Goal: Task Accomplishment & Management: Manage account settings

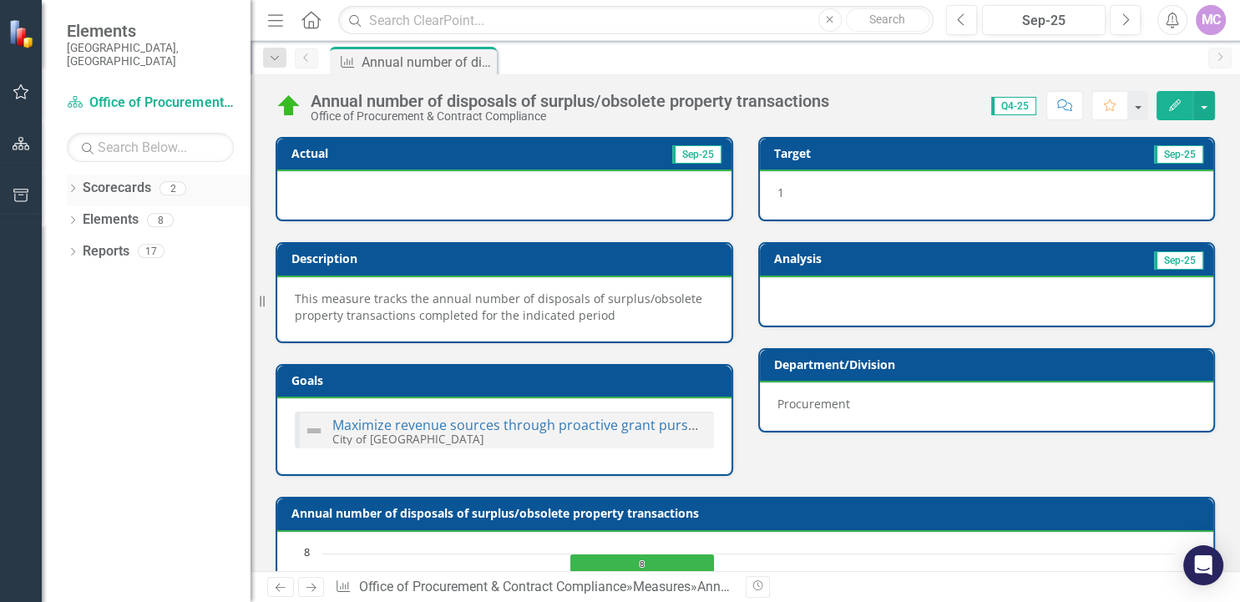
click at [121, 179] on link "Scorecards" at bounding box center [117, 188] width 68 height 19
click at [310, 17] on icon "Home" at bounding box center [311, 20] width 22 height 18
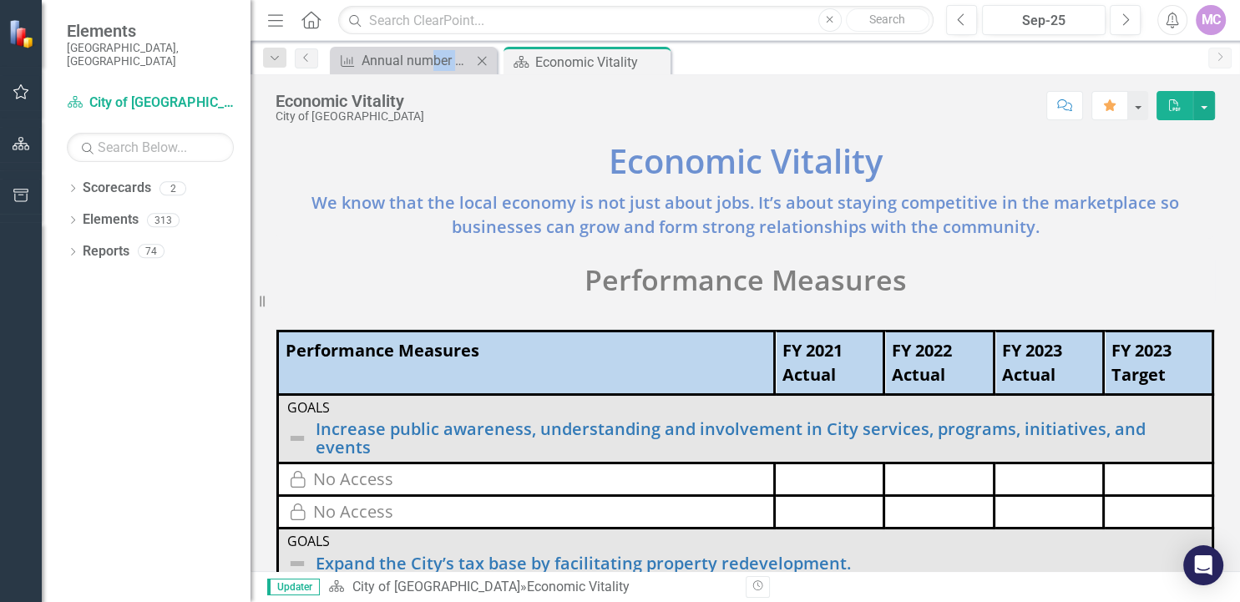
click at [433, 74] on div "Economic Vitality City of Hollywood Score: N/A Sep-25 Completed Comment Favorit…" at bounding box center [746, 322] width 990 height 497
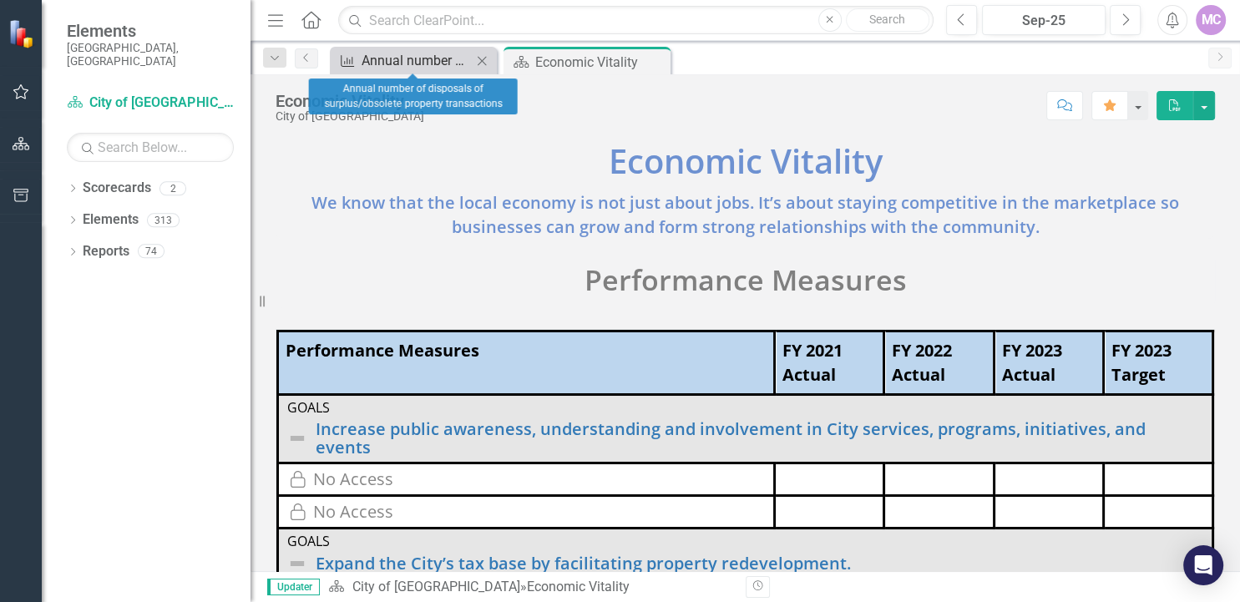
click at [423, 64] on div "Annual number of disposals of surplus/obsolete property transactions" at bounding box center [417, 60] width 110 height 21
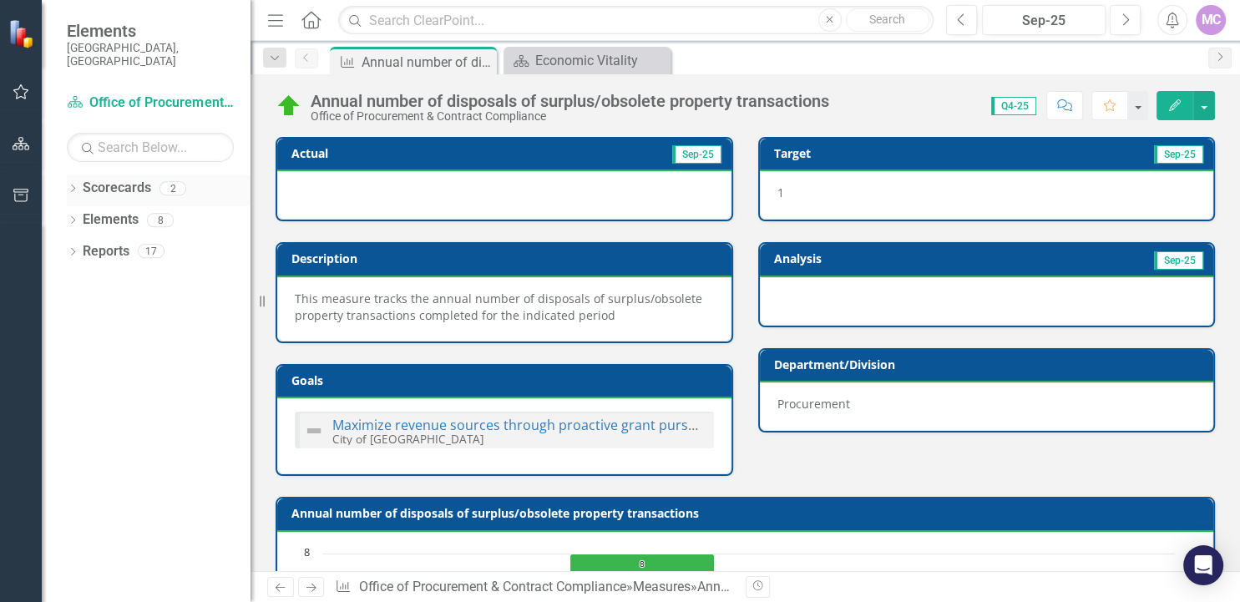
click at [138, 182] on link "Scorecards" at bounding box center [117, 188] width 68 height 19
click at [72, 185] on icon "Dropdown" at bounding box center [73, 189] width 12 height 9
click at [89, 213] on div "Dropdown" at bounding box center [83, 220] width 17 height 14
click at [195, 242] on link "Office of Procurement & Contract Compliance" at bounding box center [180, 251] width 142 height 19
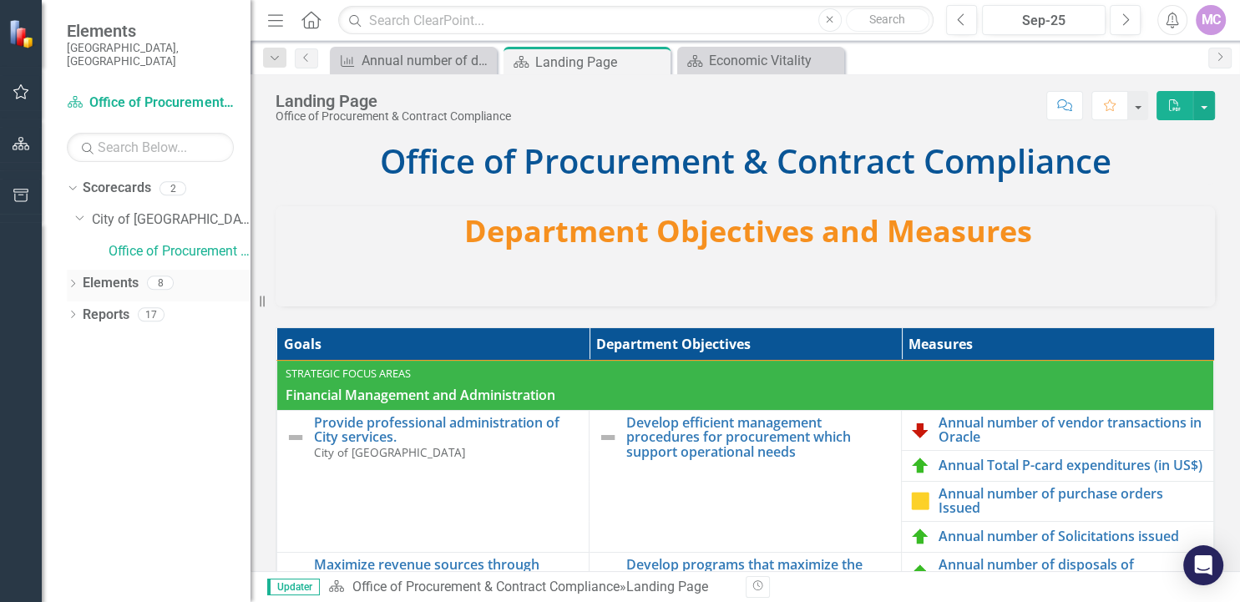
click at [75, 281] on icon "Dropdown" at bounding box center [73, 285] width 12 height 9
click at [85, 375] on icon "Dropdown" at bounding box center [81, 379] width 12 height 9
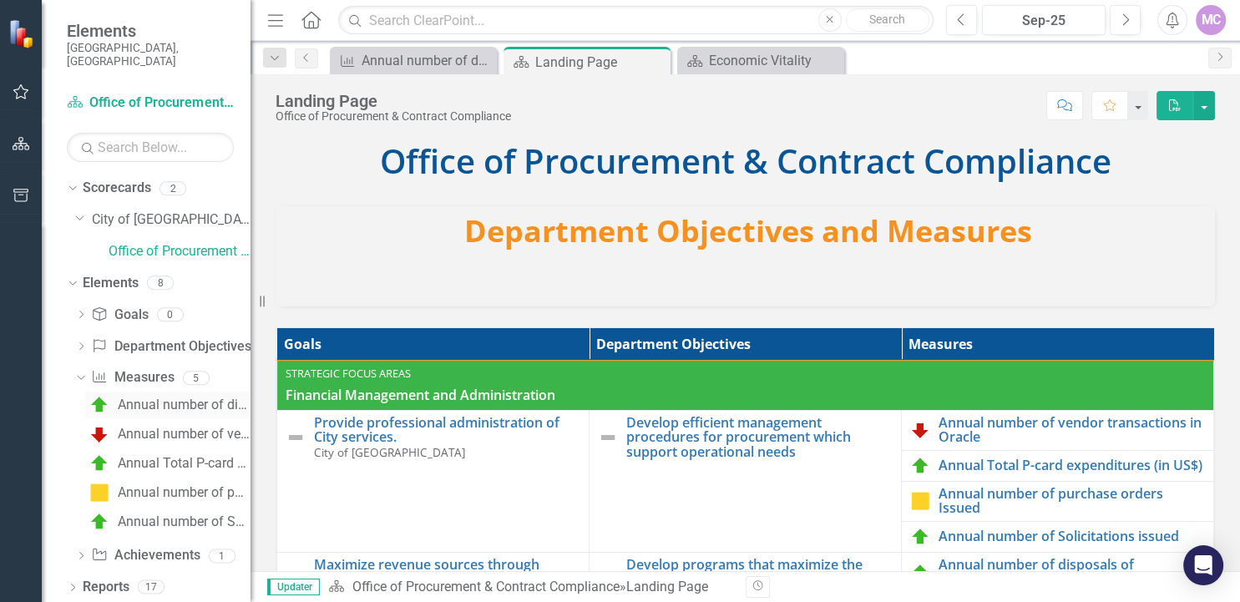
click at [134, 398] on div "Annual number of disposals of surplus/obsolete property transactions" at bounding box center [184, 405] width 133 height 15
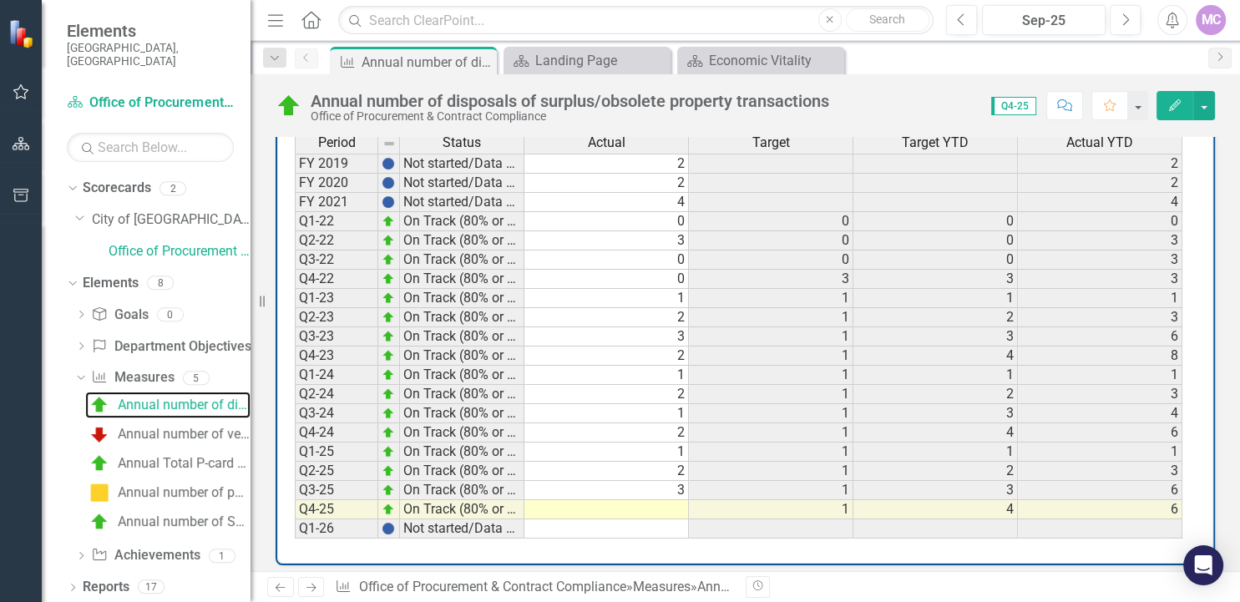
scroll to position [752, 0]
click at [181, 456] on div "Annual Total P-card expenditures (in US$)" at bounding box center [184, 463] width 133 height 15
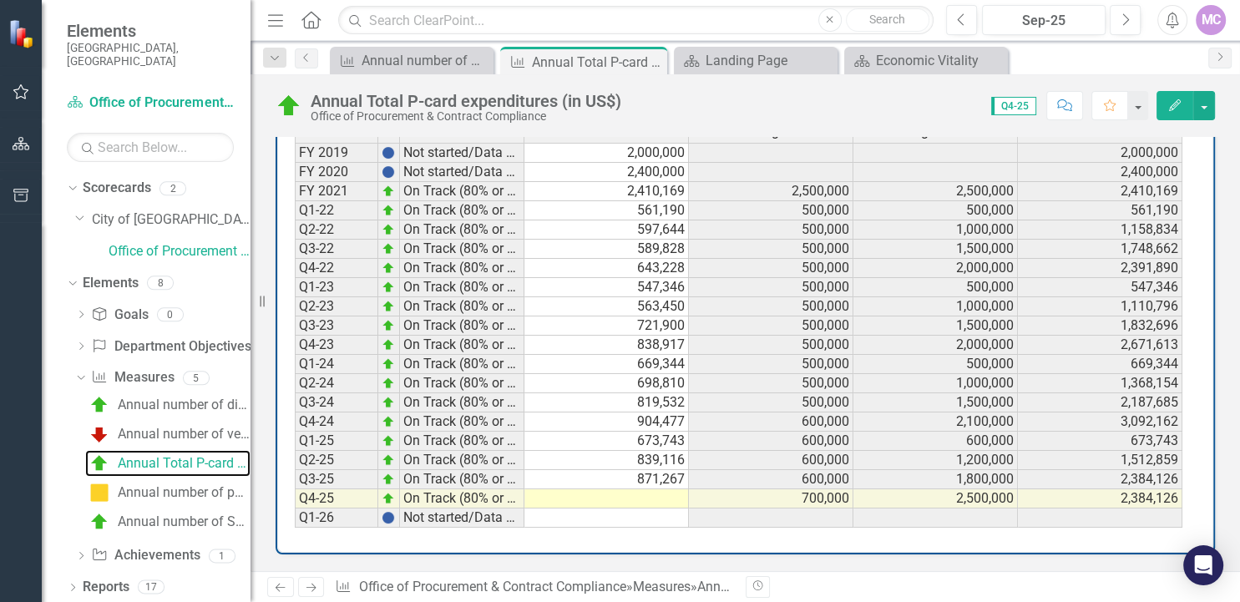
scroll to position [773, 0]
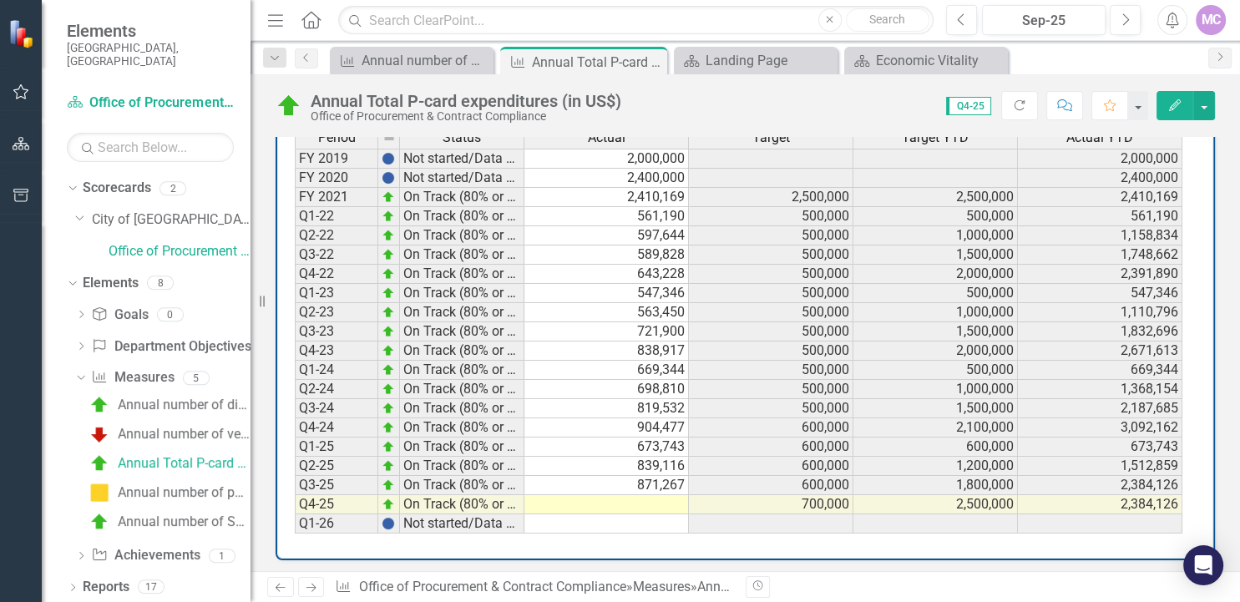
click at [979, 108] on span "Q4-25" at bounding box center [968, 106] width 45 height 18
click at [644, 499] on td at bounding box center [607, 504] width 165 height 19
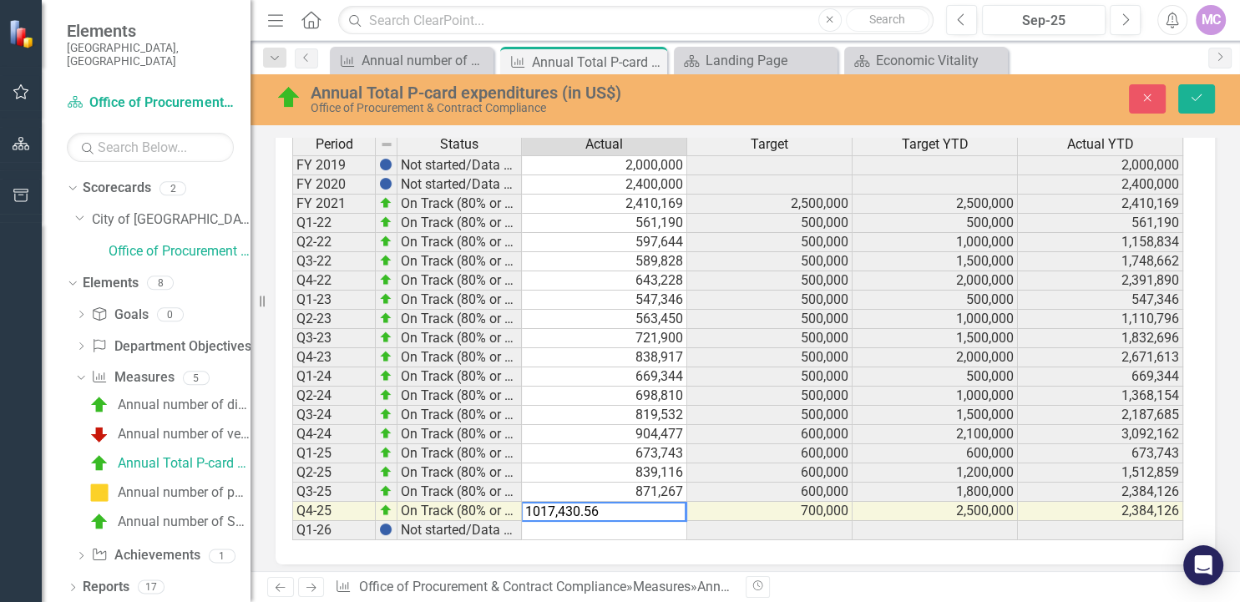
click at [531, 506] on textarea "1017,430.56" at bounding box center [603, 512] width 165 height 20
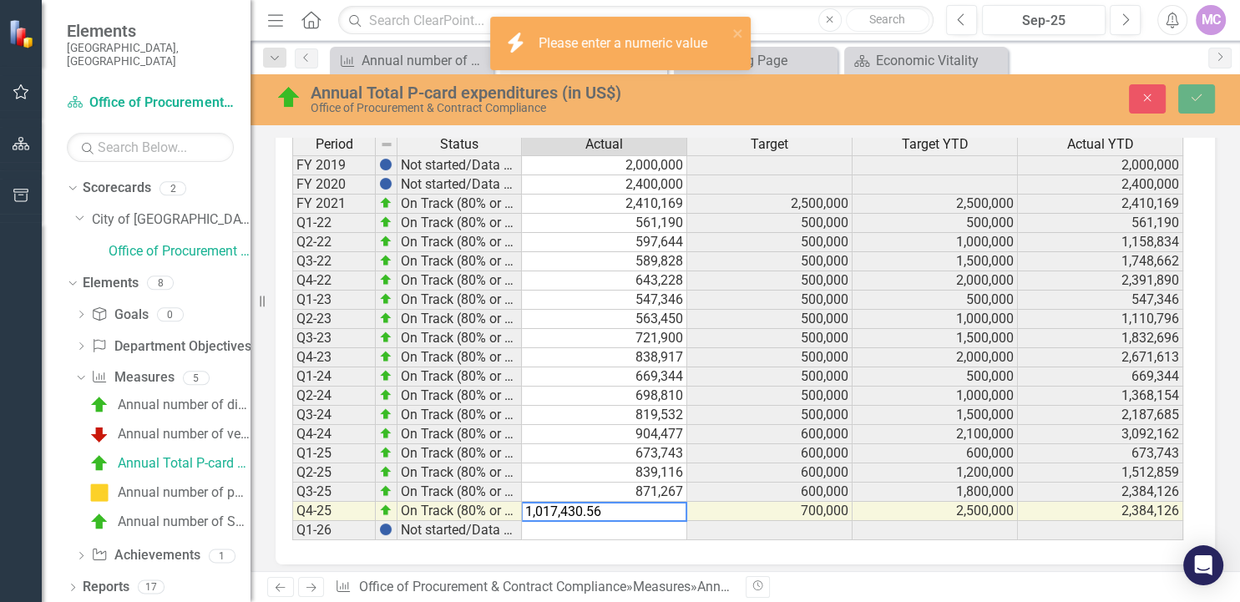
click at [917, 556] on div "Period Status Actual Target Target YTD Actual YTD FY 2019 Not started/Data not …" at bounding box center [746, 343] width 940 height 443
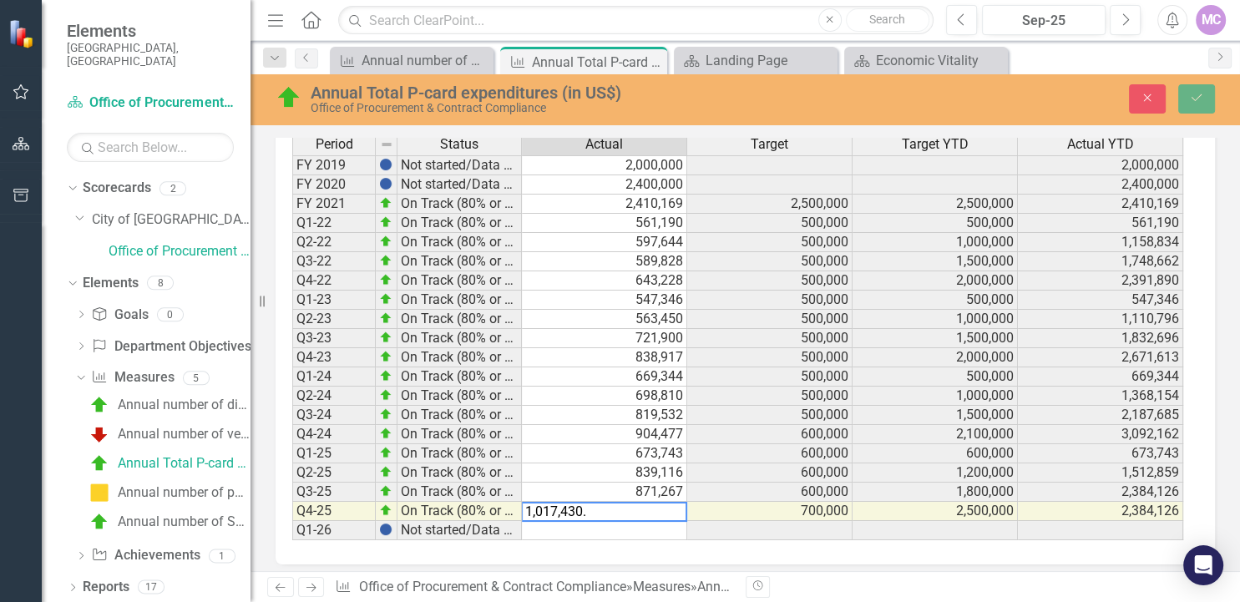
click at [630, 506] on textarea "1,017,430." at bounding box center [604, 512] width 166 height 20
type textarea "1,017,430"
click at [600, 529] on td at bounding box center [604, 530] width 165 height 19
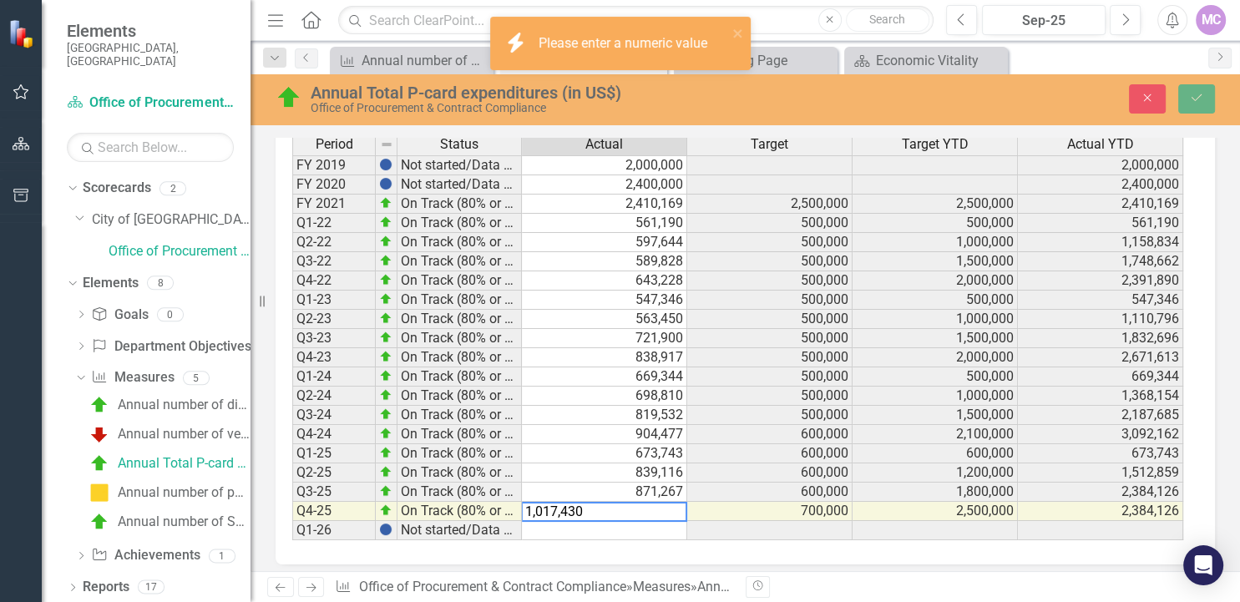
click at [600, 529] on td at bounding box center [604, 530] width 165 height 19
click at [601, 510] on textarea "1,017,430" at bounding box center [604, 512] width 166 height 20
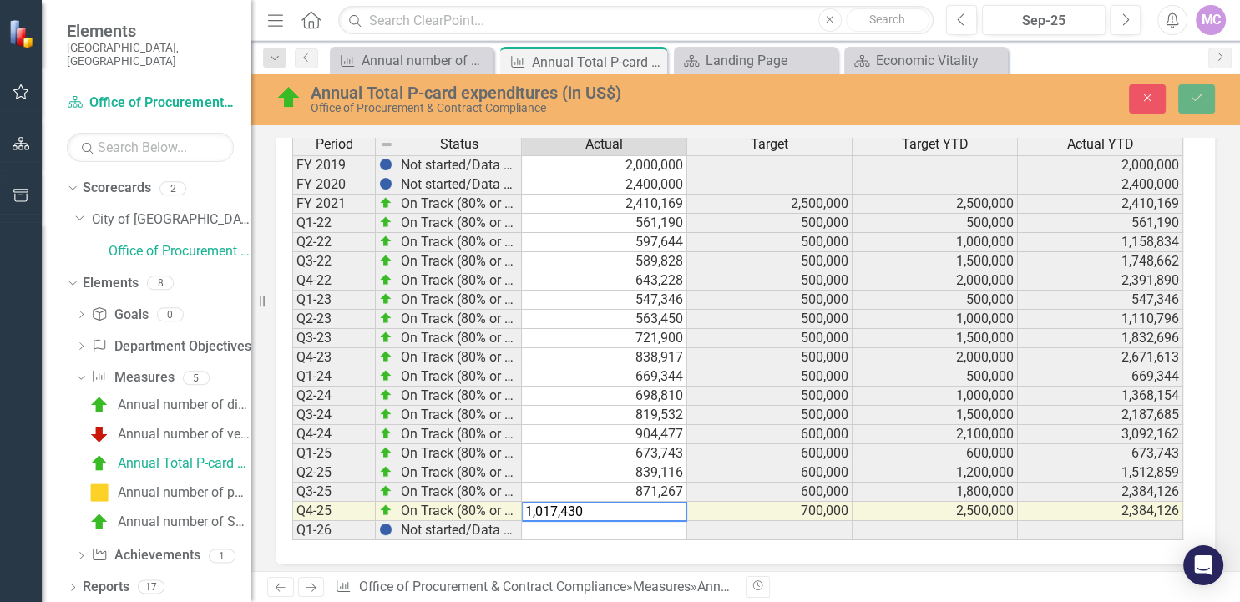
scroll to position [0, 0]
click at [574, 527] on td at bounding box center [604, 530] width 165 height 19
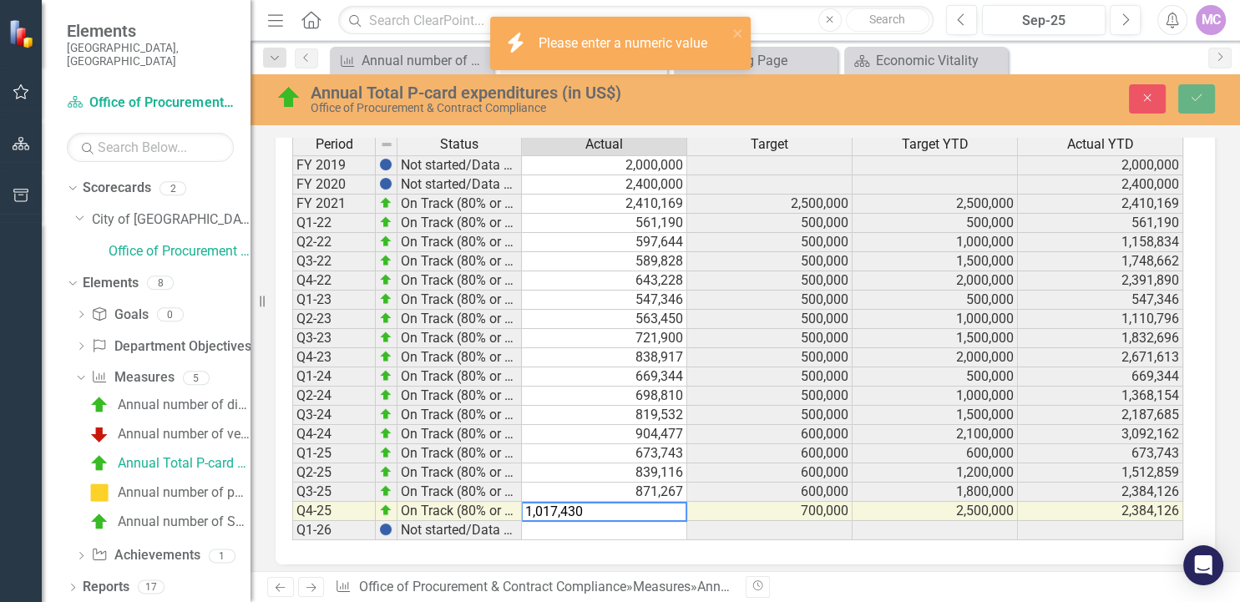
click at [583, 506] on textarea "1,017,430" at bounding box center [604, 512] width 166 height 20
drag, startPoint x: 601, startPoint y: 504, endPoint x: 484, endPoint y: 509, distance: 117.0
click at [521, 509] on textarea "1,017,430" at bounding box center [604, 512] width 166 height 20
click at [580, 508] on textarea "1,017,430" at bounding box center [604, 512] width 166 height 20
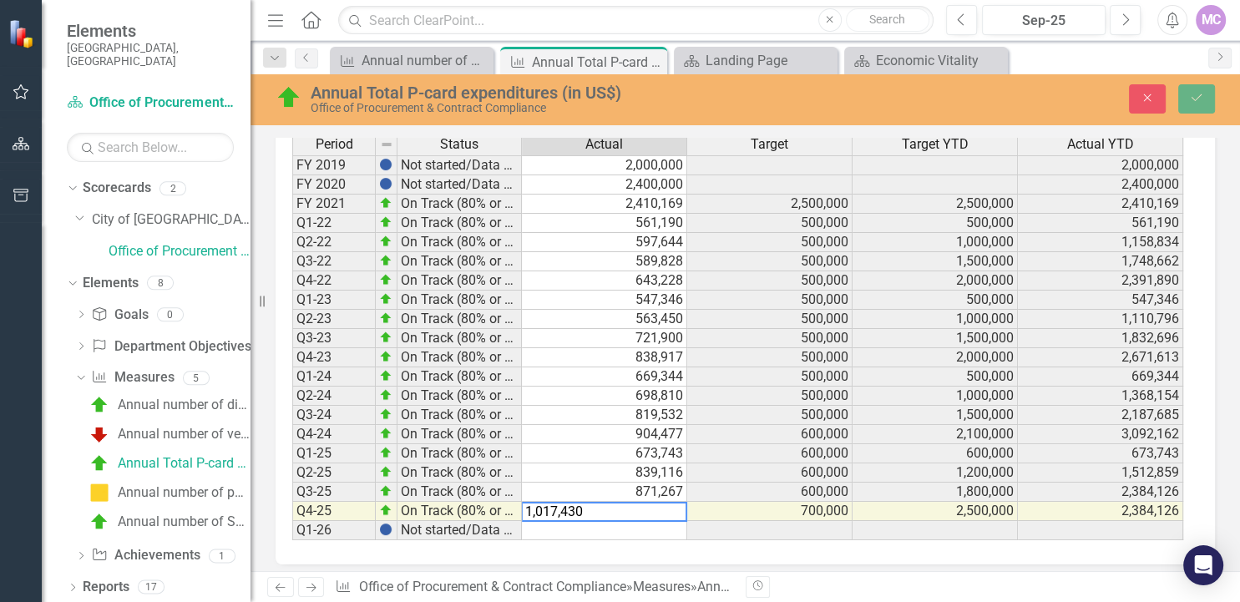
drag, startPoint x: 587, startPoint y: 506, endPoint x: 514, endPoint y: 503, distance: 73.6
click at [521, 503] on textarea "1,017,430" at bounding box center [604, 512] width 166 height 20
click at [763, 509] on td "700,000" at bounding box center [769, 511] width 165 height 19
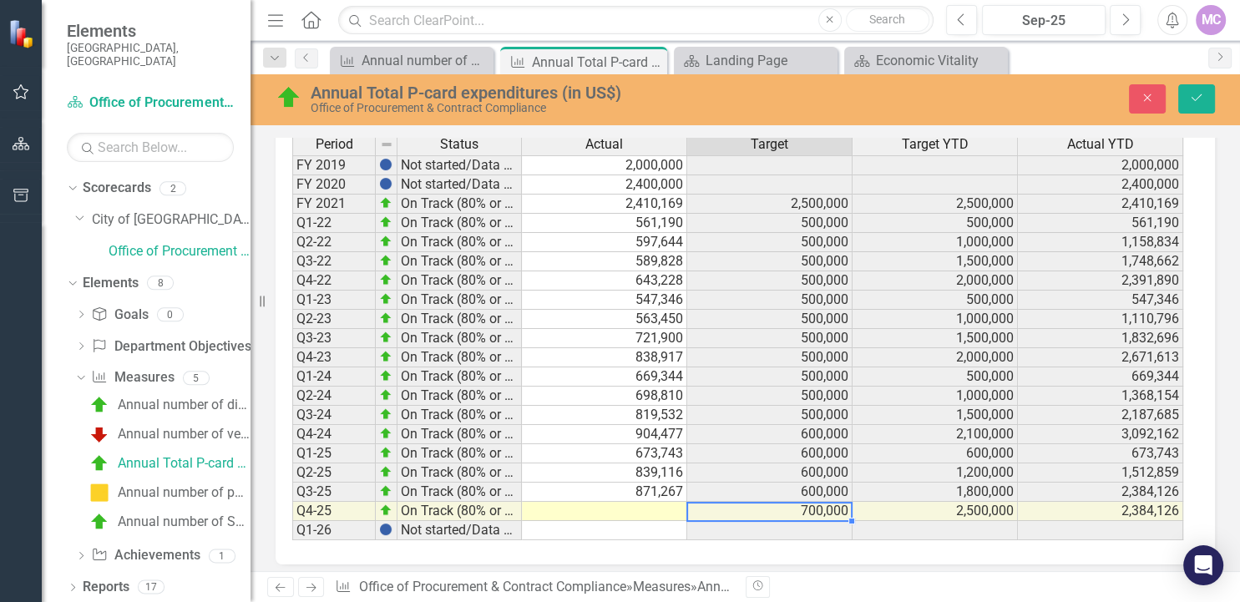
click at [644, 512] on td at bounding box center [604, 511] width 165 height 19
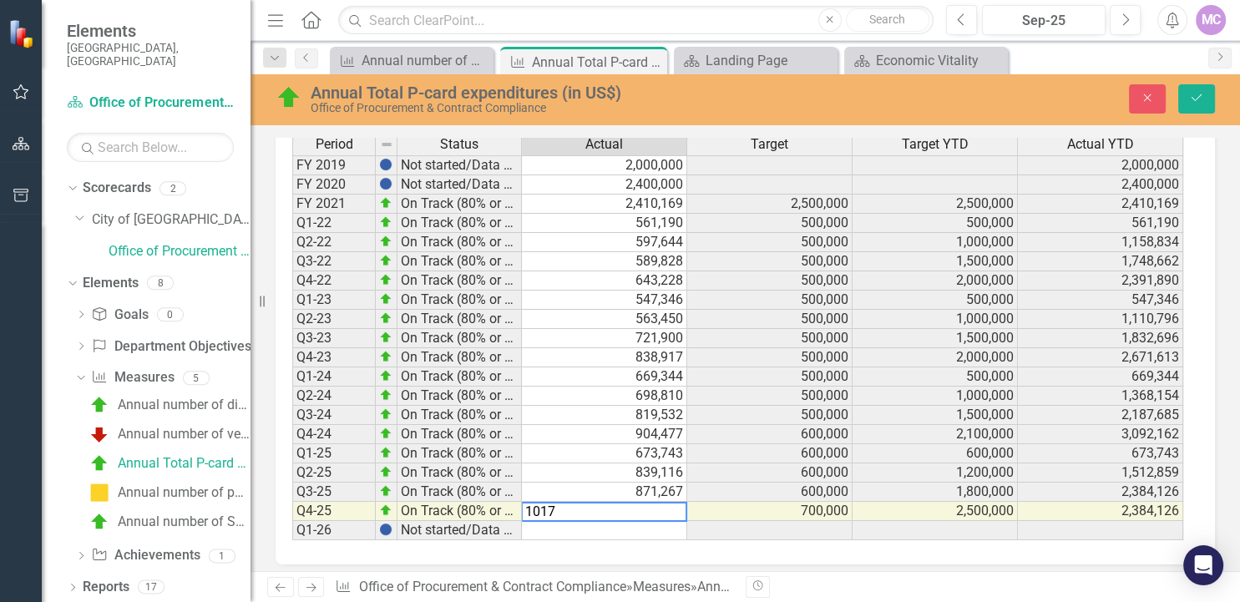
type textarea "819531.52"
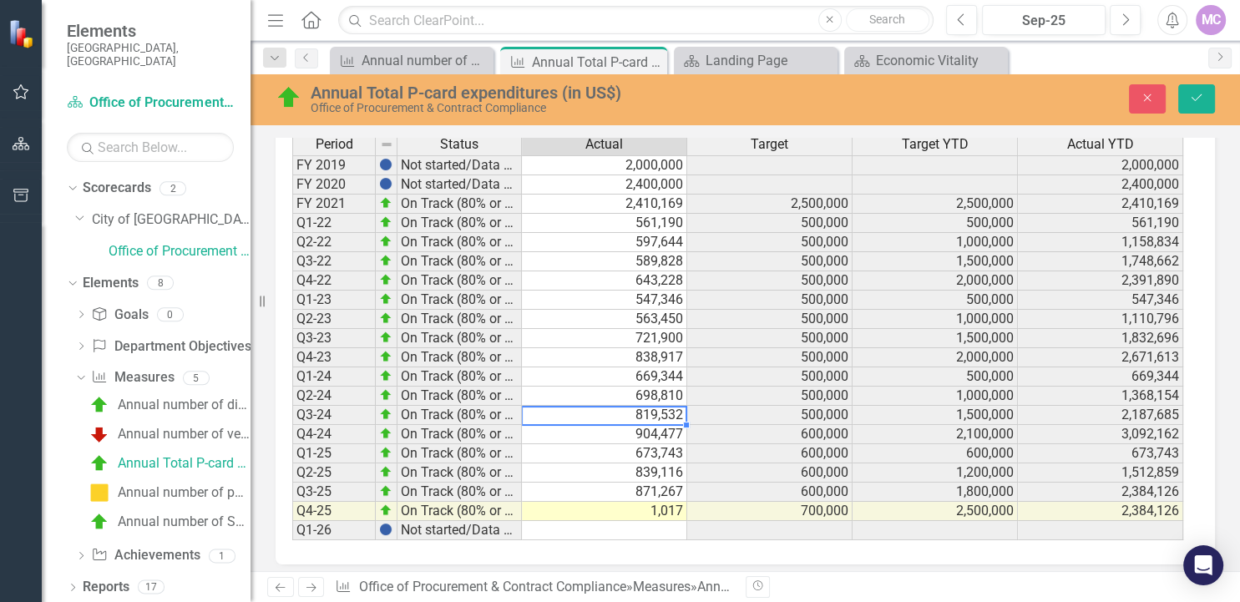
click at [573, 418] on td "819,532" at bounding box center [604, 415] width 165 height 19
click at [646, 508] on td "1,017" at bounding box center [604, 511] width 165 height 19
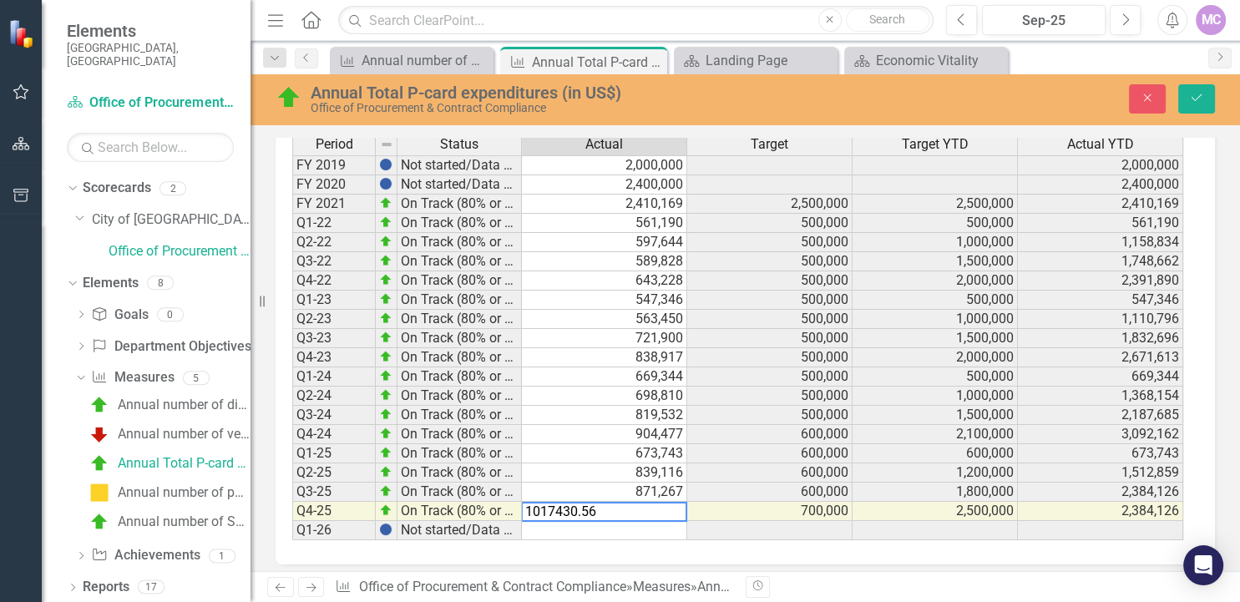
click at [292, 459] on div "Period Status Actual Target Target YTD Actual YTD FY 2019 Not started/Data not …" at bounding box center [292, 337] width 0 height 406
type textarea "839116"
click at [1194, 104] on icon "Save" at bounding box center [1196, 98] width 15 height 12
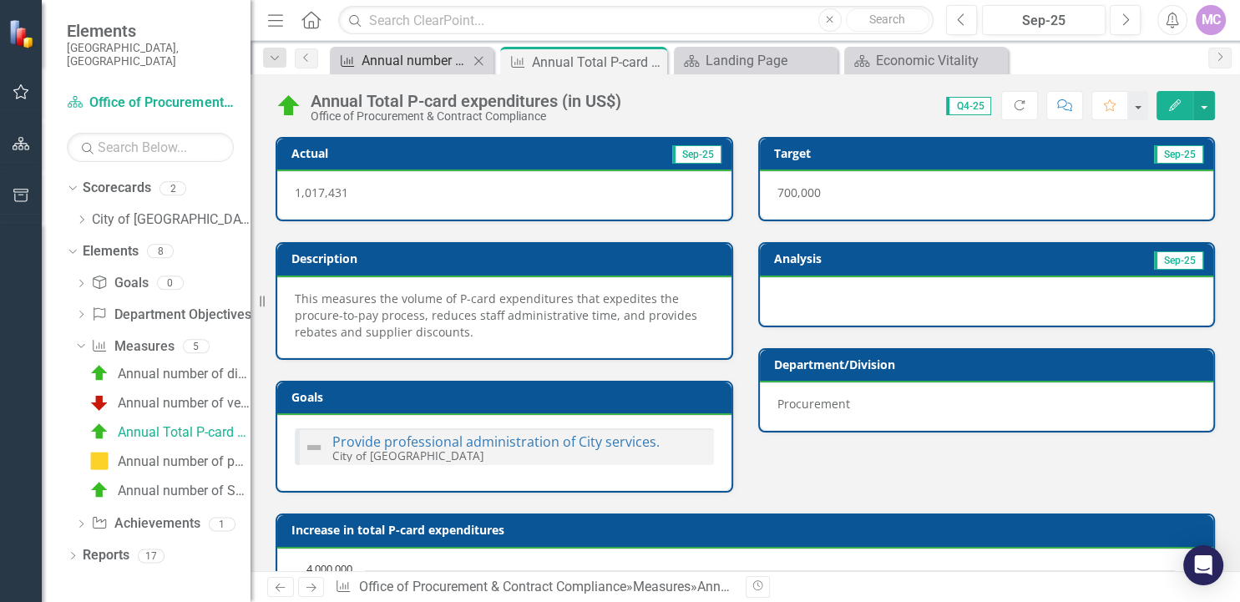
click at [462, 67] on div "Annual number of disposals of surplus/obsolete property transactions" at bounding box center [415, 60] width 107 height 21
click at [449, 55] on div "Annual number of disposals of surplus/obsolete property transactions" at bounding box center [426, 60] width 128 height 21
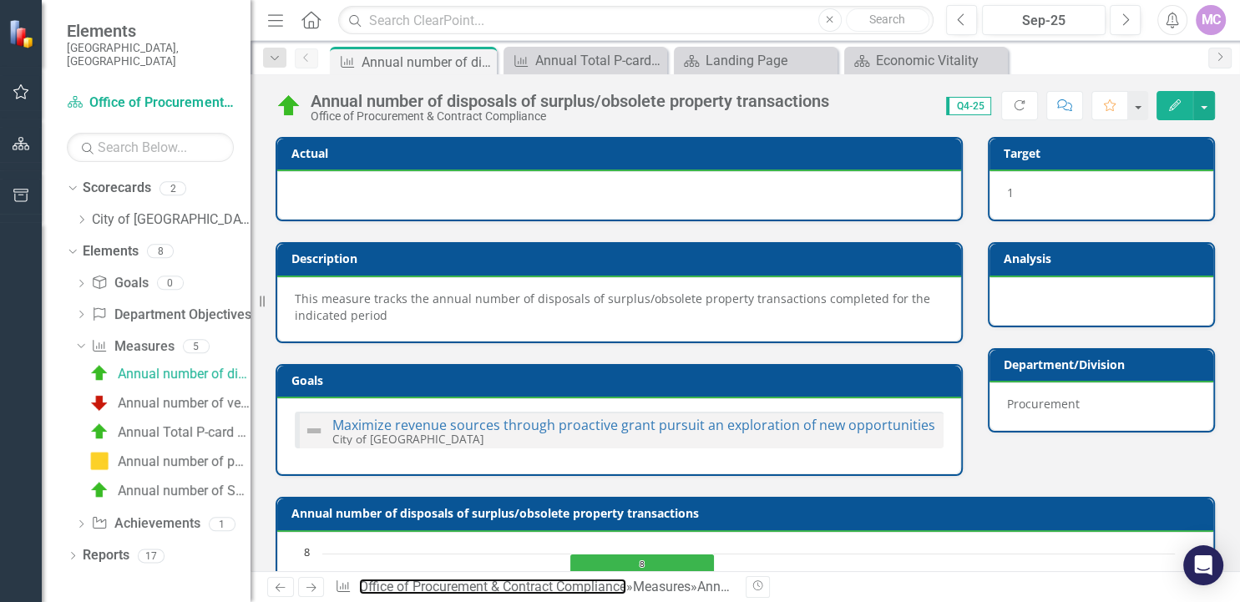
click at [553, 581] on link "Office of Procurement & Contract Compliance" at bounding box center [492, 587] width 267 height 16
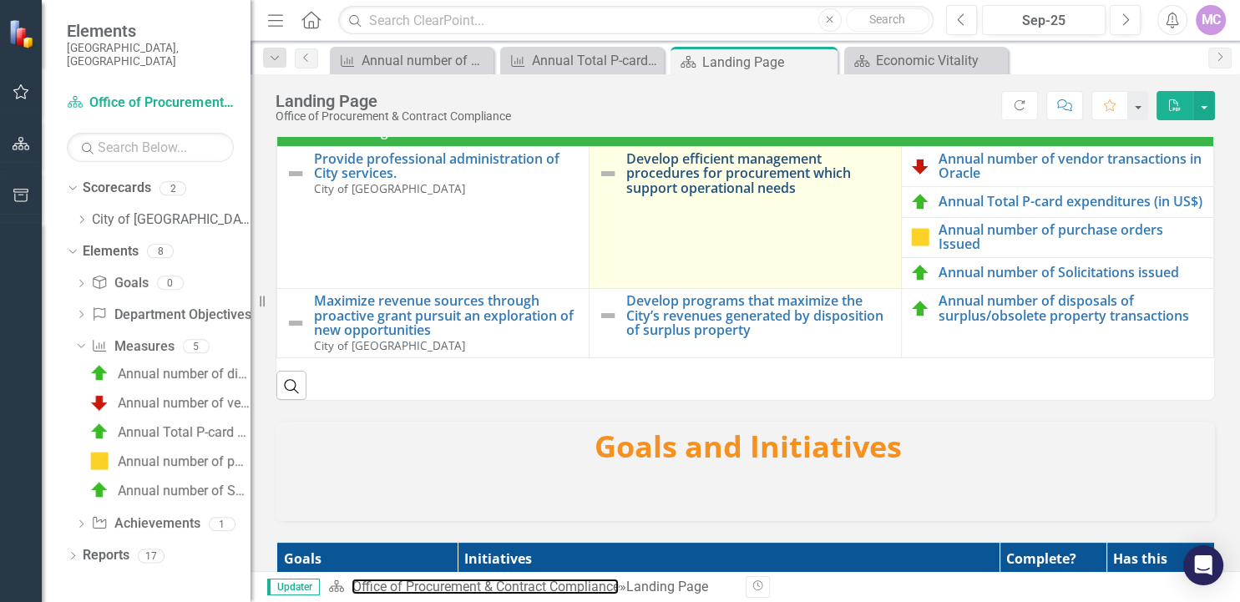
scroll to position [550, 0]
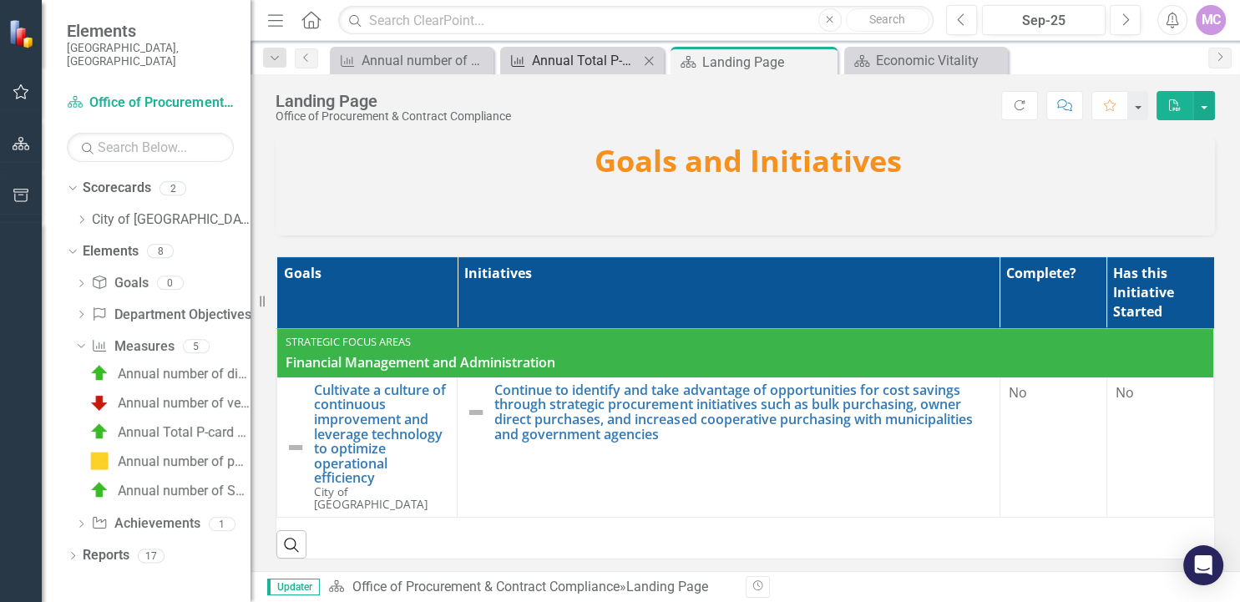
click at [631, 65] on div "Annual Total P-card expenditures (in US$)" at bounding box center [585, 60] width 107 height 21
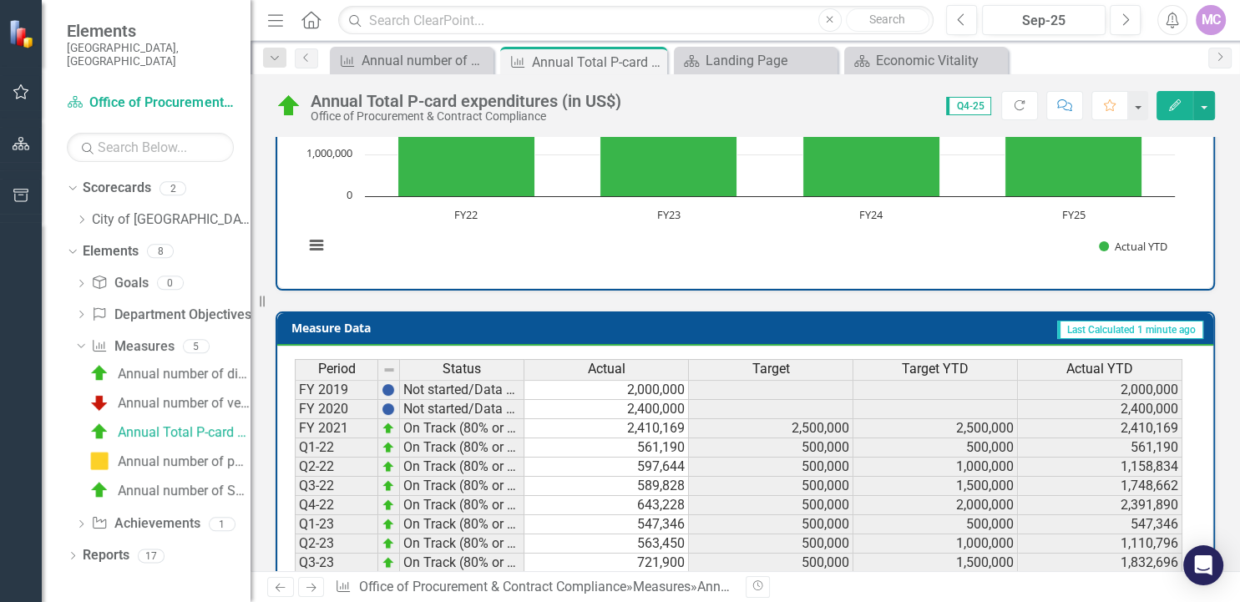
scroll to position [481, 0]
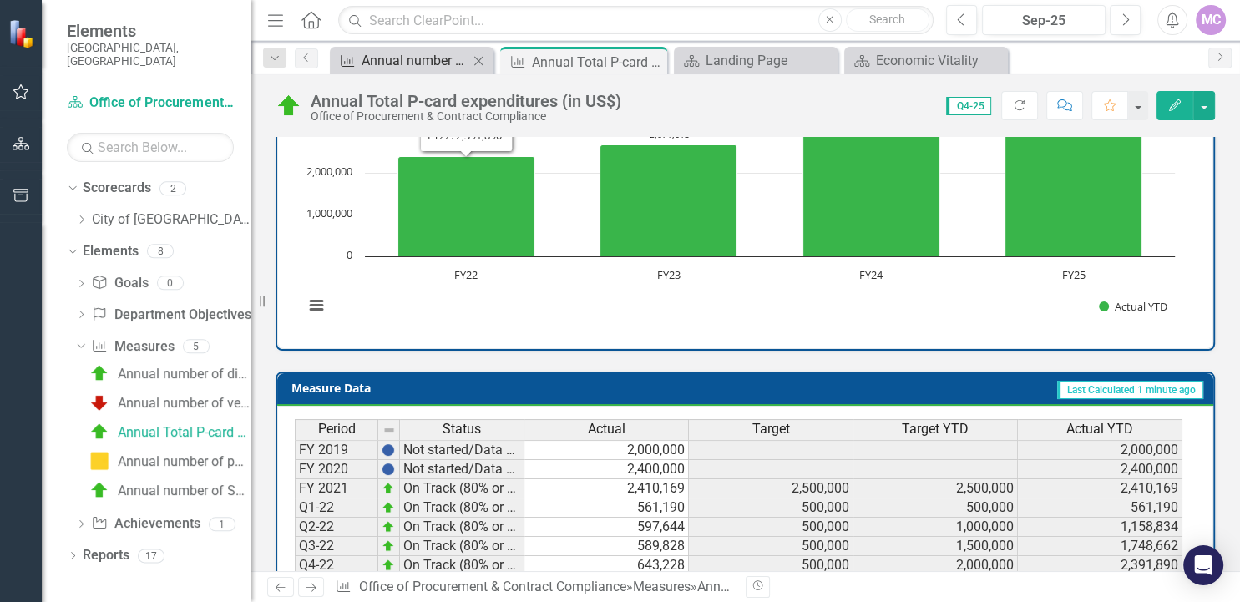
click at [457, 58] on div "Annual number of disposals of surplus/obsolete property transactions" at bounding box center [415, 60] width 107 height 21
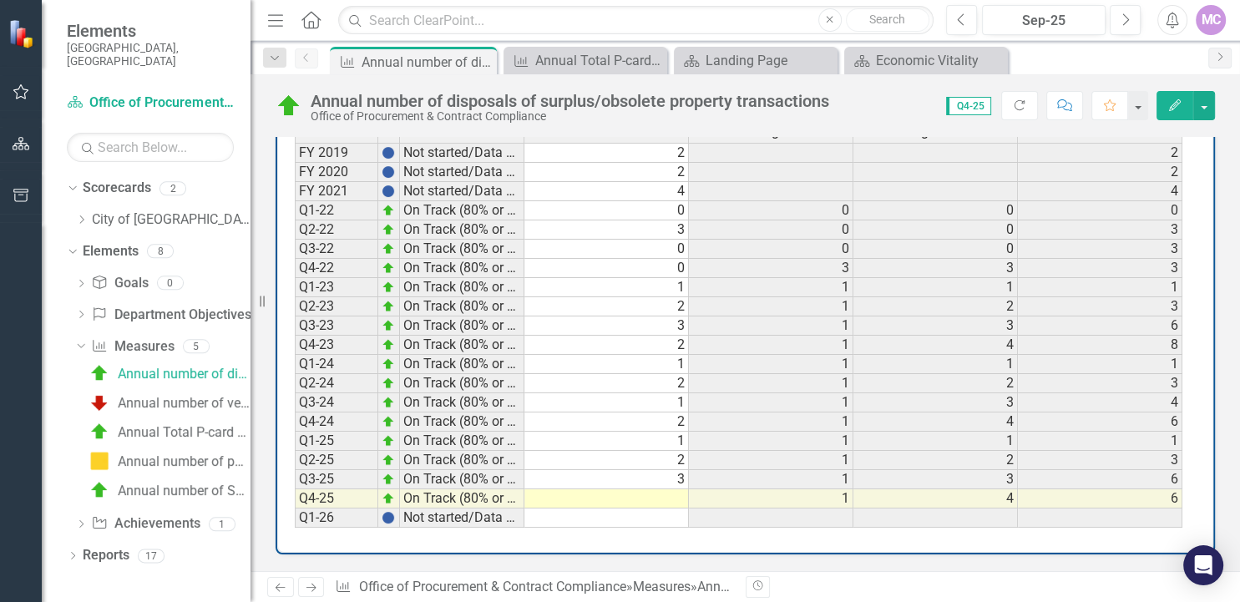
scroll to position [756, 0]
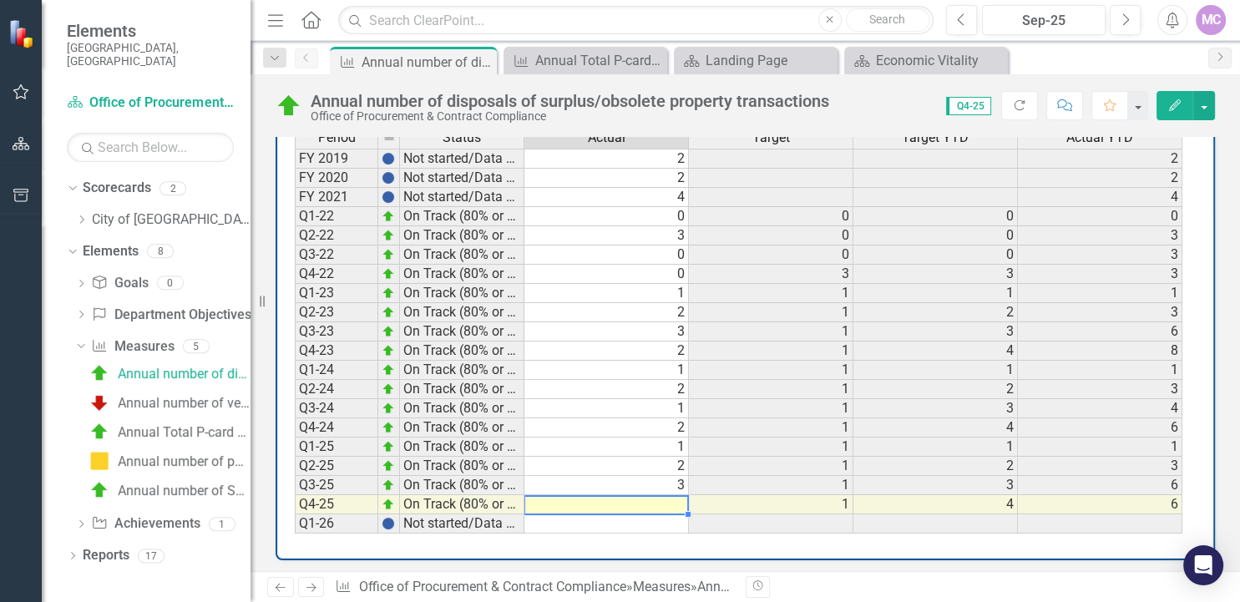
click at [676, 503] on td at bounding box center [607, 504] width 165 height 19
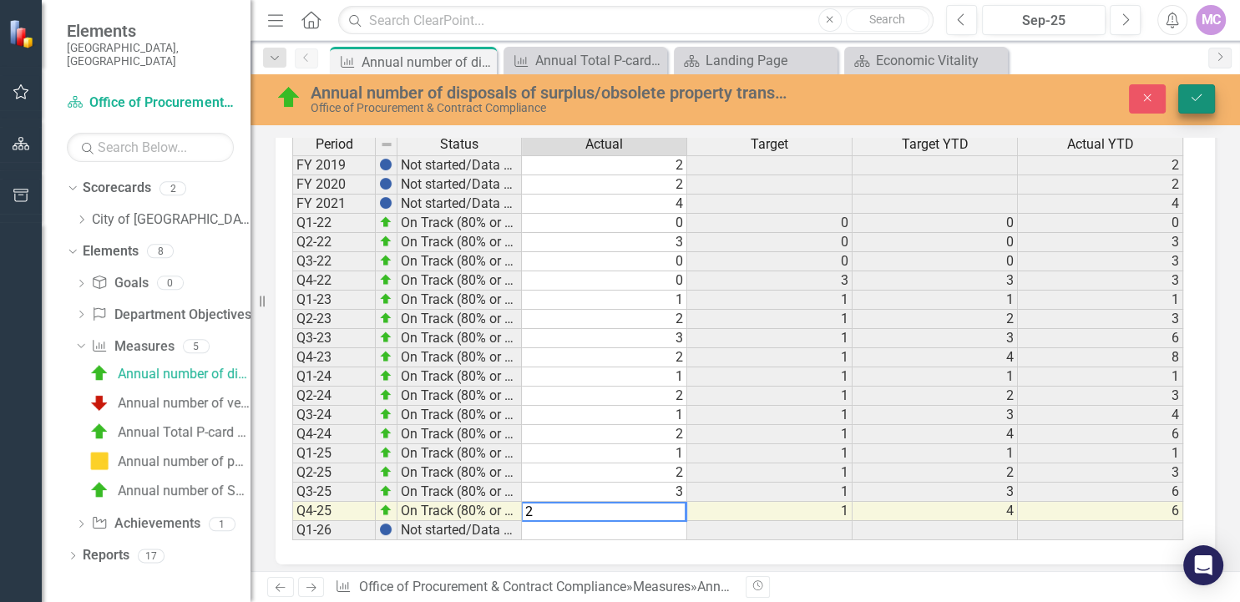
type textarea "2"
click at [1197, 101] on icon "Save" at bounding box center [1196, 98] width 15 height 12
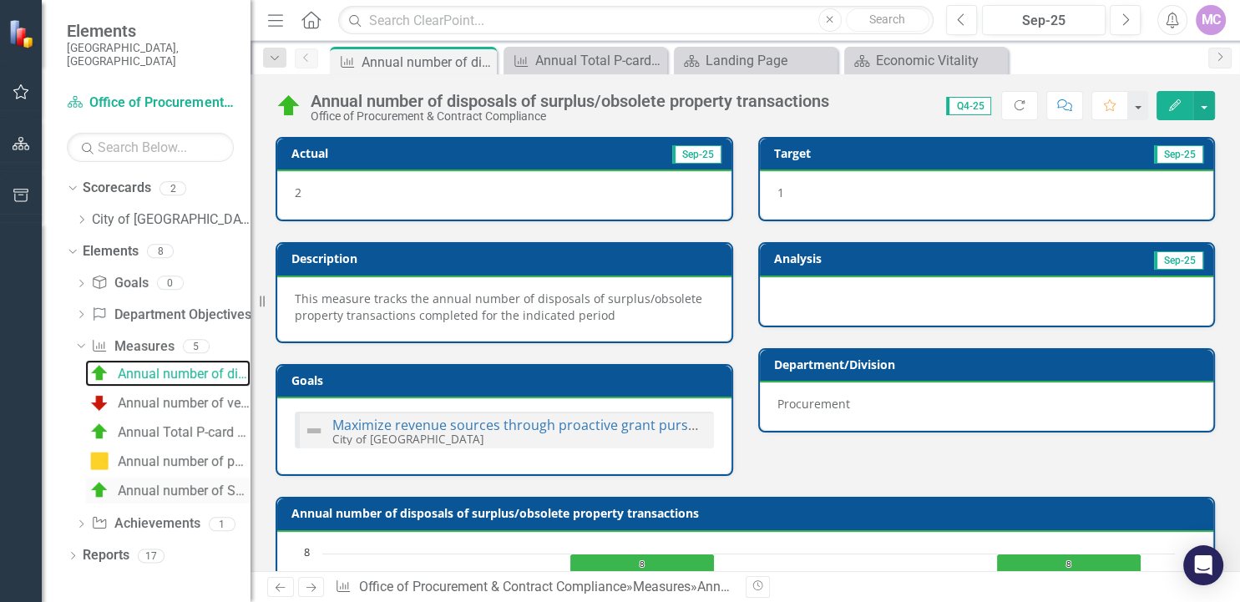
click at [221, 367] on div "Annual number of disposals of surplus/obsolete property transactions" at bounding box center [184, 374] width 133 height 15
click at [189, 484] on div "Annual number of Solicitations issued" at bounding box center [184, 491] width 133 height 15
drag, startPoint x: 189, startPoint y: 479, endPoint x: 289, endPoint y: 2, distance: 488.2
click at [190, 484] on div "Annual number of Solicitations issued" at bounding box center [184, 491] width 133 height 15
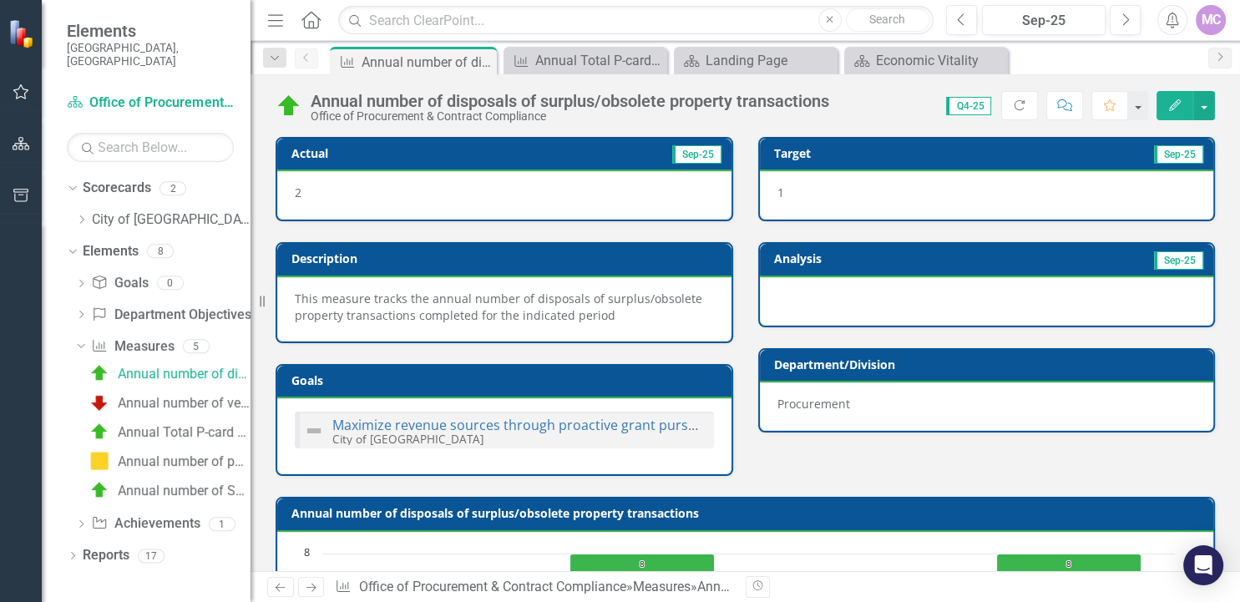
click at [279, 58] on icon "Dropdown" at bounding box center [274, 59] width 15 height 12
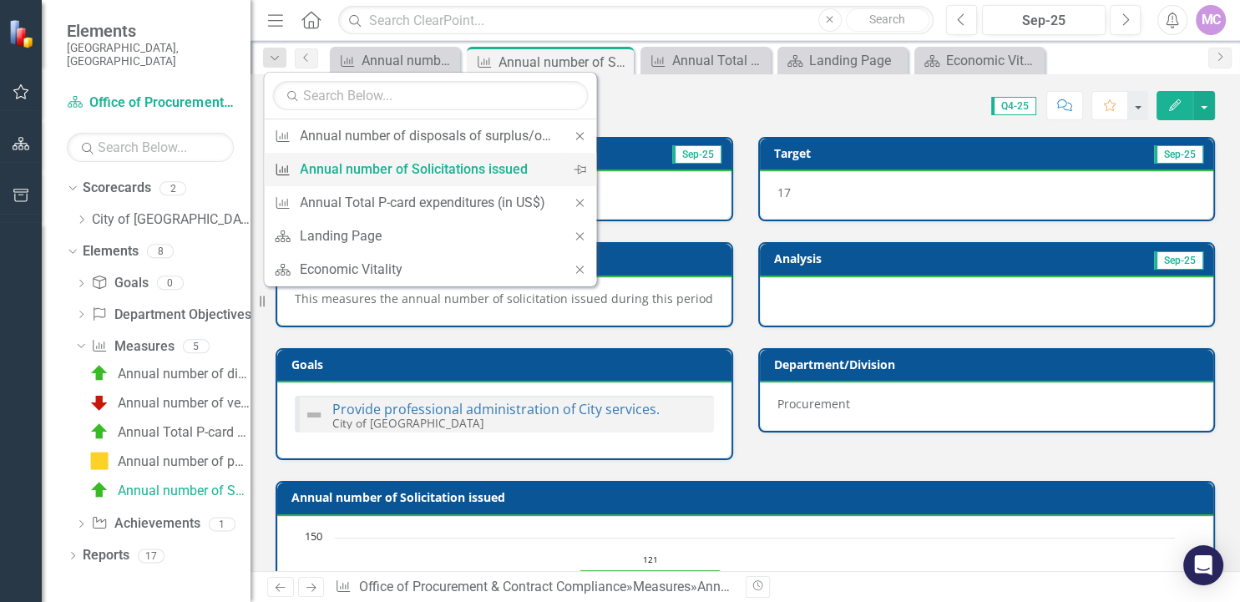
click at [484, 171] on div "Annual number of Solicitations issued" at bounding box center [427, 169] width 255 height 21
click at [484, 171] on div at bounding box center [504, 195] width 454 height 48
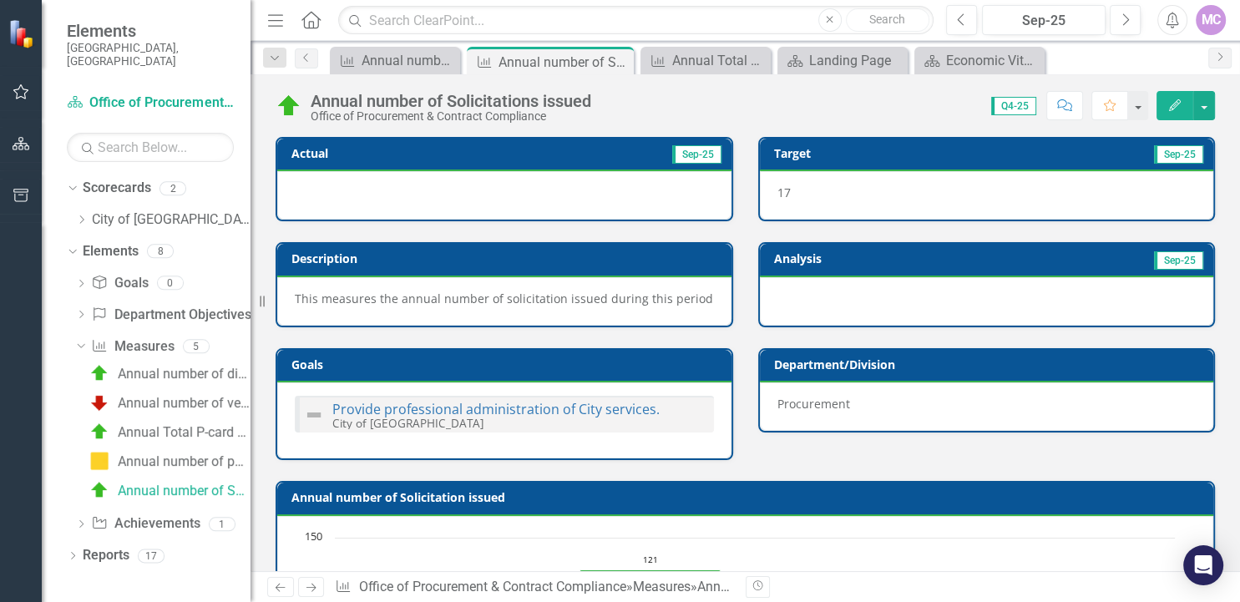
click at [677, 114] on div "Score: 0.00 Q4-25 Completed Comment Favorite Edit" at bounding box center [908, 105] width 616 height 28
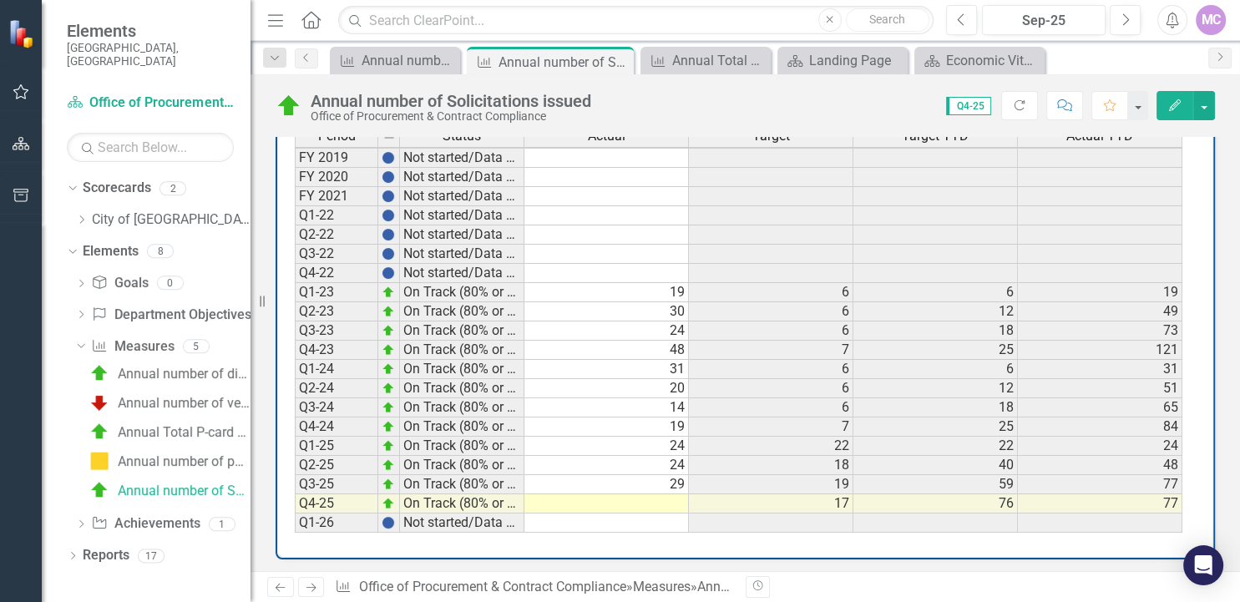
click at [657, 497] on td at bounding box center [607, 503] width 165 height 19
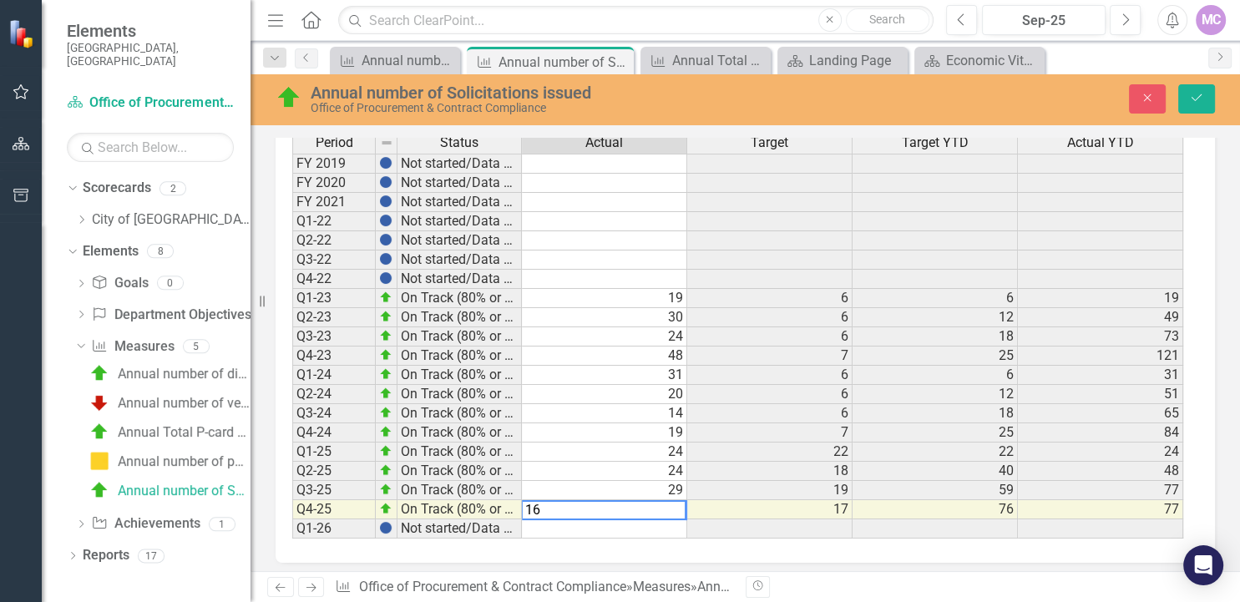
type textarea "16"
click at [651, 532] on td at bounding box center [604, 529] width 165 height 19
click at [1198, 101] on icon "Save" at bounding box center [1196, 98] width 15 height 12
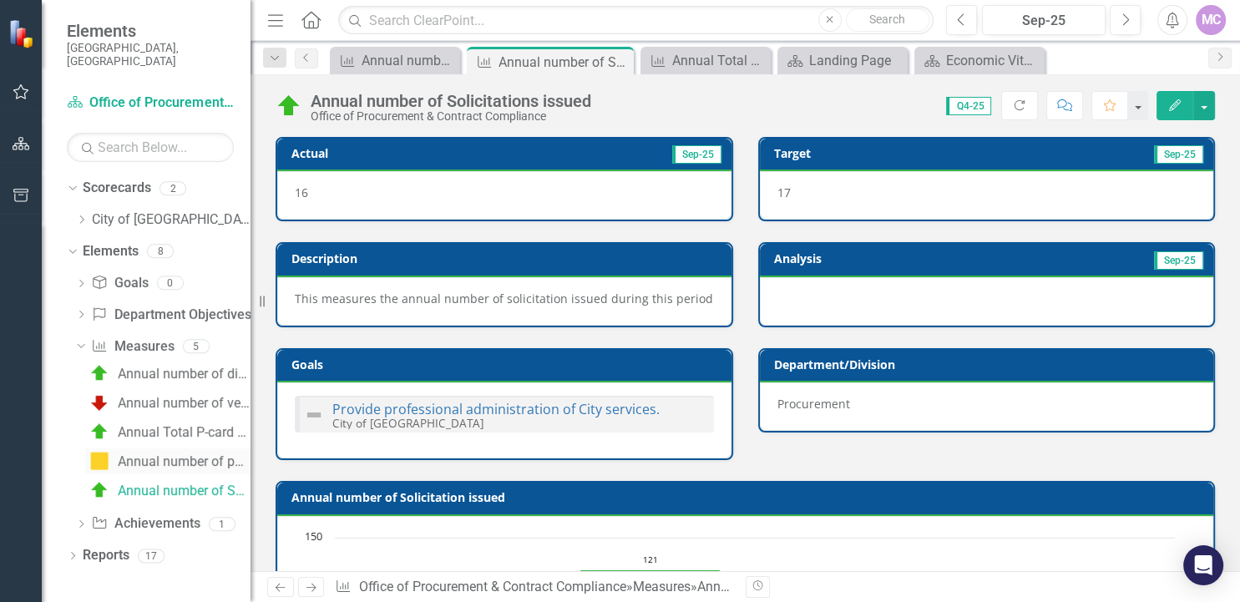
click at [215, 454] on div "Annual number of purchase orders Issued" at bounding box center [184, 461] width 133 height 15
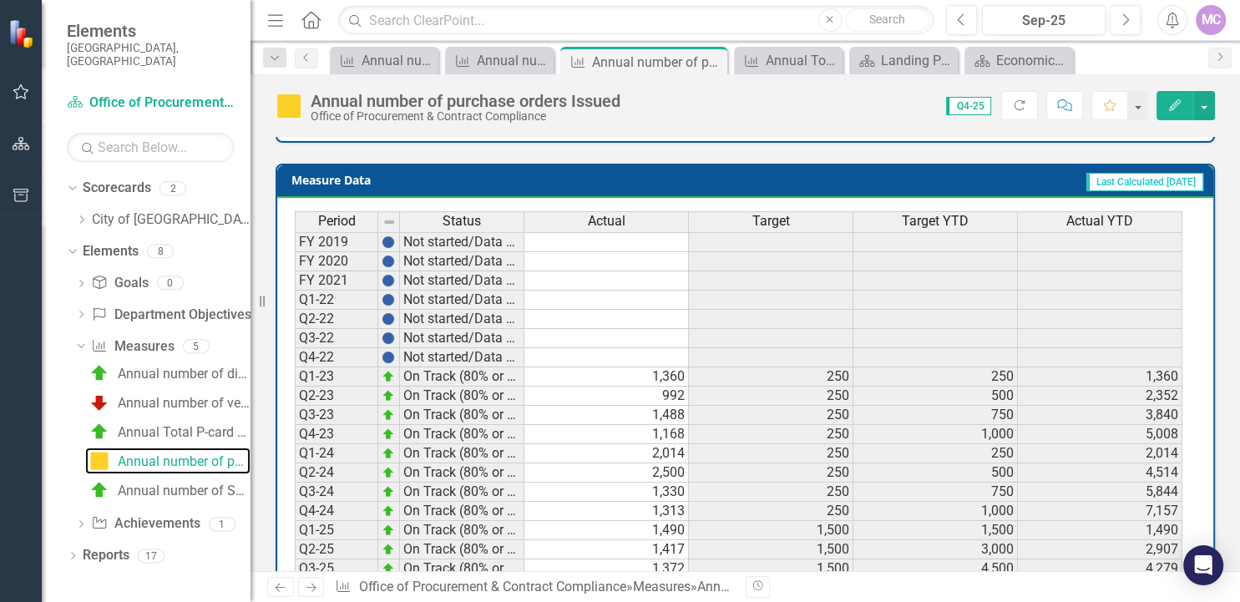
scroll to position [756, 0]
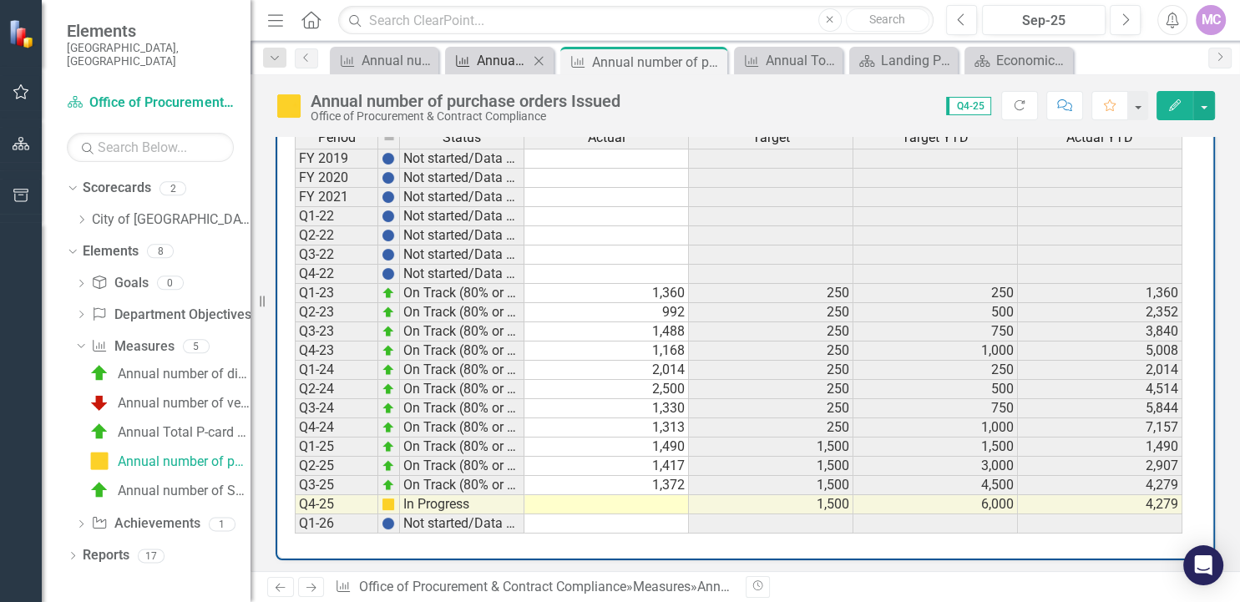
click at [515, 63] on div "Annual number of Solicitations issued" at bounding box center [503, 60] width 52 height 21
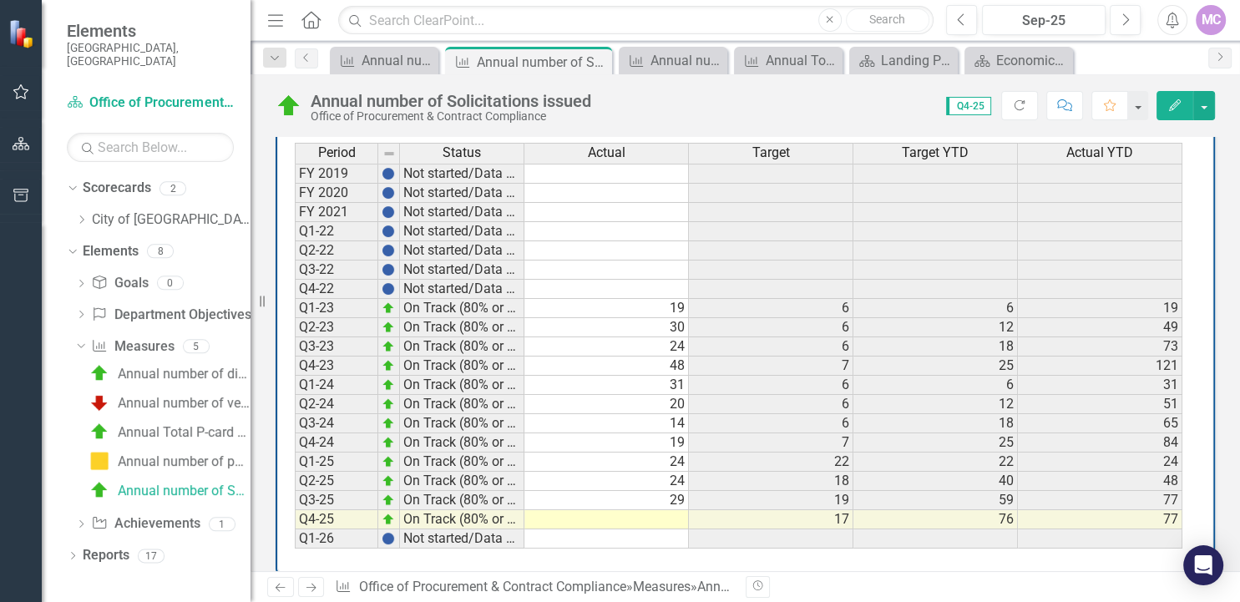
scroll to position [753, 0]
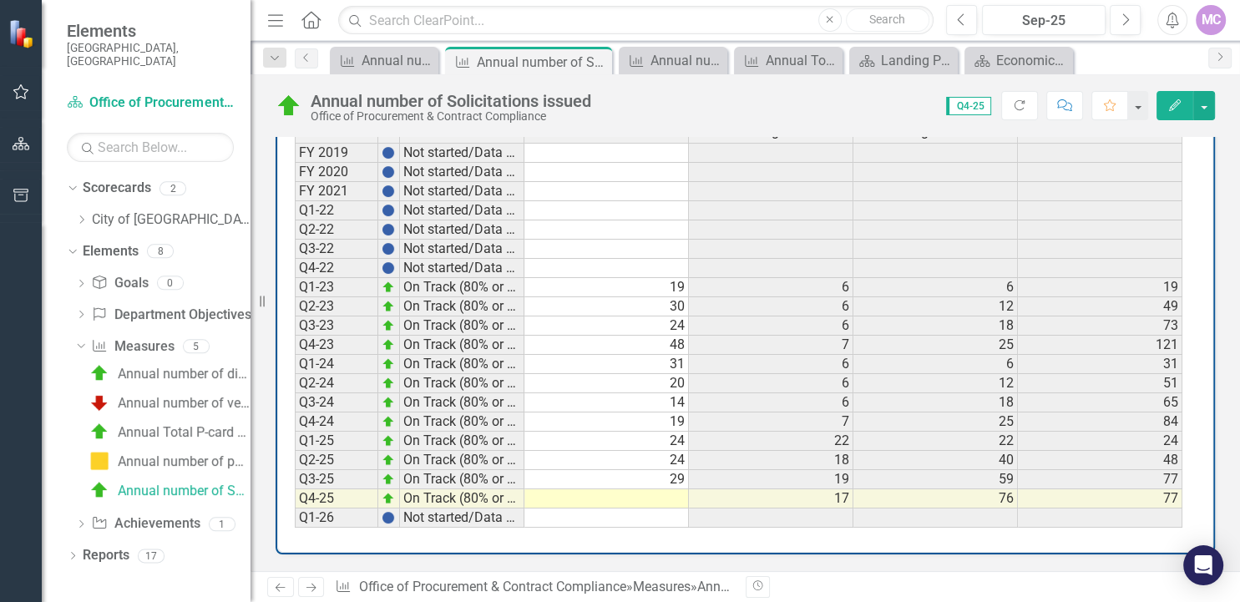
click at [655, 514] on td at bounding box center [607, 518] width 165 height 19
click at [656, 489] on td at bounding box center [607, 498] width 165 height 19
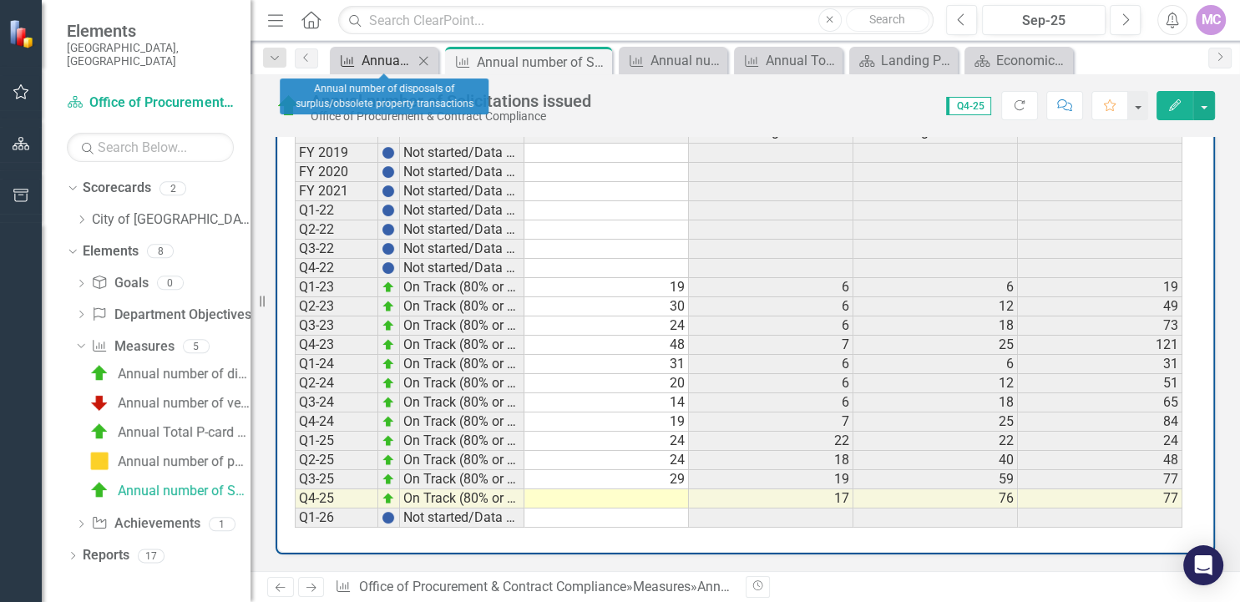
click at [366, 55] on div "Annual number of disposals of surplus/obsolete property transactions" at bounding box center [388, 60] width 52 height 21
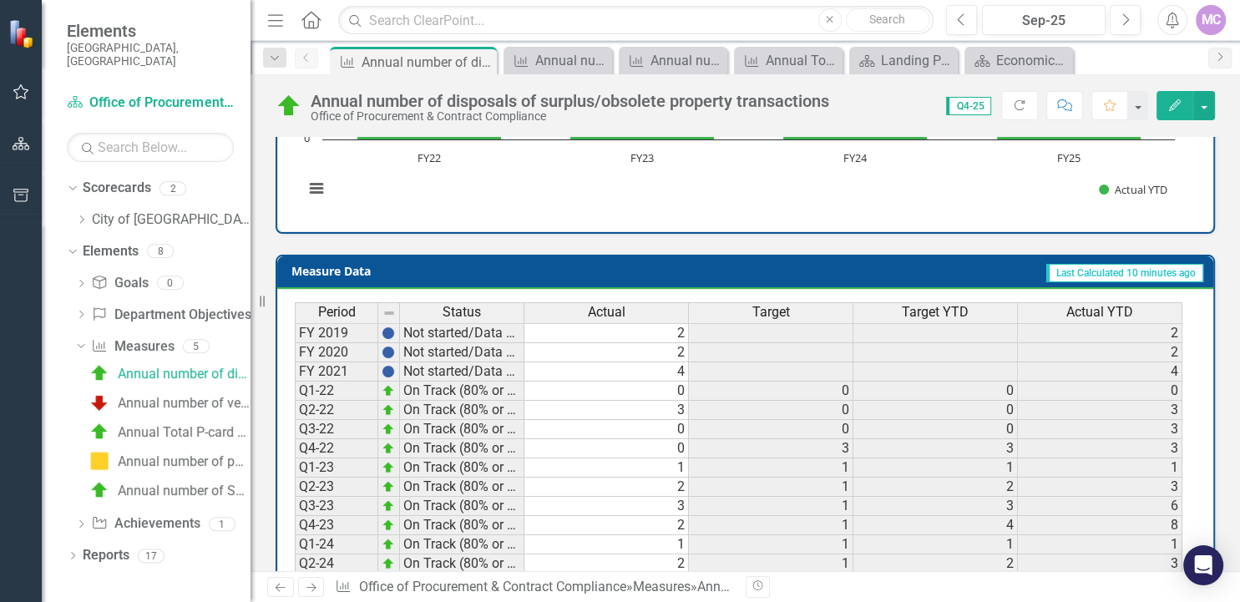
scroll to position [480, 0]
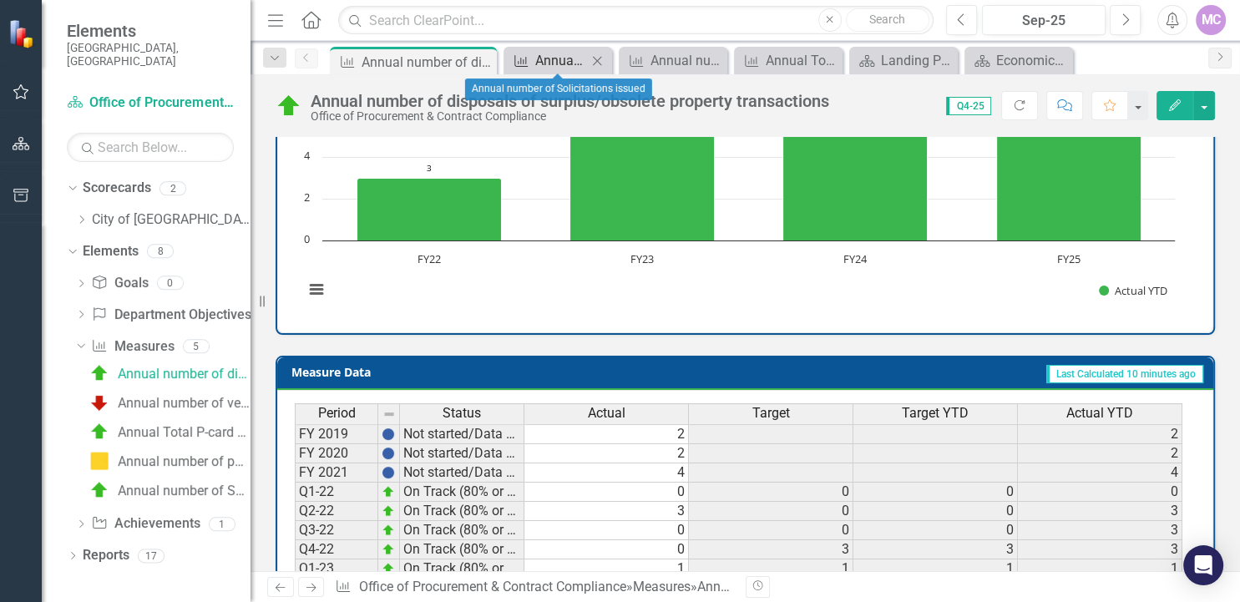
click at [552, 60] on div "Annual number of Solicitations issued" at bounding box center [561, 60] width 52 height 21
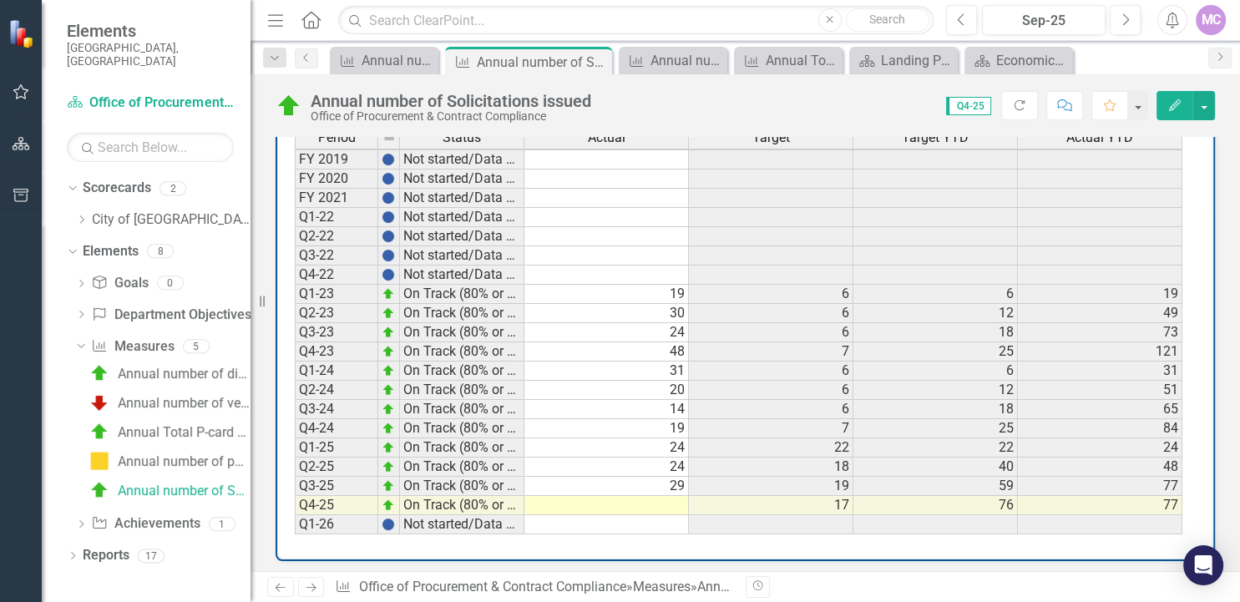
scroll to position [1, 0]
click at [667, 504] on td at bounding box center [607, 505] width 165 height 19
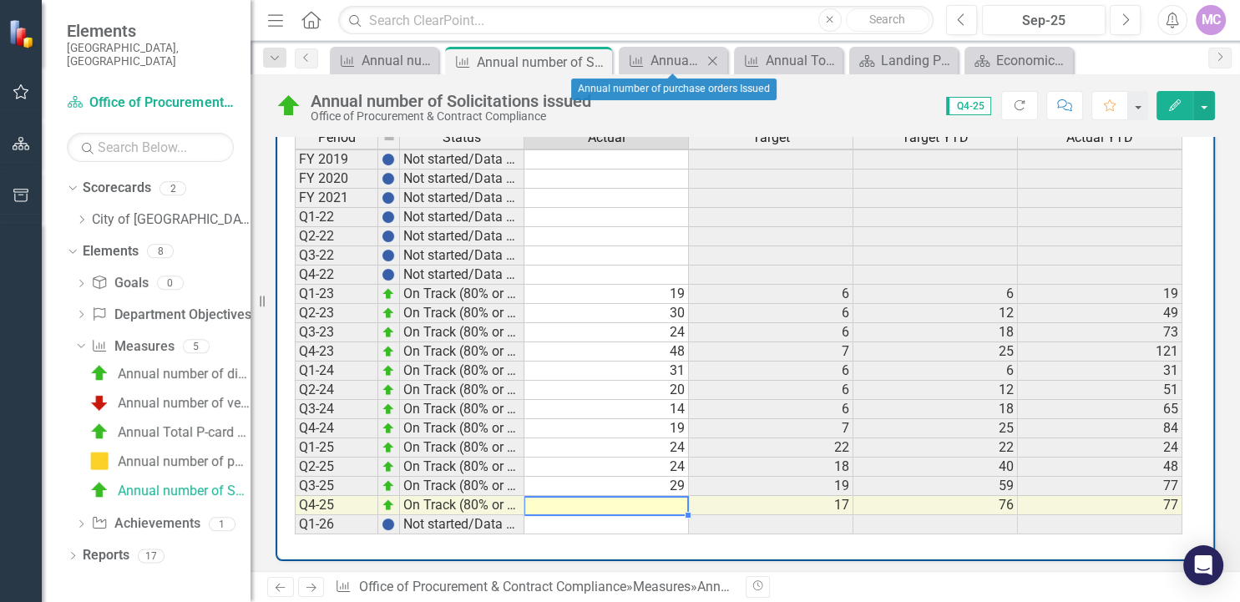
click at [663, 48] on div "Measure Annual number of purchase orders Issued Close" at bounding box center [673, 61] width 109 height 28
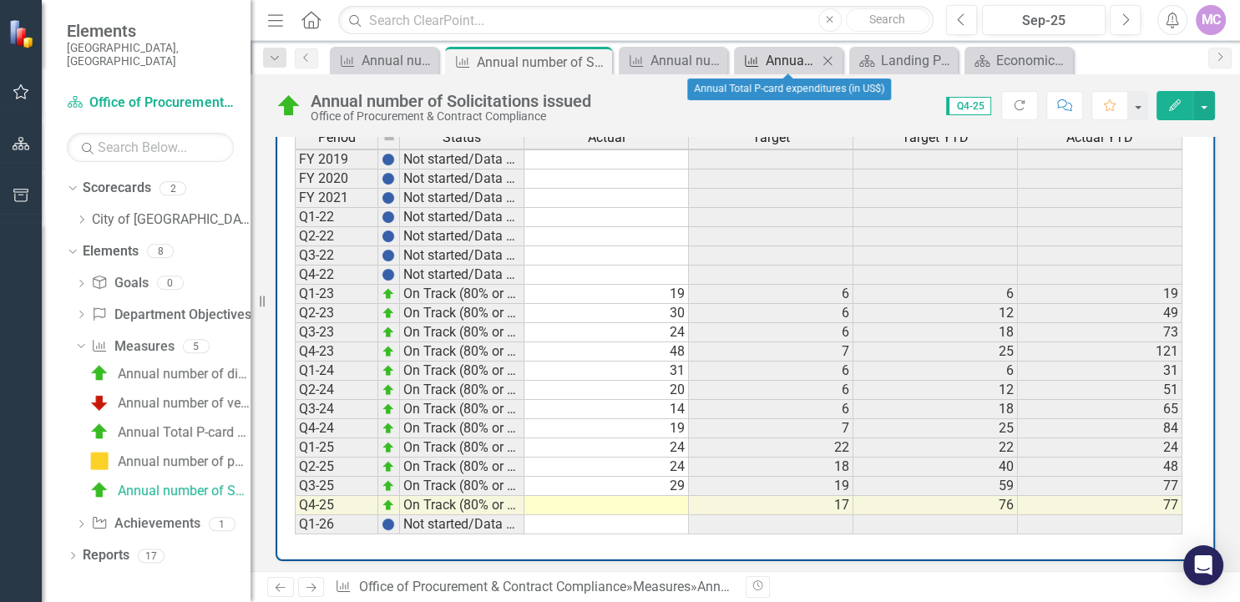
click at [769, 55] on div "Annual Total P-card expenditures (in US$)" at bounding box center [792, 60] width 52 height 21
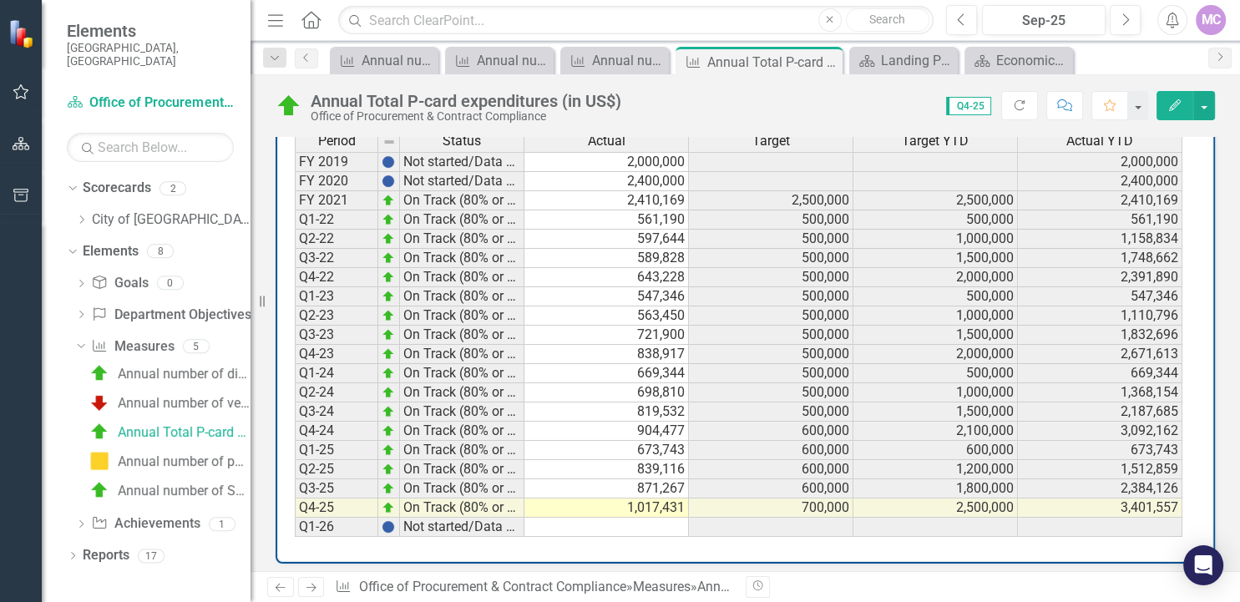
scroll to position [481, 0]
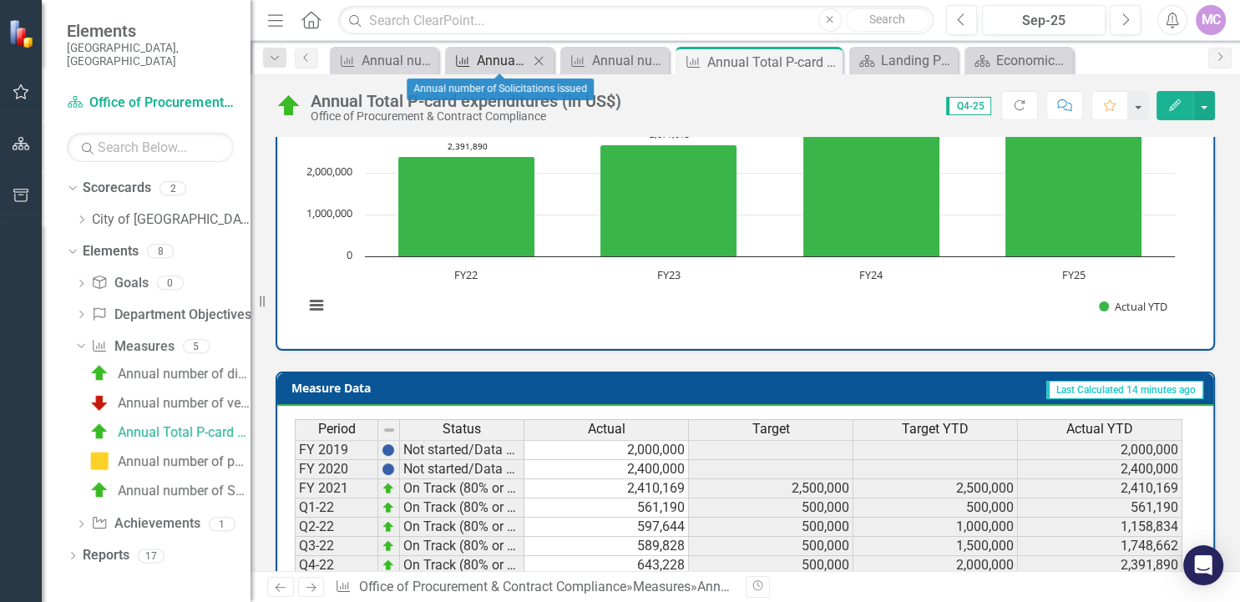
click at [503, 65] on div "Annual number of Solicitations issued" at bounding box center [503, 60] width 52 height 21
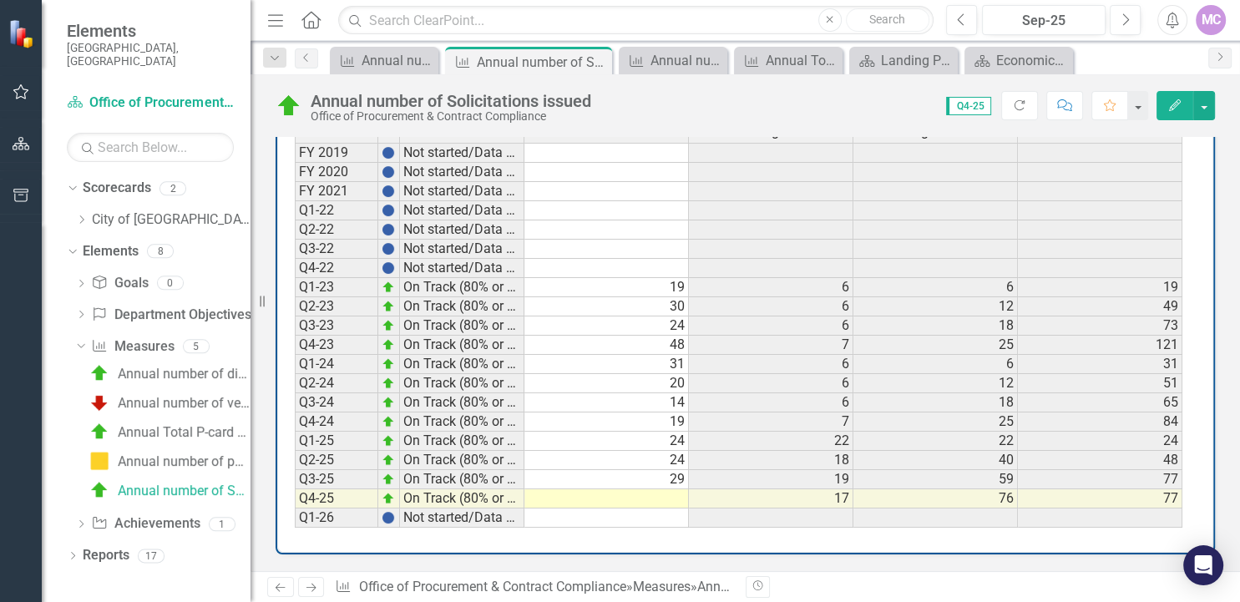
scroll to position [740, 0]
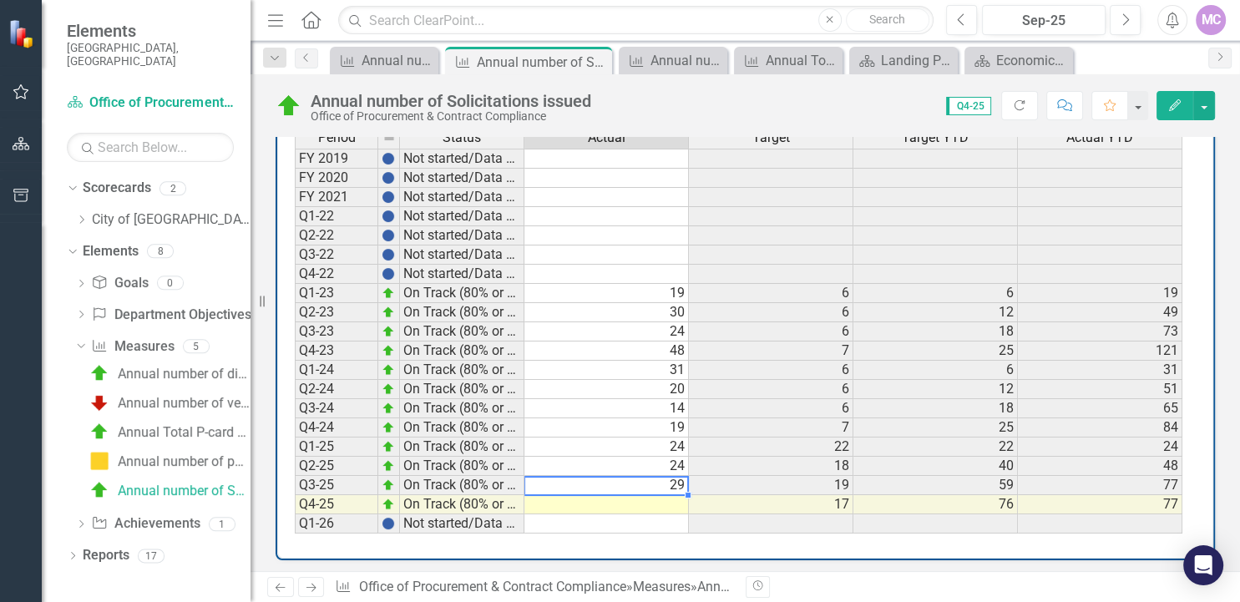
click at [669, 479] on td "29" at bounding box center [607, 485] width 165 height 19
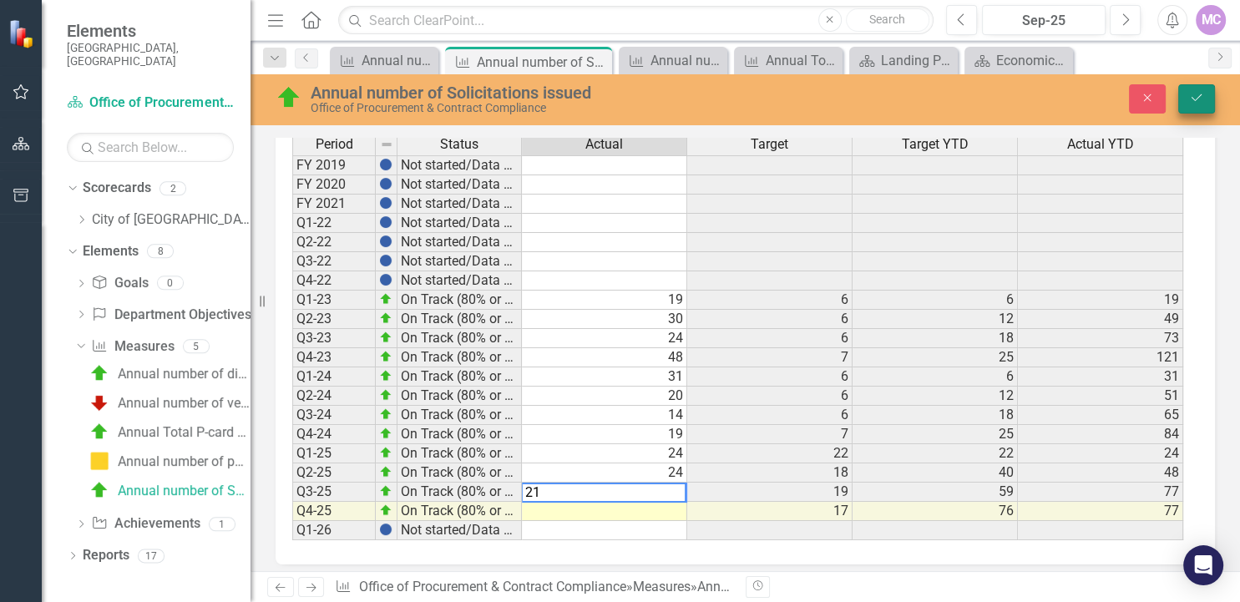
type textarea "21"
click at [1188, 97] on button "Save" at bounding box center [1197, 98] width 37 height 29
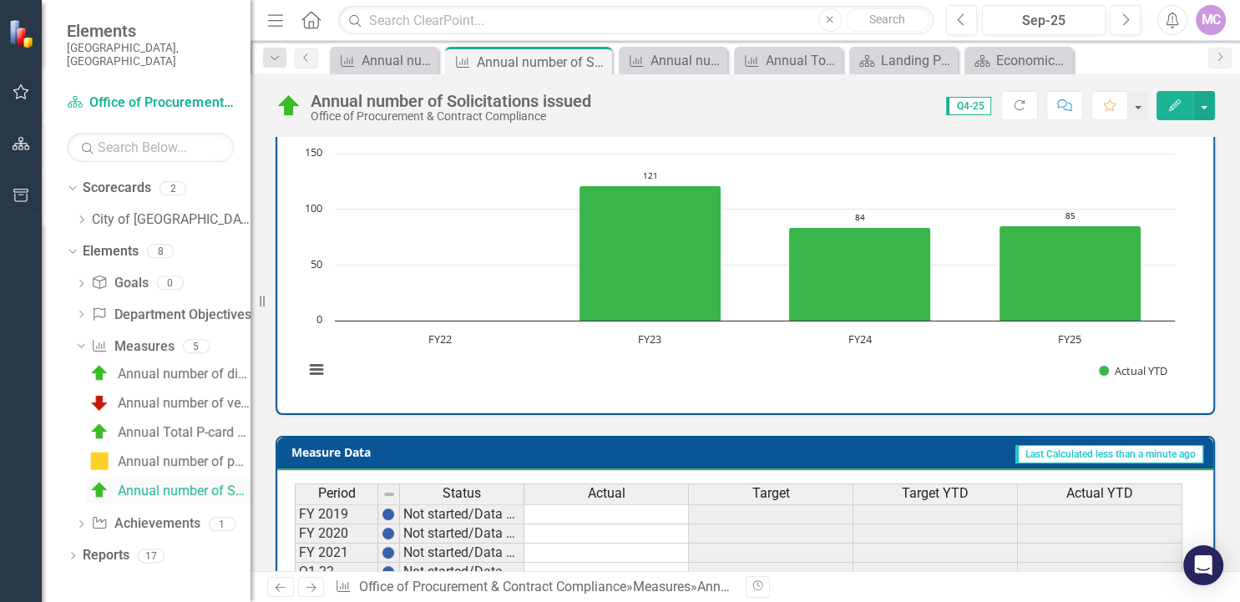
scroll to position [753, 0]
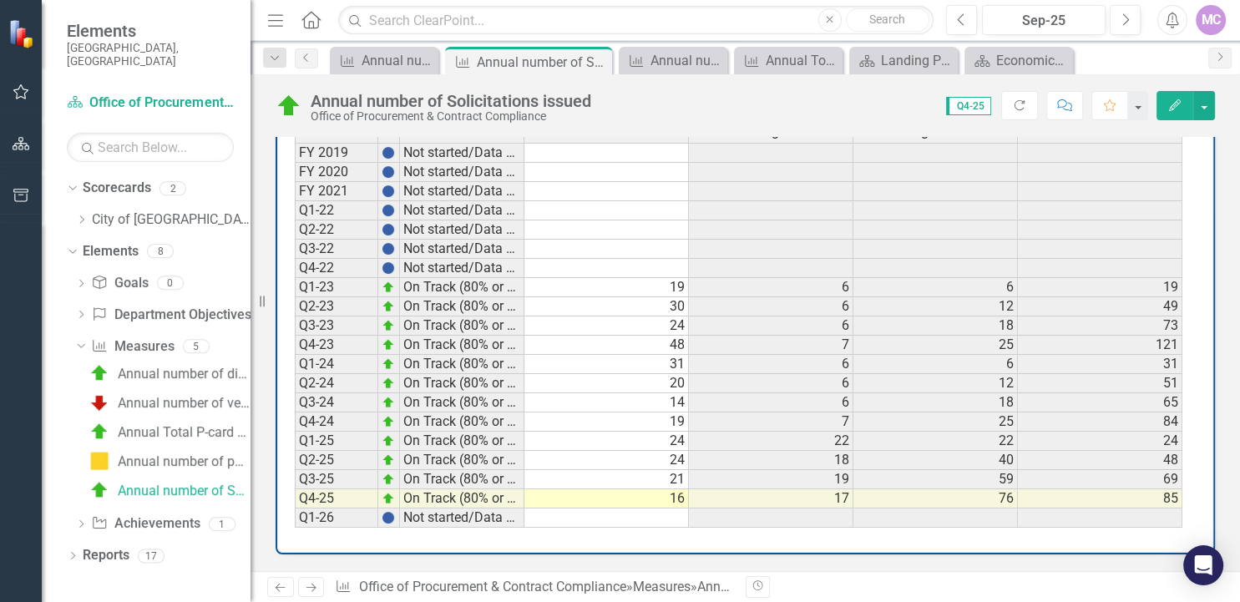
click at [295, 490] on div "Period Status Actual Target Target YTD Actual YTD FY 2019 Not started/Data not …" at bounding box center [295, 325] width 0 height 406
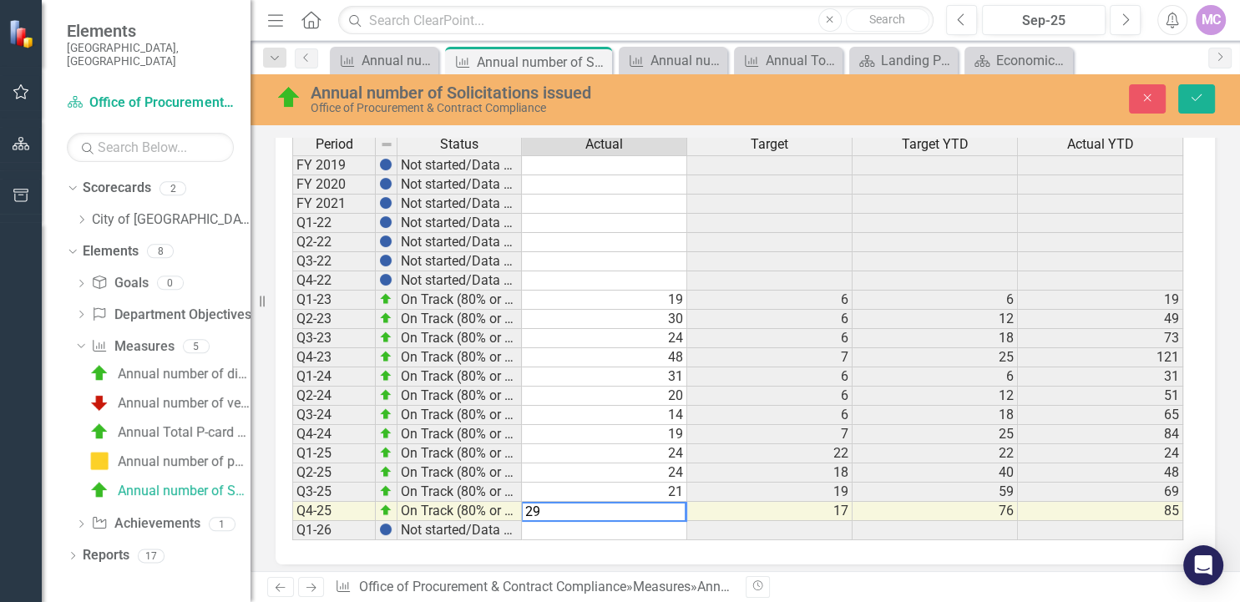
click at [656, 502] on textarea "29" at bounding box center [603, 512] width 165 height 20
type textarea "21"
click at [662, 488] on td "21" at bounding box center [604, 492] width 165 height 19
click at [663, 487] on td "21" at bounding box center [604, 492] width 165 height 19
type textarea "29"
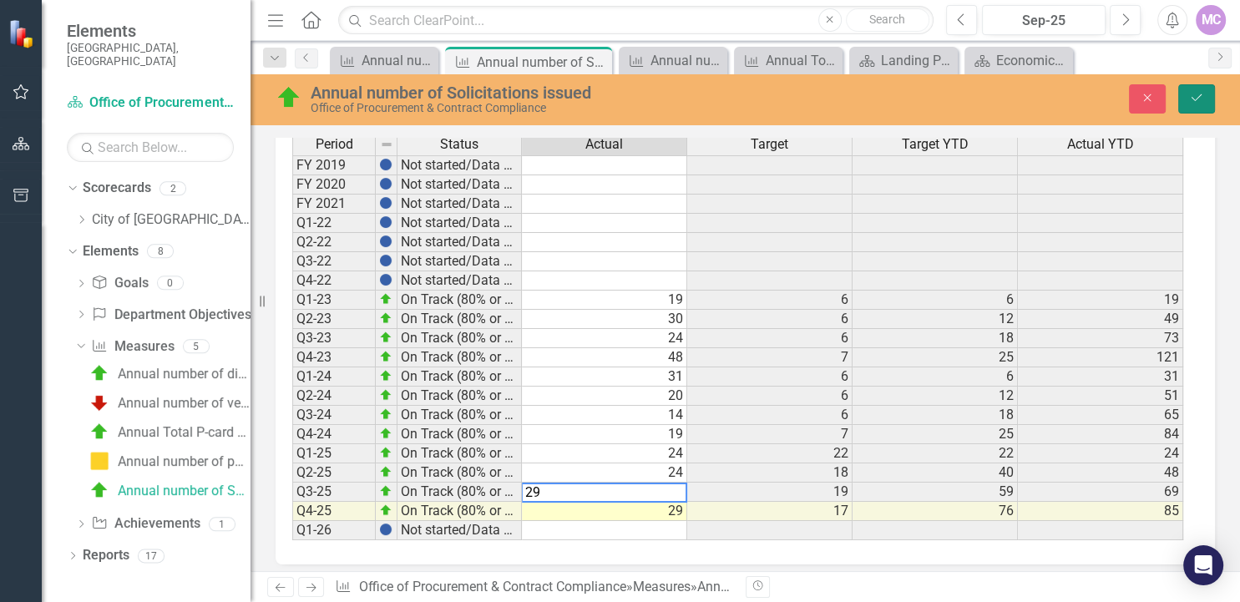
click at [1203, 103] on icon "Save" at bounding box center [1196, 98] width 15 height 12
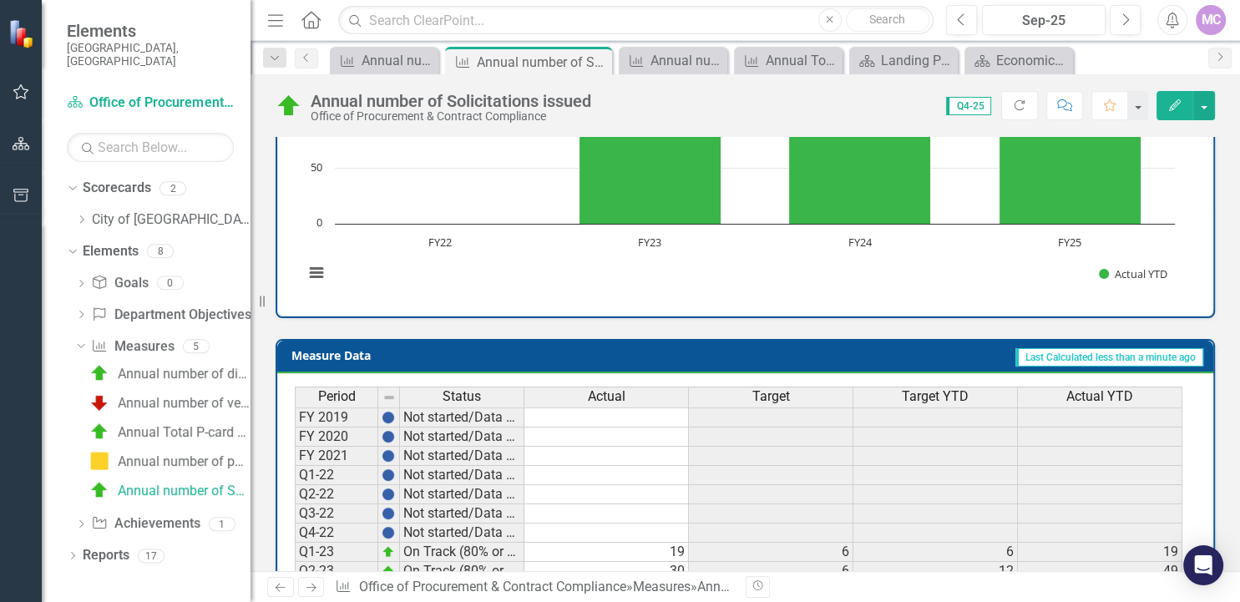
scroll to position [753, 0]
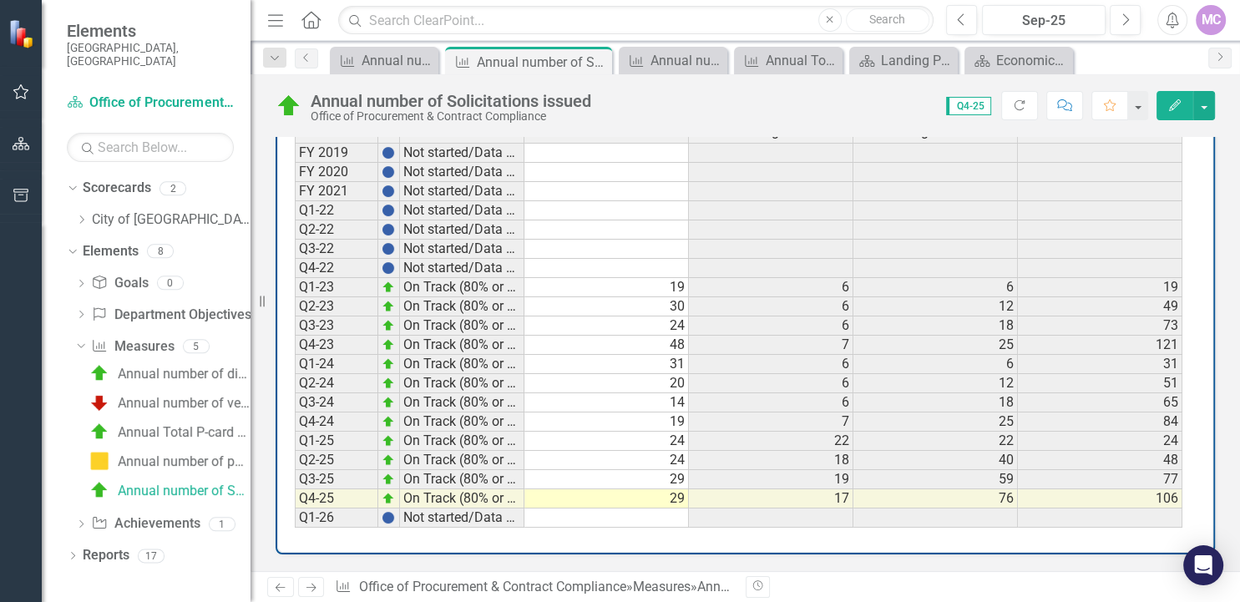
click at [663, 489] on td "29" at bounding box center [607, 498] width 165 height 19
click at [669, 484] on td "29" at bounding box center [607, 479] width 165 height 19
click at [667, 489] on td "29" at bounding box center [607, 479] width 165 height 19
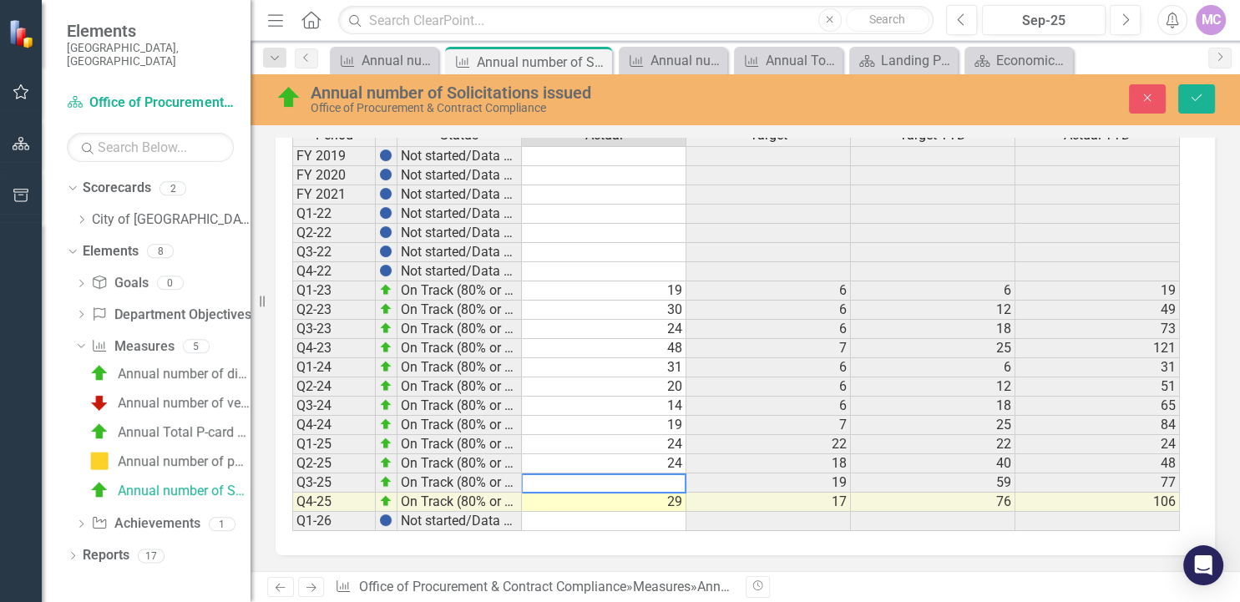
click at [667, 489] on textarea at bounding box center [603, 484] width 165 height 20
type textarea "29"
click at [625, 503] on td "29" at bounding box center [604, 502] width 165 height 19
click at [653, 504] on td "29" at bounding box center [604, 502] width 165 height 19
click at [653, 494] on textarea "29" at bounding box center [603, 484] width 165 height 20
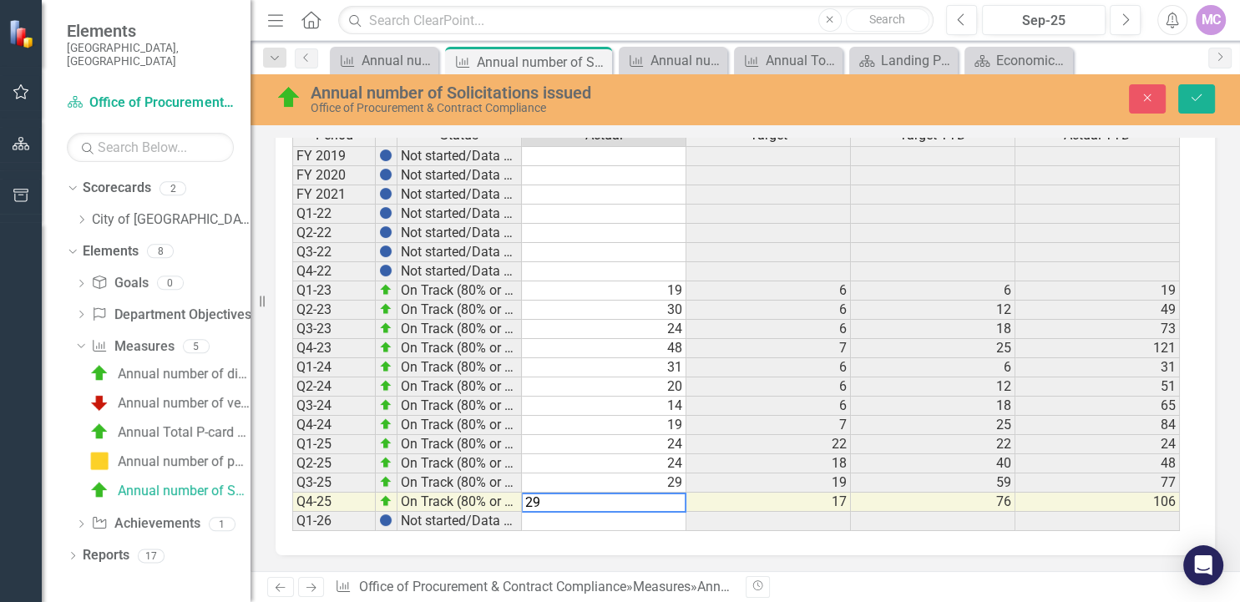
scroll to position [745, 0]
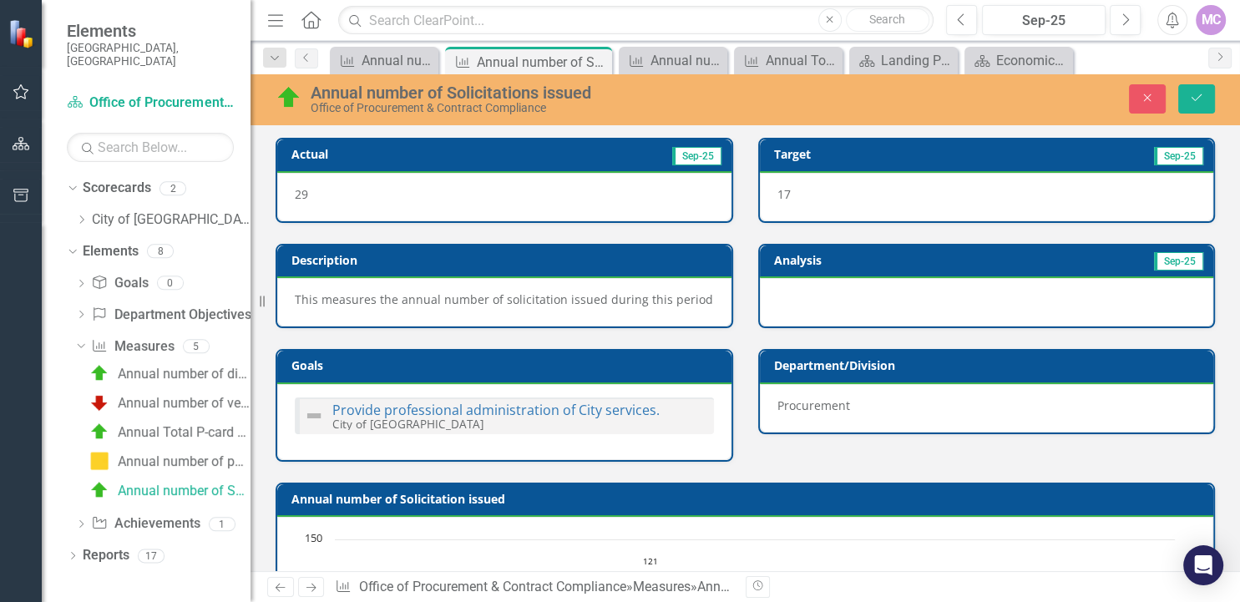
scroll to position [745, 0]
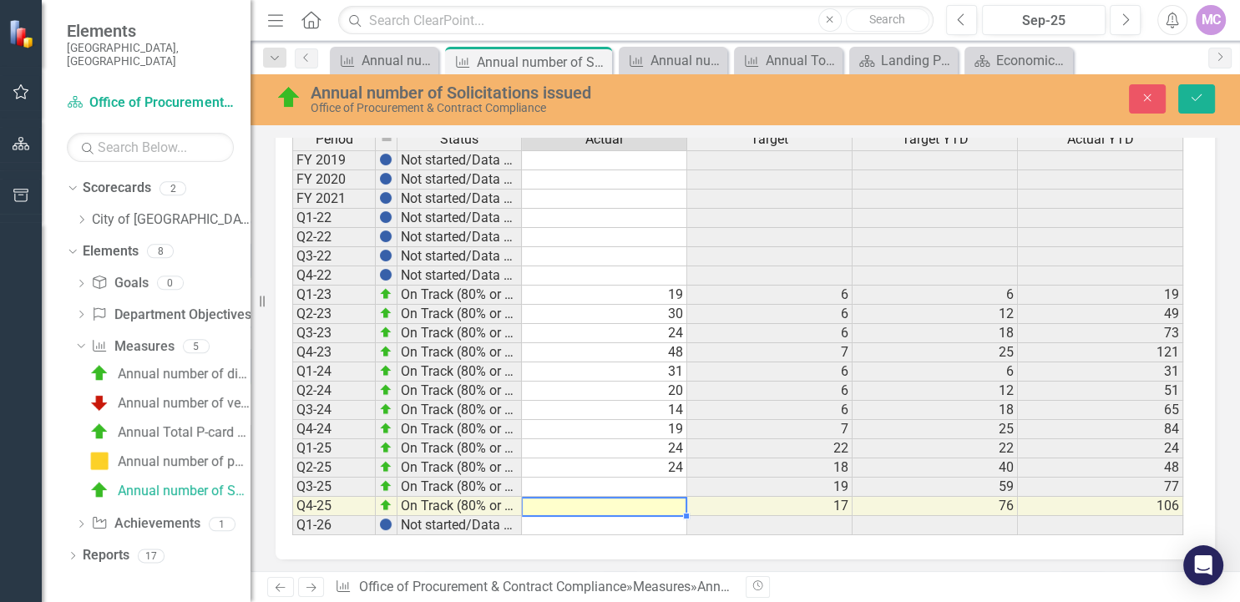
click at [651, 503] on td at bounding box center [604, 506] width 165 height 19
click at [651, 488] on td at bounding box center [604, 487] width 165 height 19
click at [654, 499] on td at bounding box center [604, 506] width 165 height 19
click at [654, 487] on td "16" at bounding box center [604, 487] width 165 height 19
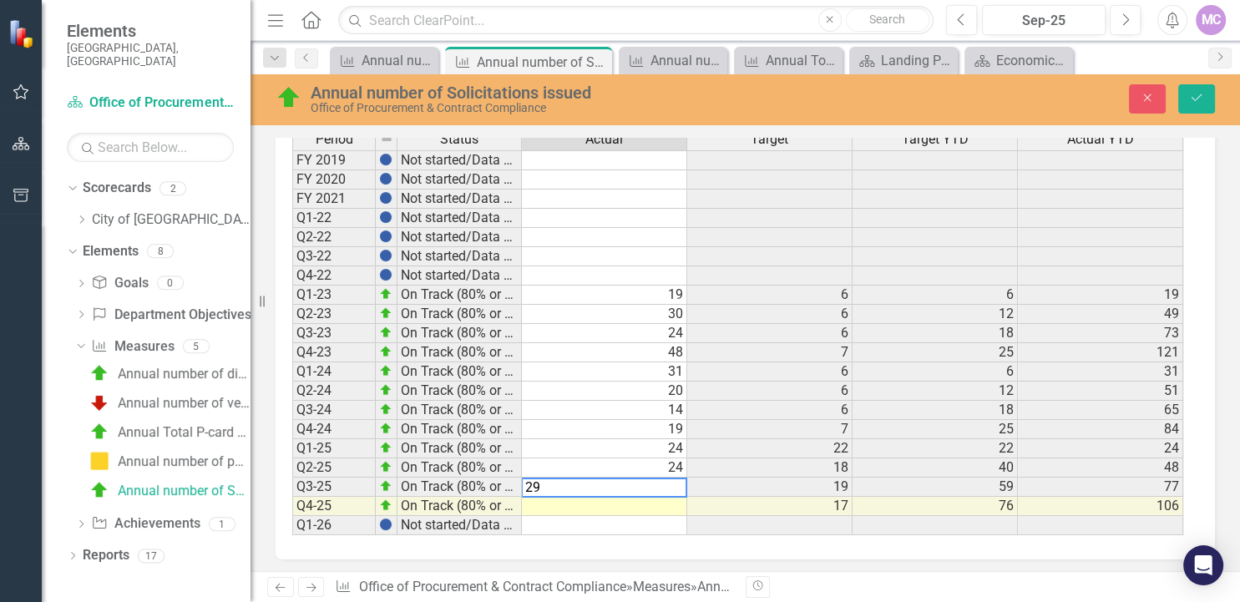
type textarea "29"
click at [672, 506] on td at bounding box center [604, 506] width 165 height 19
type textarea "16"
click at [667, 517] on td at bounding box center [604, 525] width 165 height 19
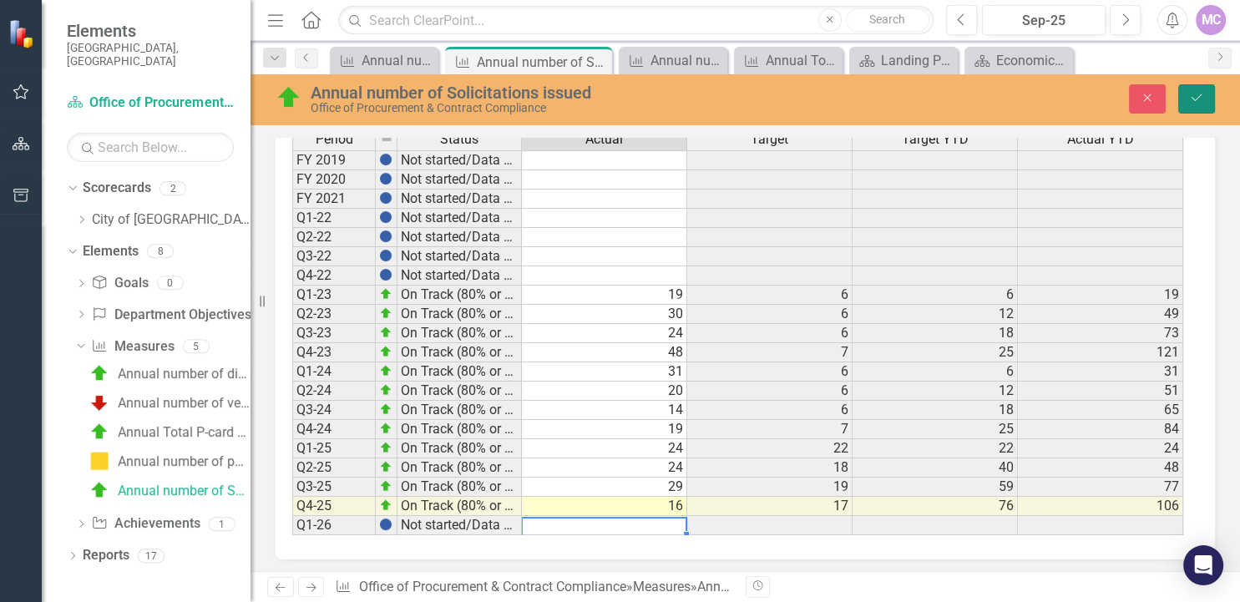
click at [1188, 97] on button "Save" at bounding box center [1197, 98] width 37 height 29
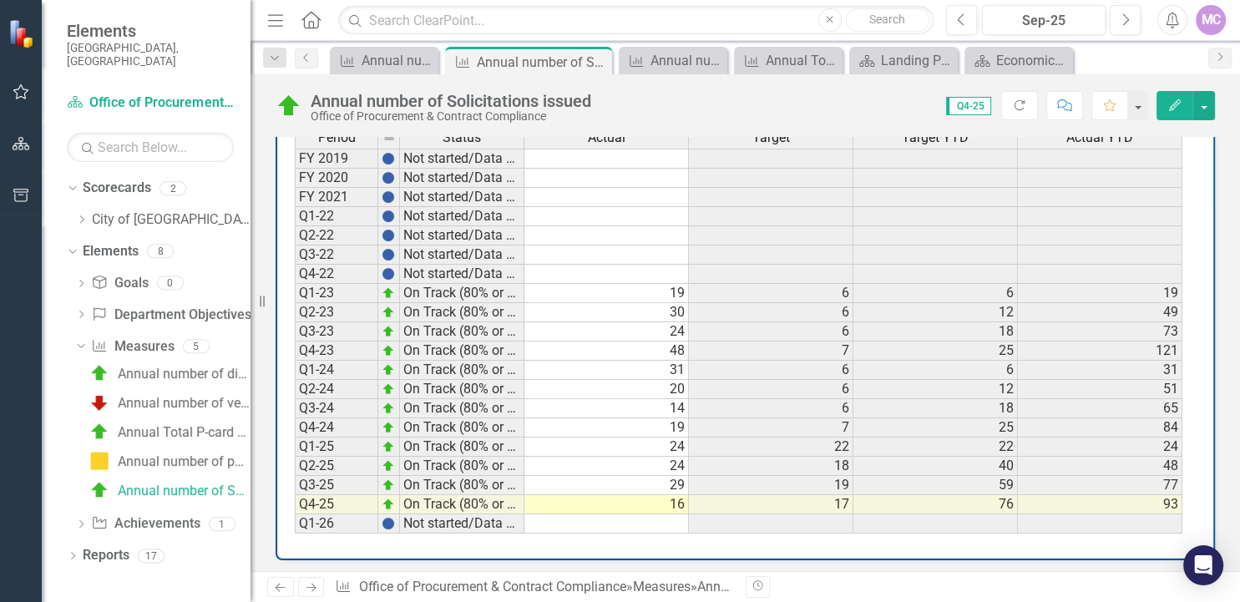
scroll to position [753, 0]
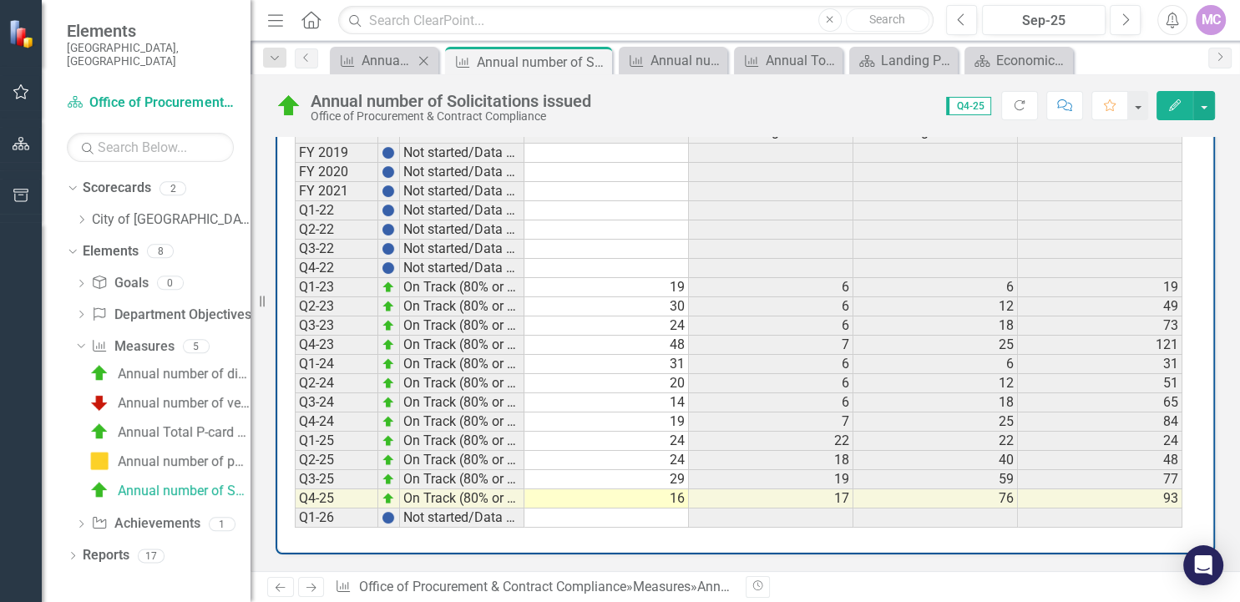
click at [416, 66] on icon "Close" at bounding box center [423, 60] width 17 height 13
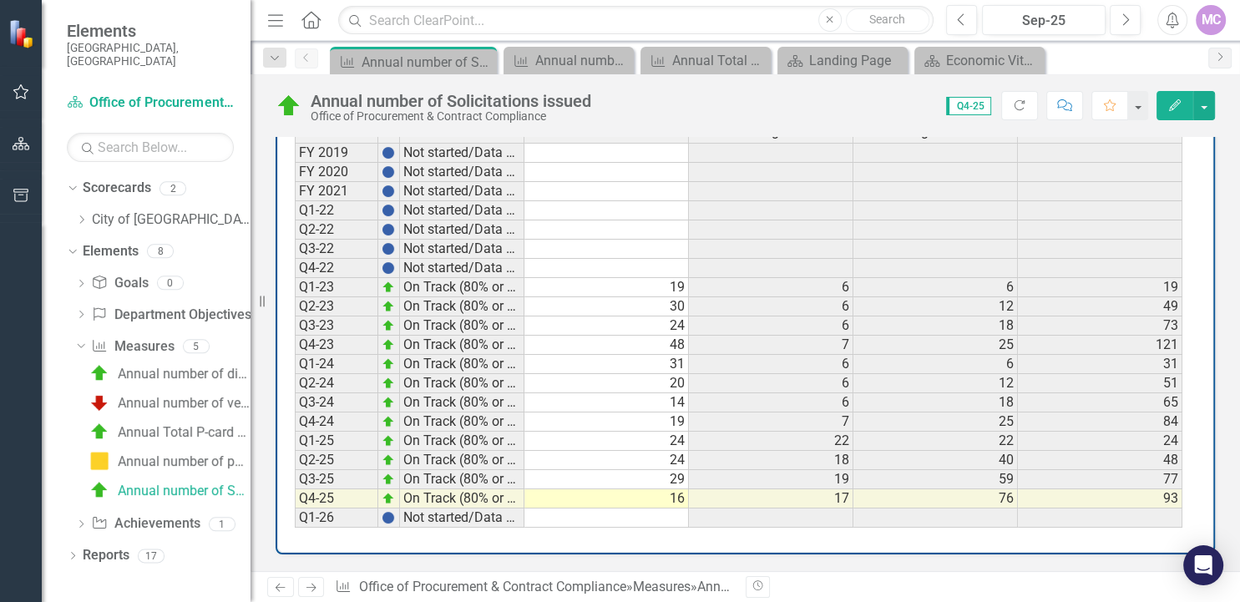
click at [416, 66] on div "Annual number of Solicitations issued" at bounding box center [427, 62] width 131 height 21
click at [416, 63] on div "Annual number of Solicitations issued" at bounding box center [427, 62] width 131 height 21
click at [590, 58] on div "Annual number of purchase orders Issued" at bounding box center [572, 60] width 74 height 21
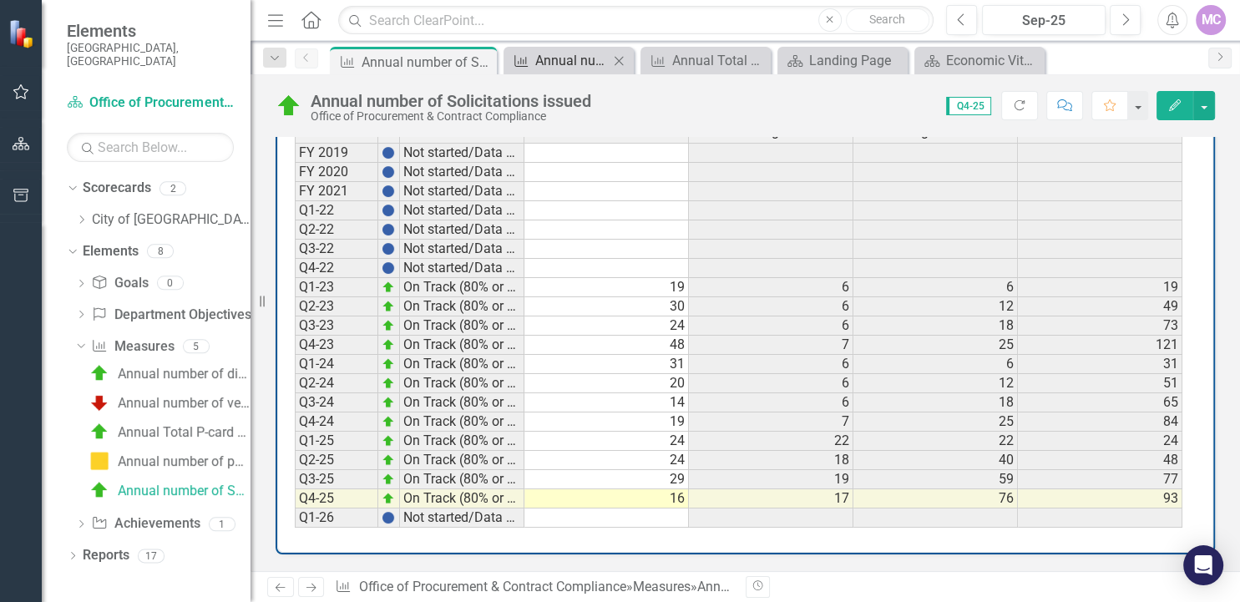
click at [590, 58] on div "Annual number of purchase orders Issued" at bounding box center [572, 60] width 74 height 21
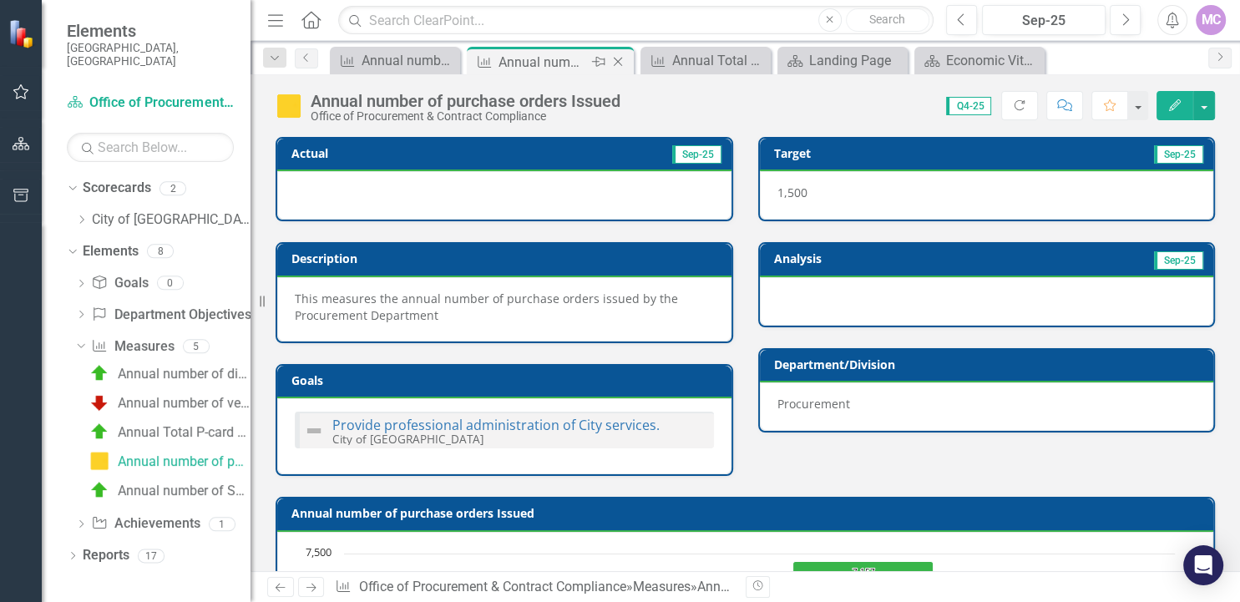
click at [512, 55] on div "Annual number of purchase orders Issued" at bounding box center [543, 62] width 89 height 21
click at [685, 55] on div "Annual Total P-card expenditures (in US$)" at bounding box center [709, 60] width 74 height 21
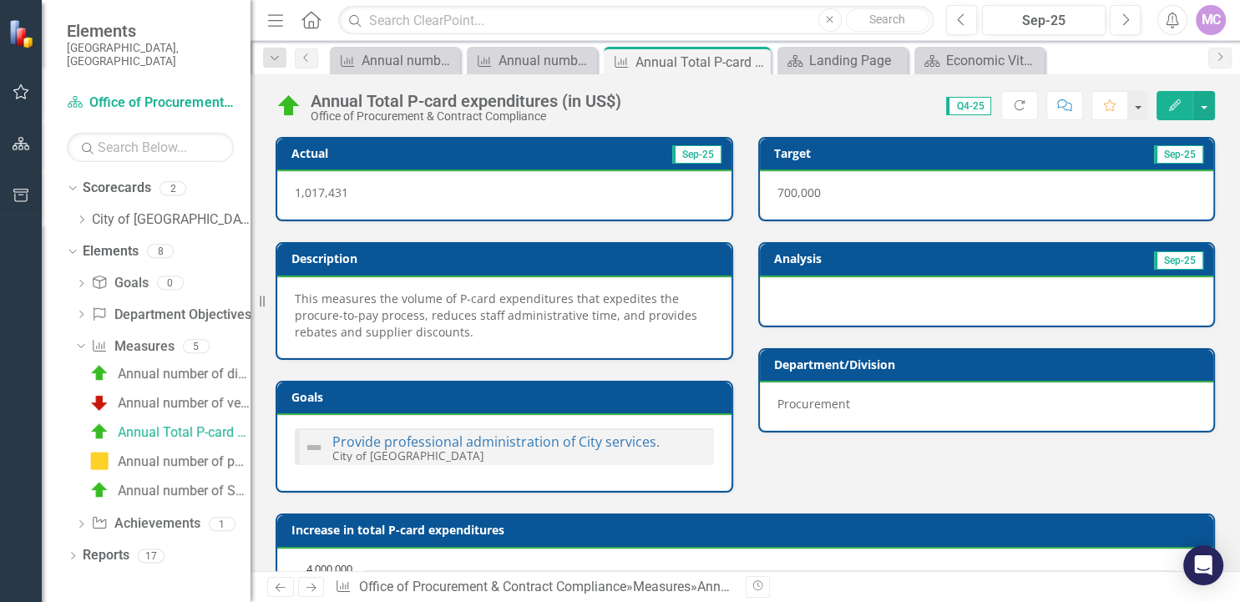
click at [691, 62] on div "Annual Total P-card expenditures (in US$)" at bounding box center [701, 62] width 131 height 21
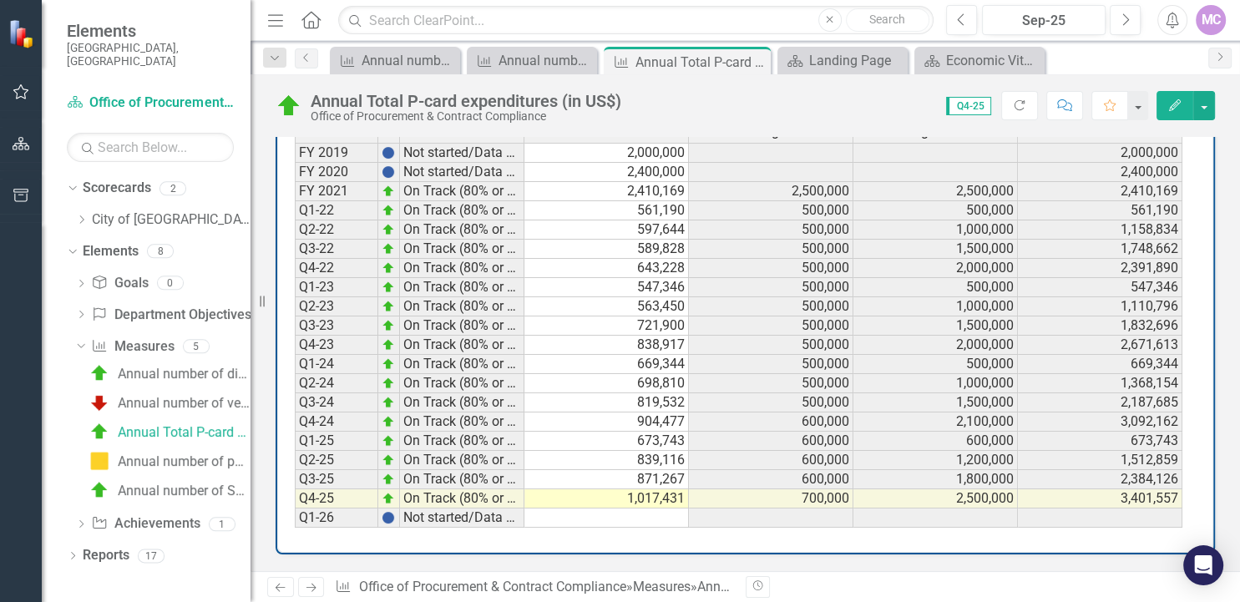
scroll to position [593, 0]
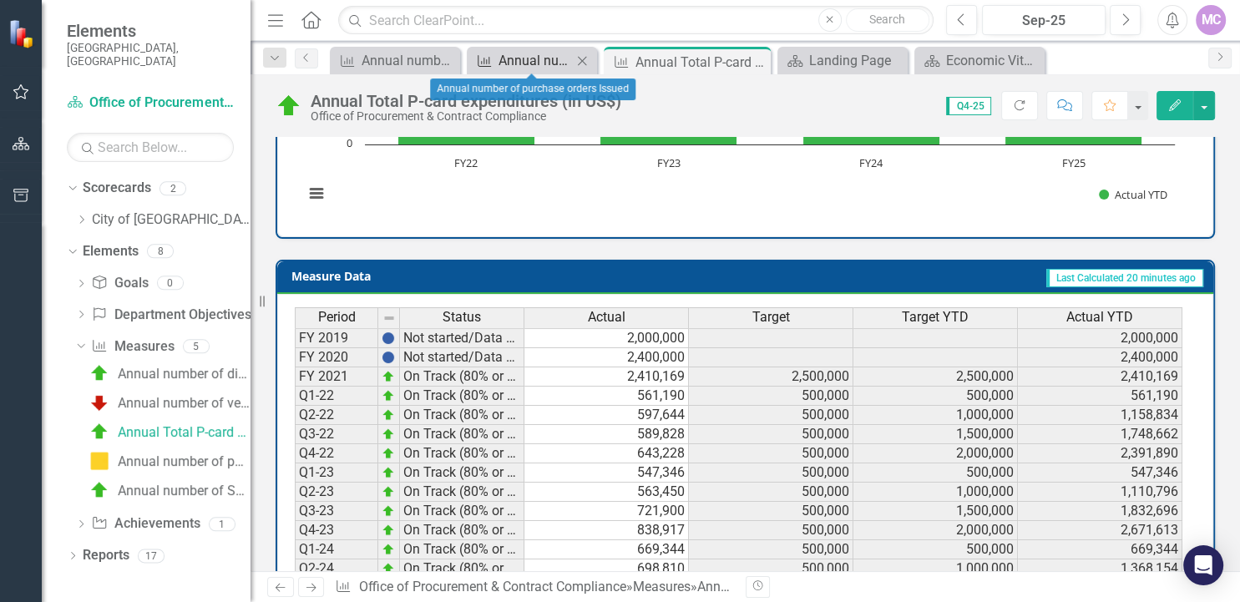
click at [522, 58] on div "Annual number of purchase orders Issued" at bounding box center [536, 60] width 74 height 21
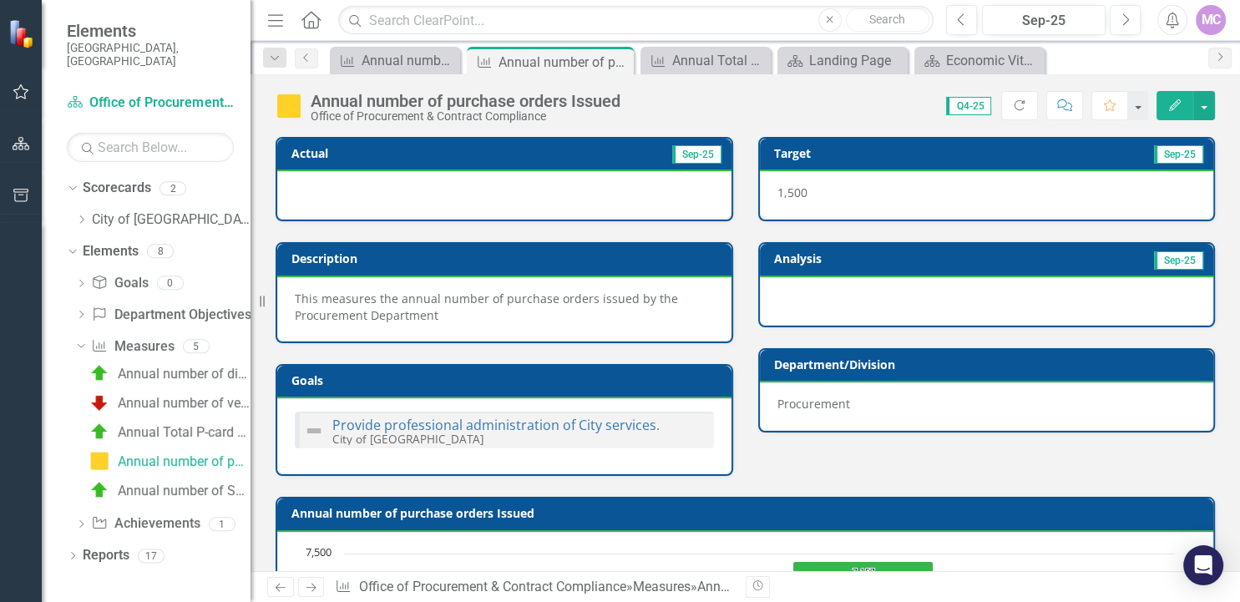
click at [522, 58] on div "Annual number of purchase orders Issued" at bounding box center [564, 62] width 131 height 21
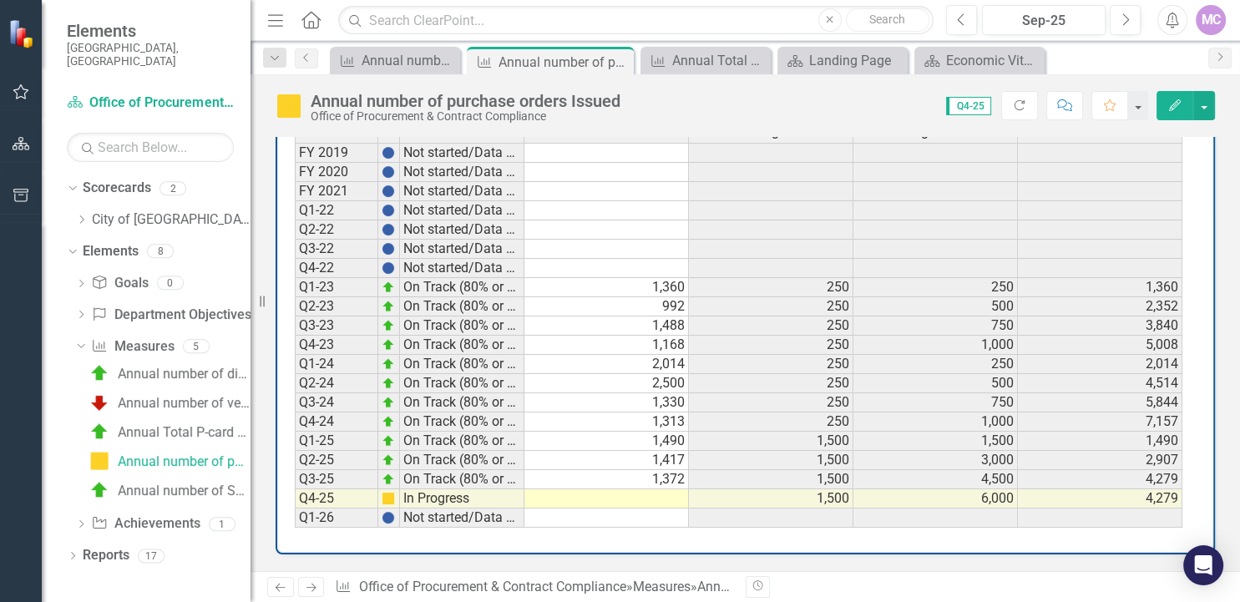
scroll to position [756, 0]
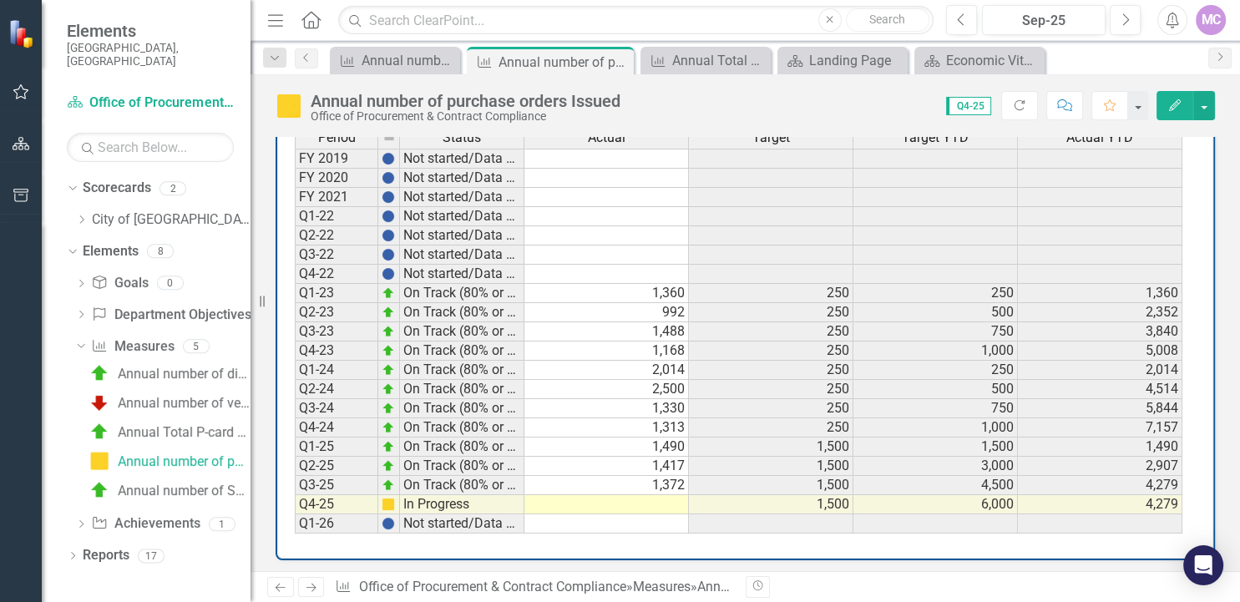
click at [658, 495] on td at bounding box center [607, 504] width 165 height 19
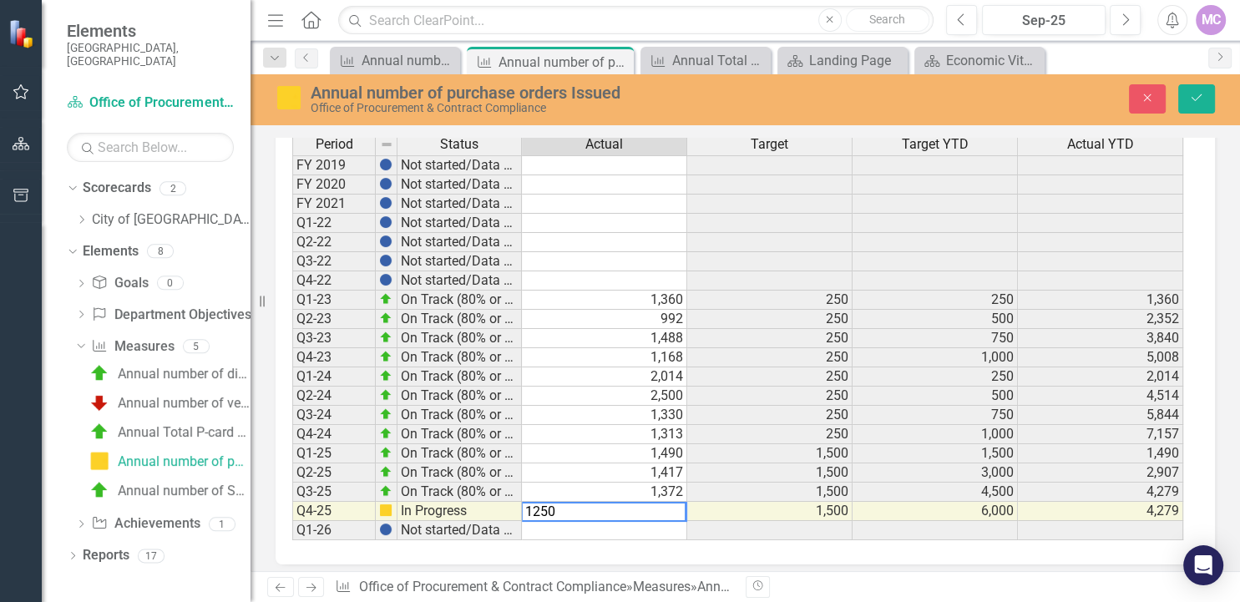
click at [787, 557] on div "Period Status Actual Target Target YTD Actual YTD FY 2019 Not started/Data not …" at bounding box center [746, 343] width 940 height 443
click at [677, 507] on td "1,250" at bounding box center [604, 511] width 165 height 19
click at [613, 509] on td "1,250" at bounding box center [604, 511] width 165 height 19
drag, startPoint x: 640, startPoint y: 509, endPoint x: 494, endPoint y: 517, distance: 145.6
click at [521, 517] on textarea "12501253" at bounding box center [604, 512] width 166 height 20
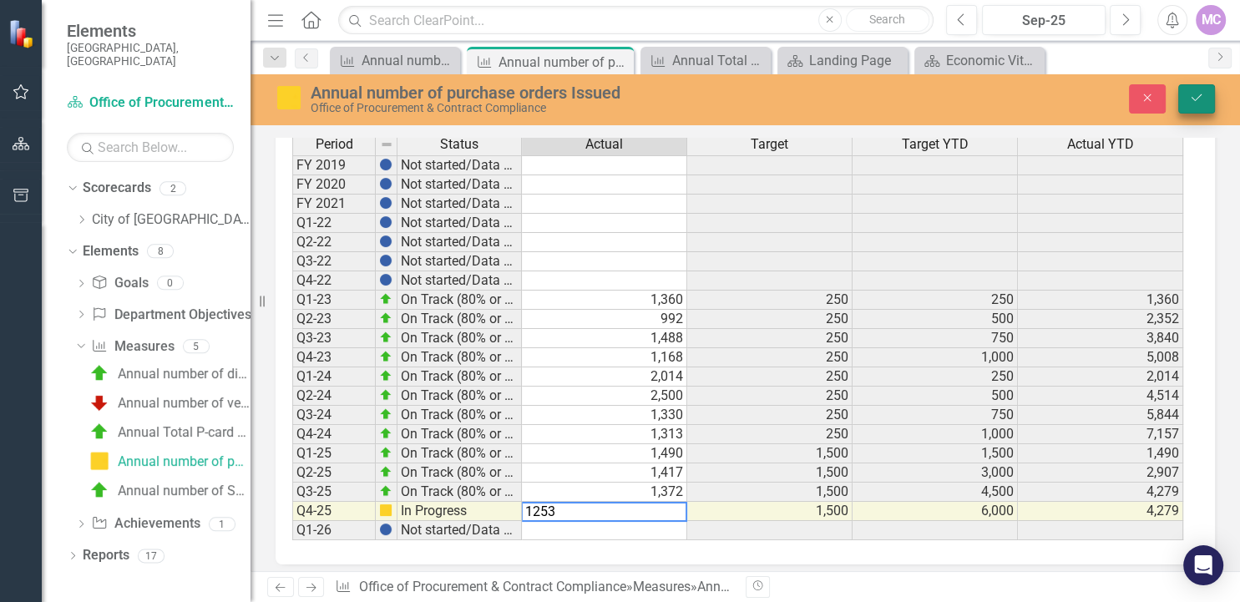
type textarea "1253"
click at [1197, 102] on icon "Save" at bounding box center [1196, 98] width 15 height 12
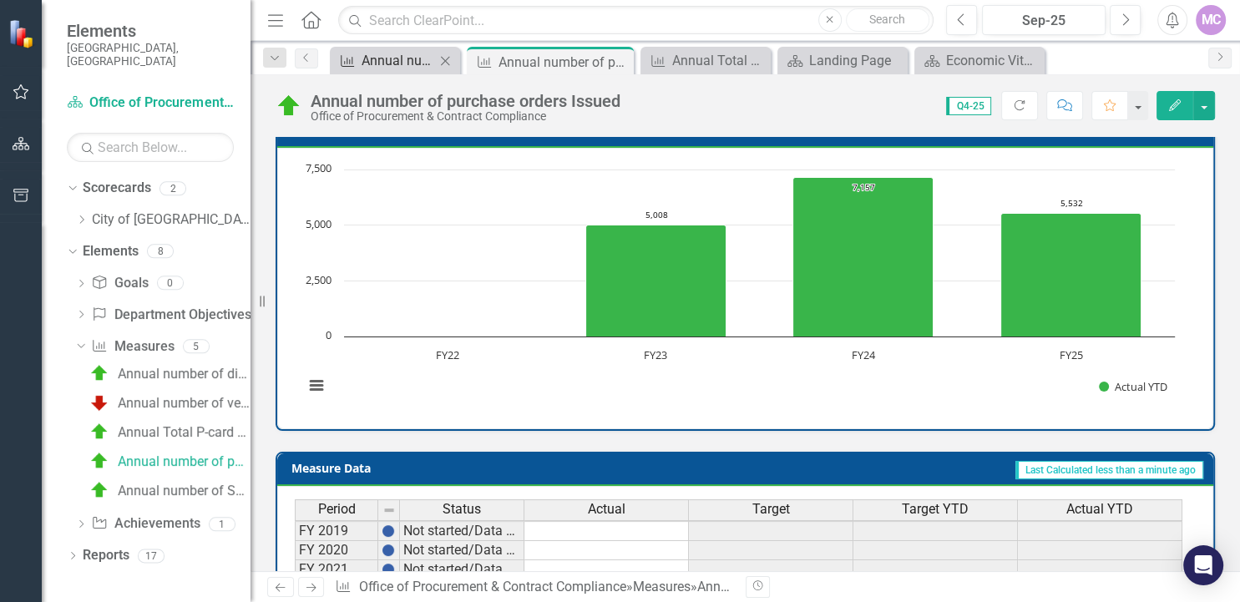
scroll to position [0, 0]
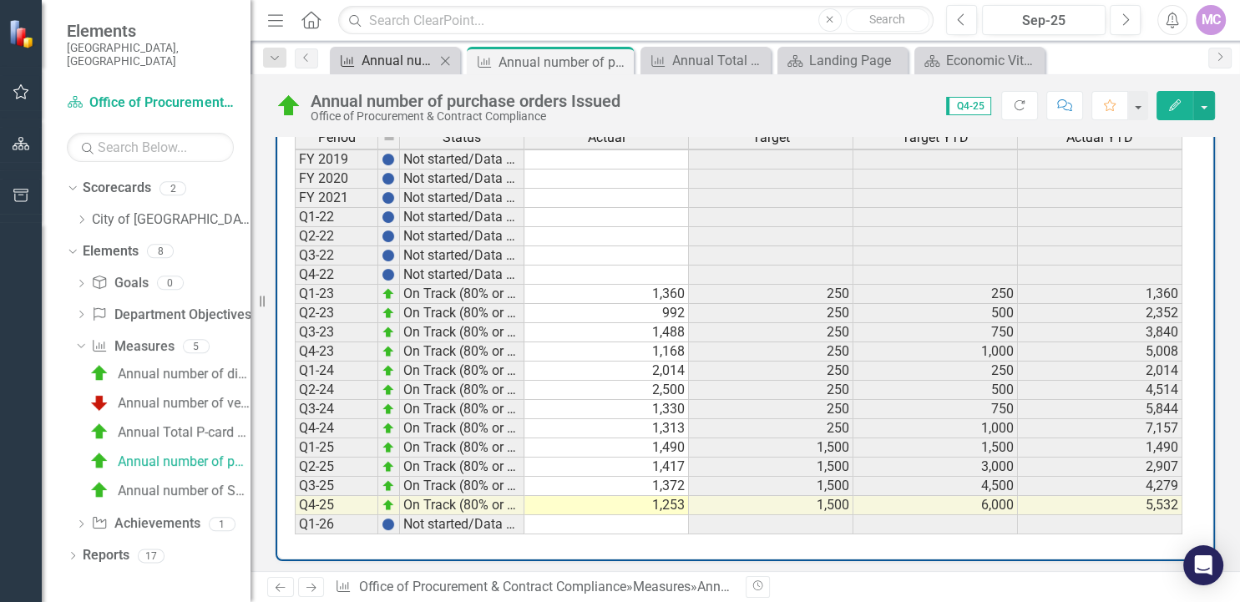
click at [380, 53] on div "Annual number of Solicitations issued" at bounding box center [399, 60] width 74 height 21
click at [381, 58] on div "Annual number of Solicitations issued" at bounding box center [399, 60] width 74 height 21
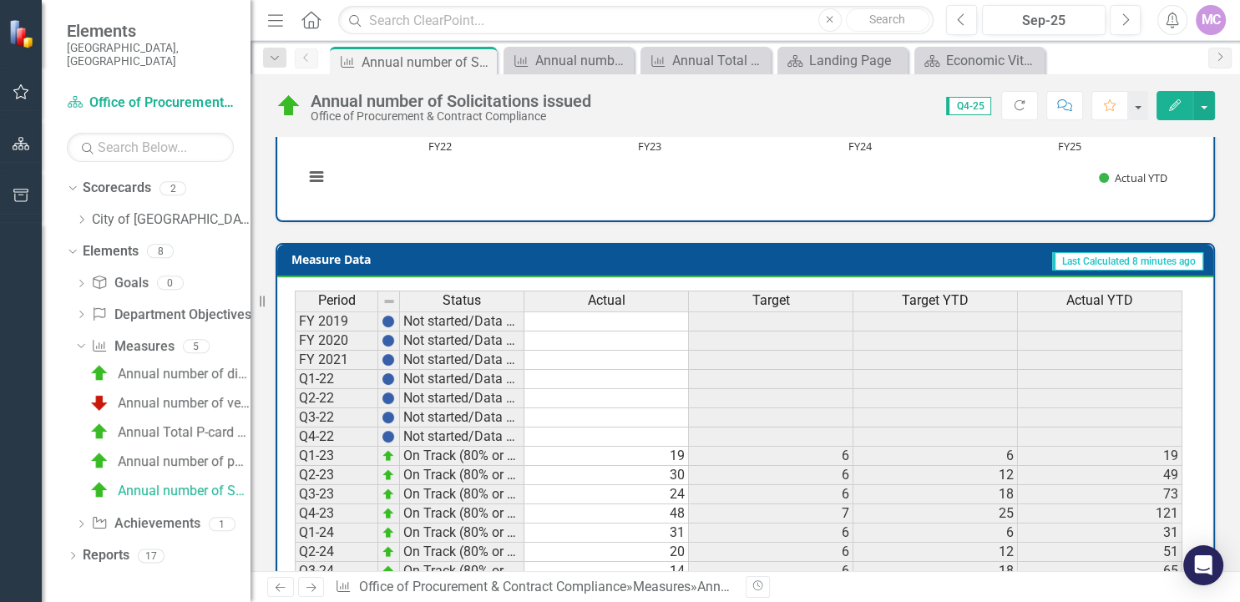
scroll to position [753, 0]
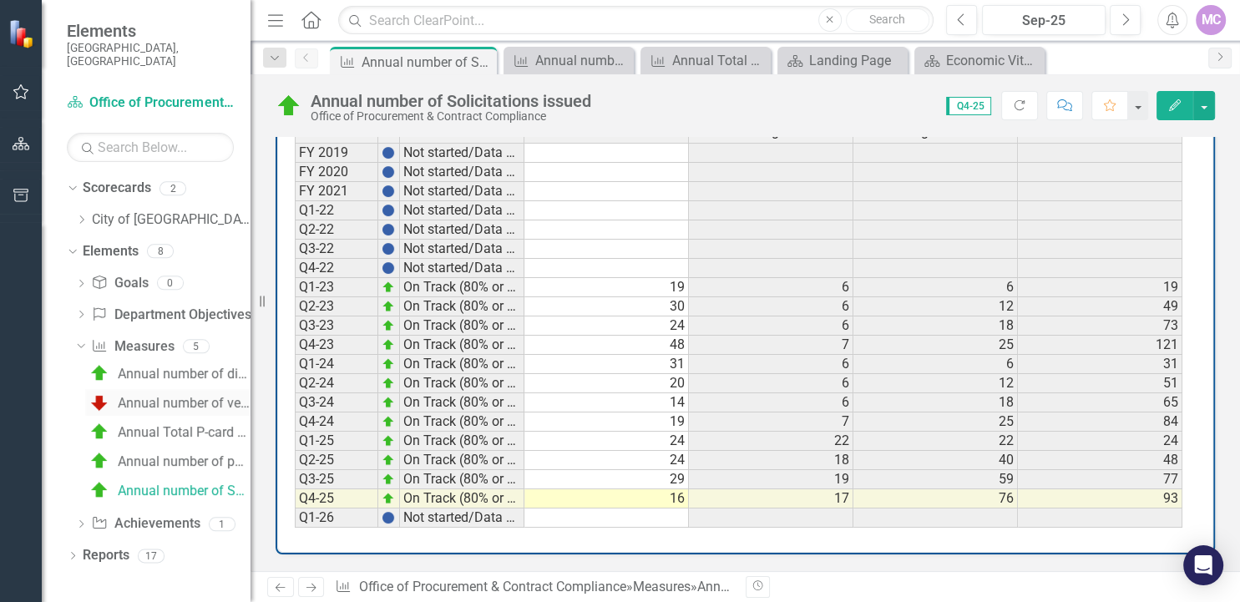
click at [163, 396] on div "Annual number of vendor transactions in Oracle" at bounding box center [184, 403] width 133 height 15
click at [104, 393] on img at bounding box center [99, 403] width 20 height 20
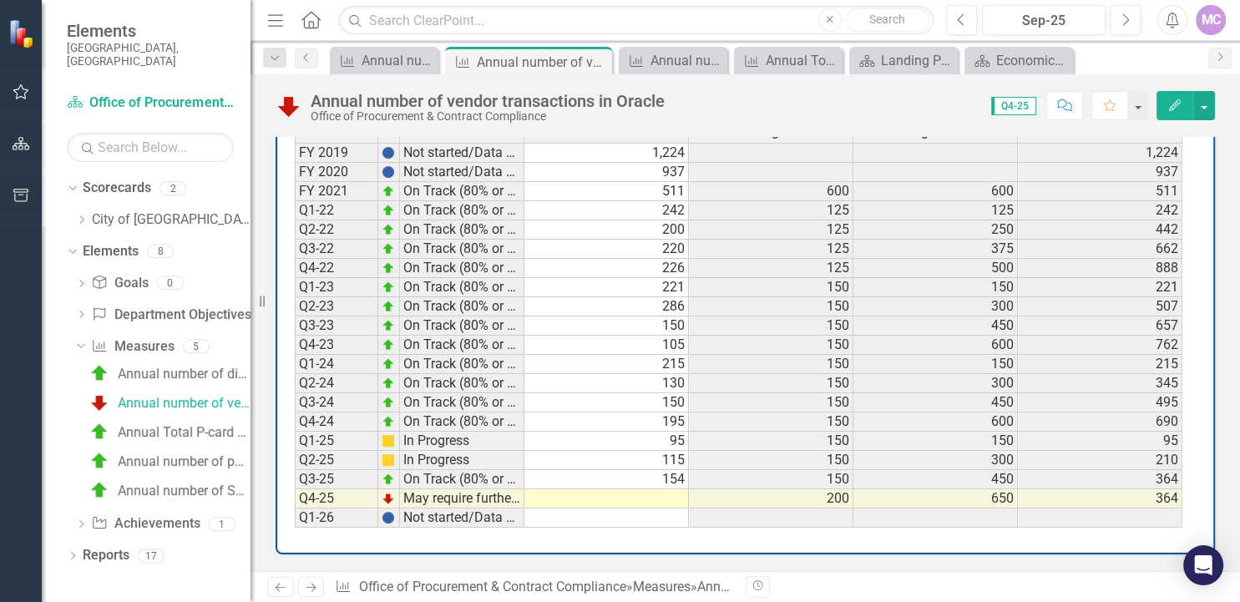
scroll to position [756, 0]
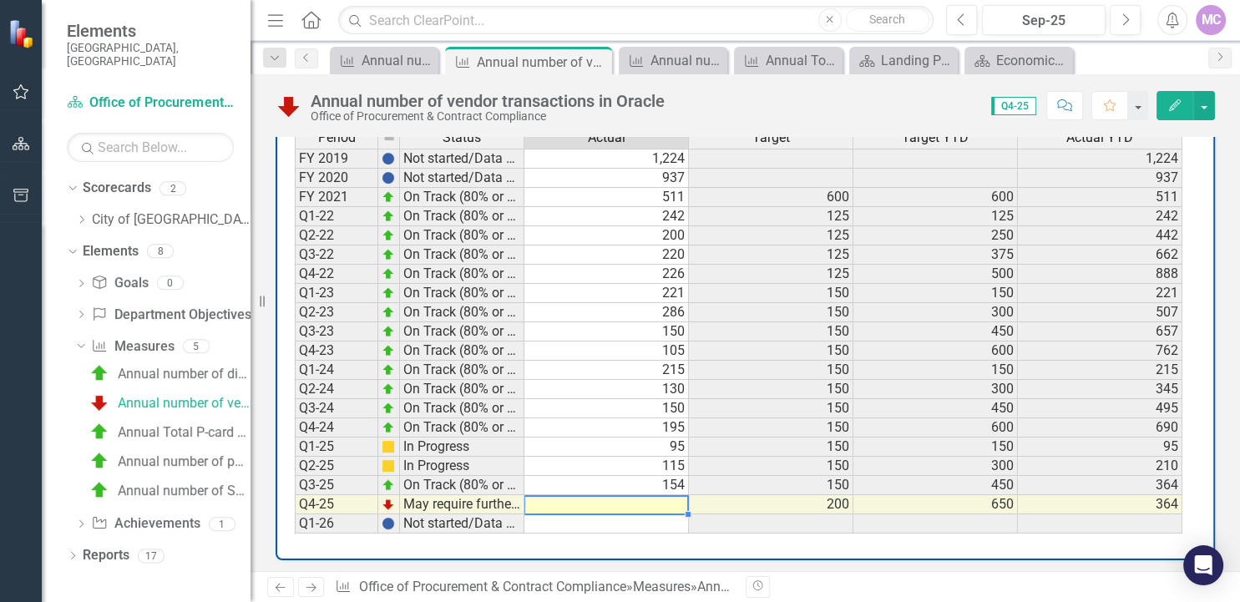
click at [667, 498] on td at bounding box center [607, 504] width 165 height 19
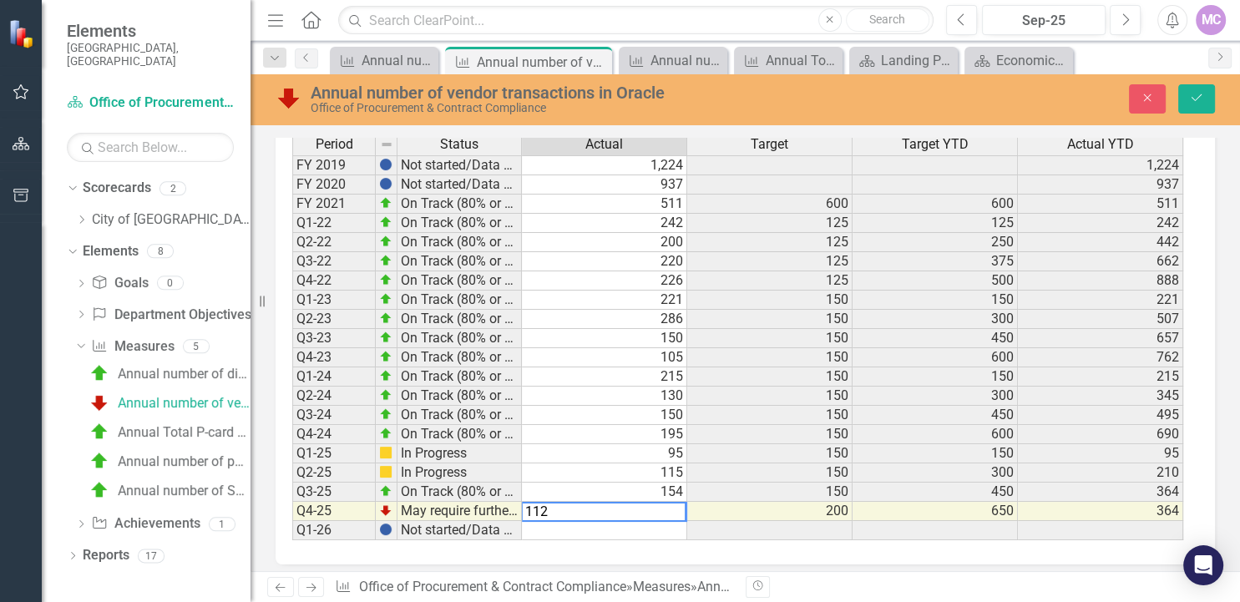
type textarea "112"
click at [1191, 94] on icon "Save" at bounding box center [1196, 98] width 15 height 12
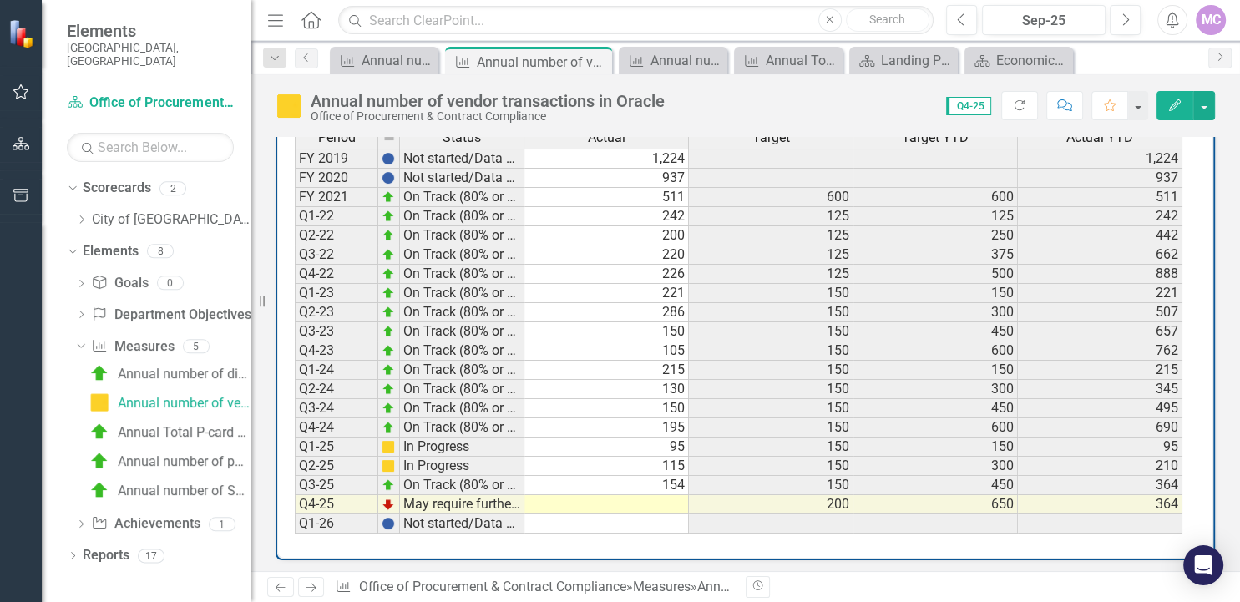
click at [669, 499] on td at bounding box center [607, 504] width 165 height 19
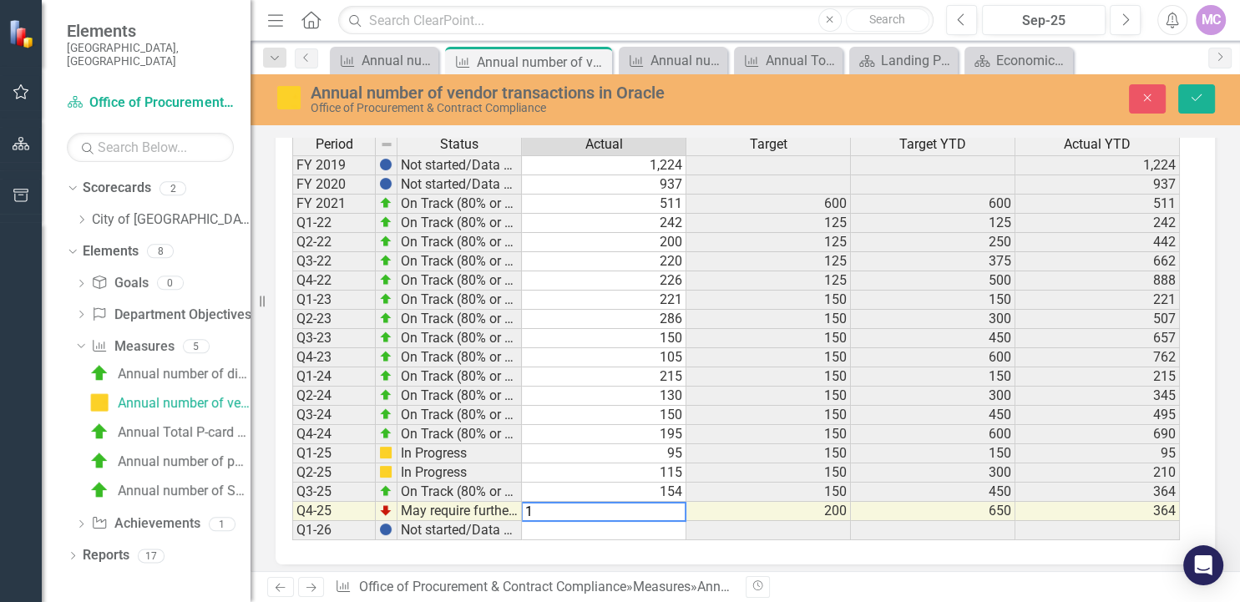
click at [654, 506] on textarea "1" at bounding box center [603, 512] width 165 height 20
click at [654, 506] on textarea "11" at bounding box center [603, 512] width 165 height 20
type textarea "2"
type textarea "112"
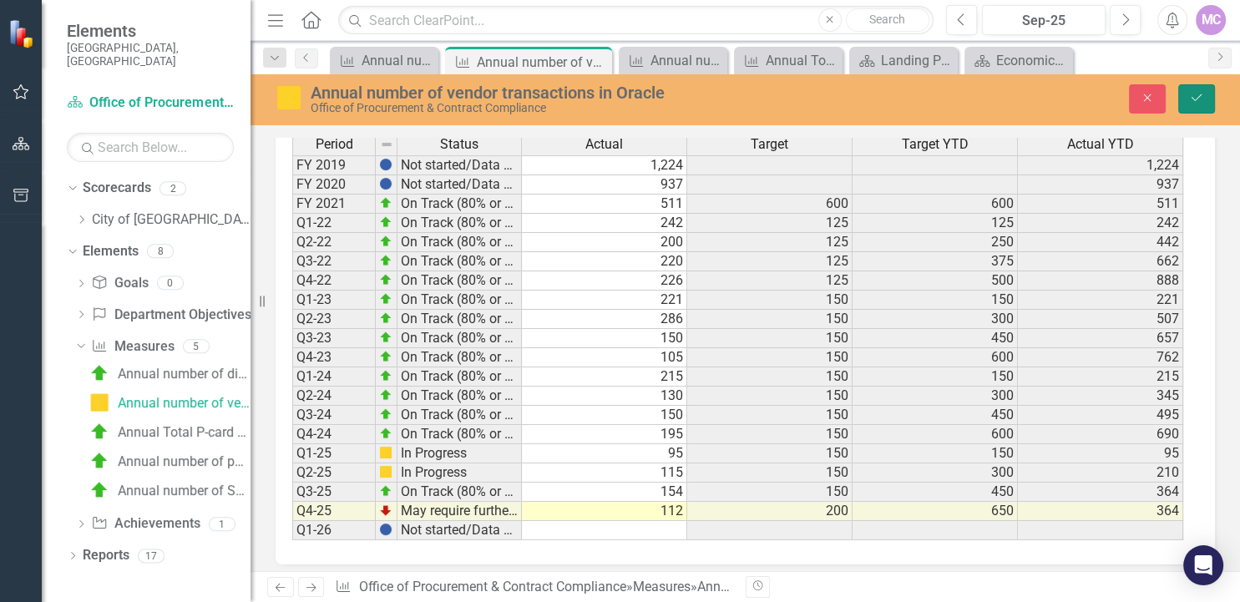
click at [1202, 96] on icon "Save" at bounding box center [1196, 98] width 15 height 12
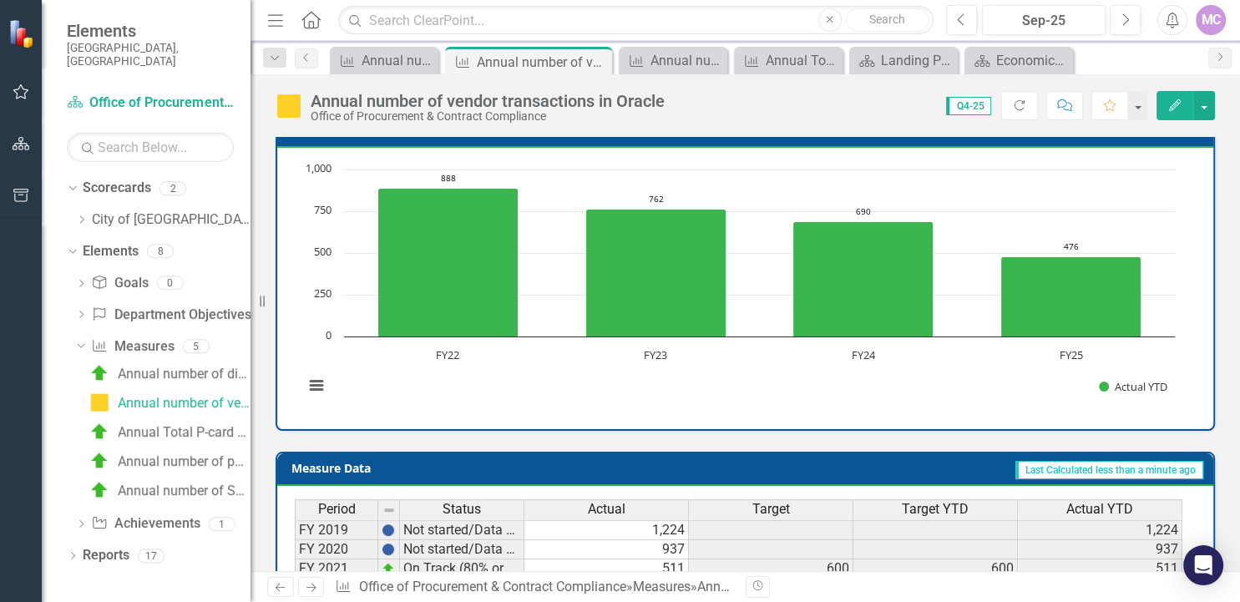
scroll to position [768, 0]
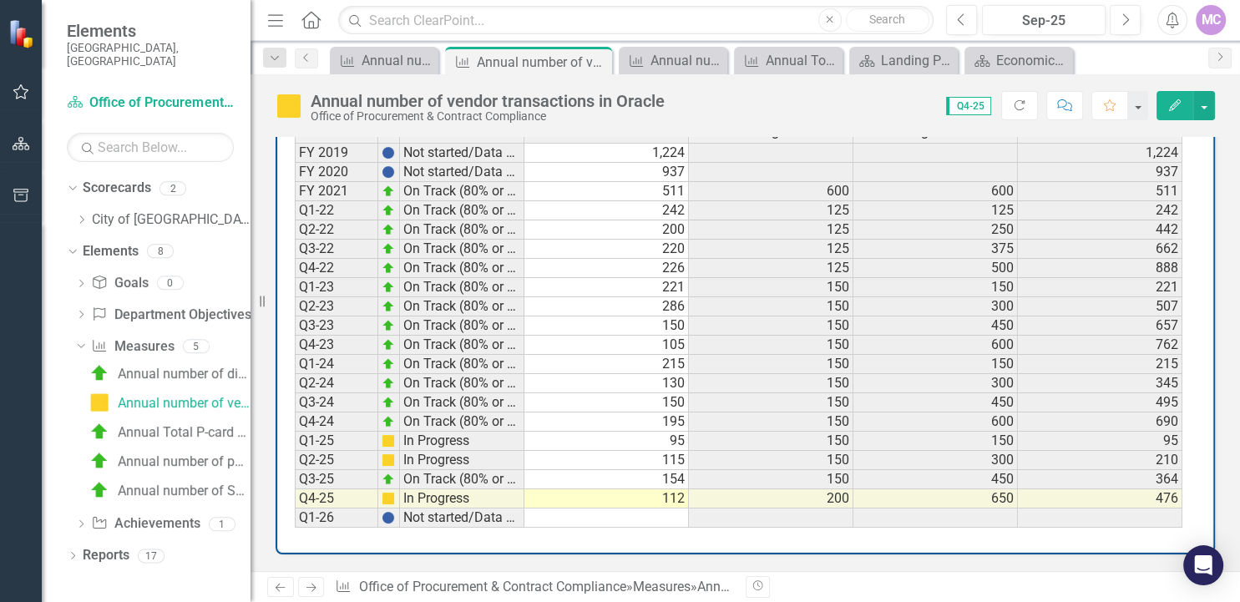
click at [19, 35] on img at bounding box center [22, 33] width 29 height 29
click at [384, 58] on div "Annual number of Solicitations issued" at bounding box center [388, 60] width 52 height 21
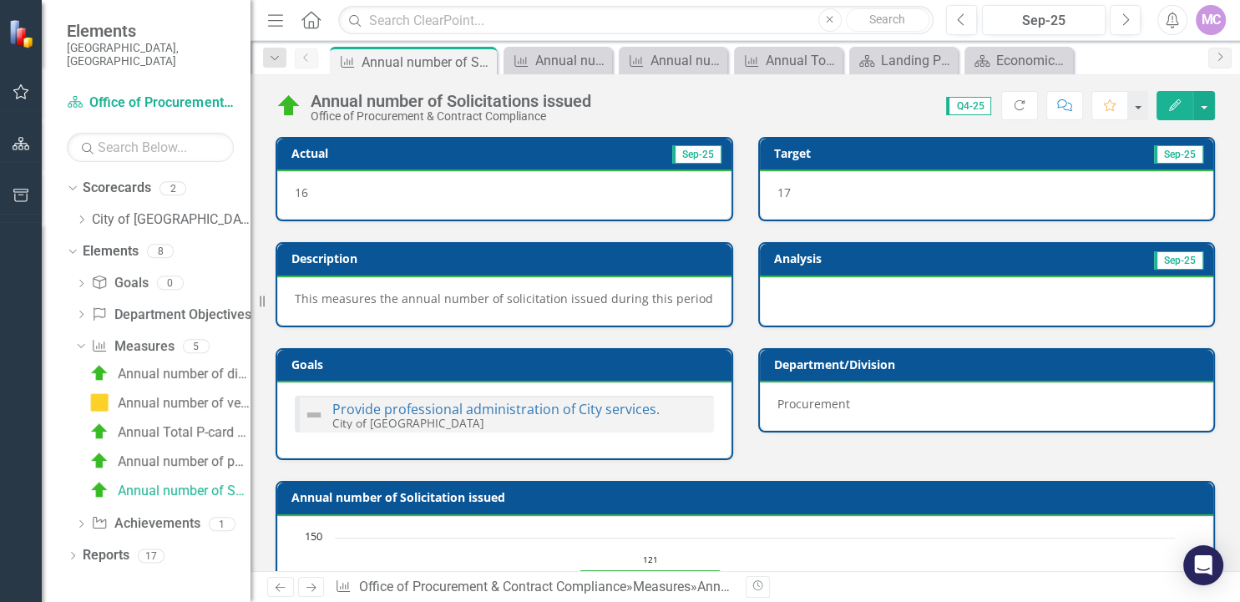
click at [307, 13] on icon "Home" at bounding box center [311, 20] width 22 height 18
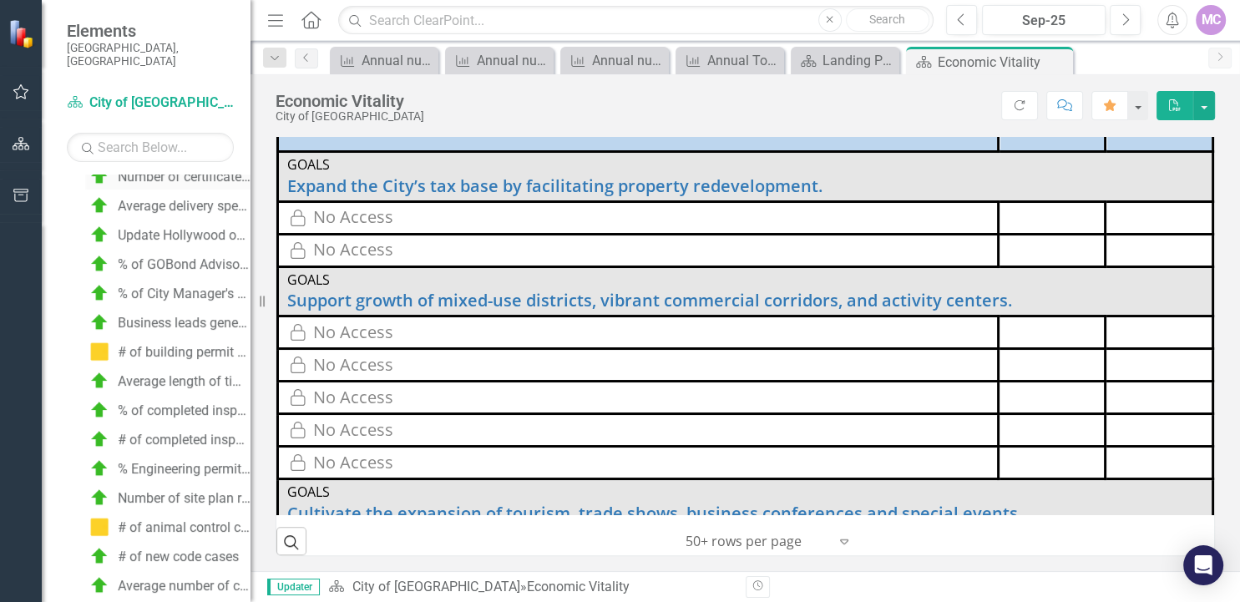
scroll to position [865, 0]
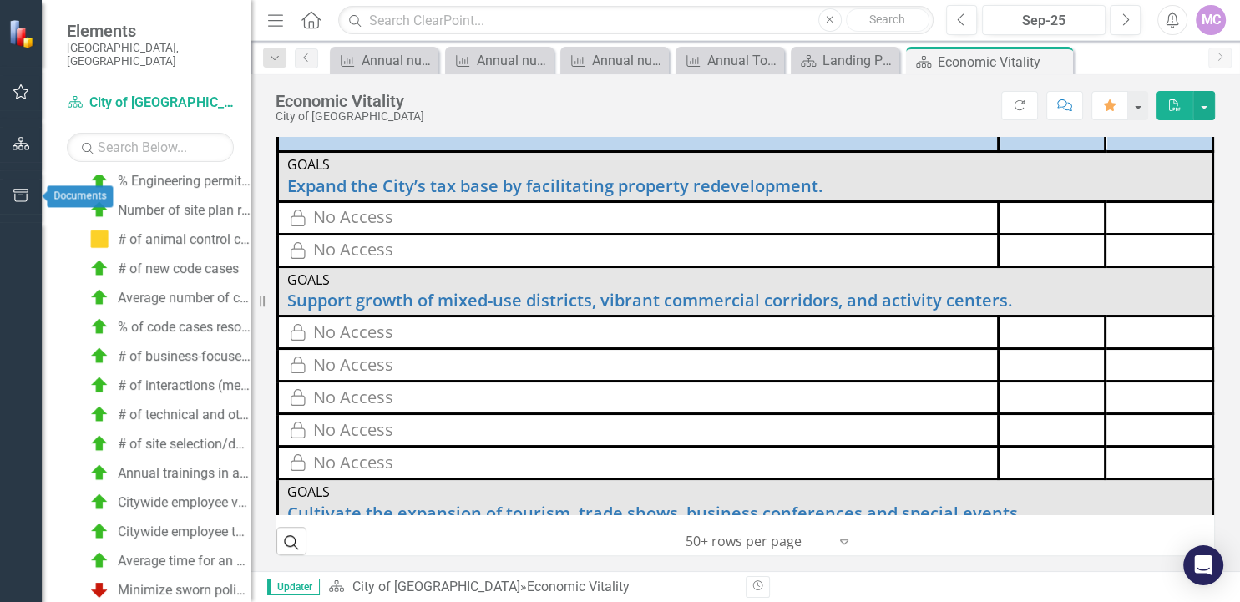
click at [22, 196] on icon "button" at bounding box center [22, 195] width 18 height 13
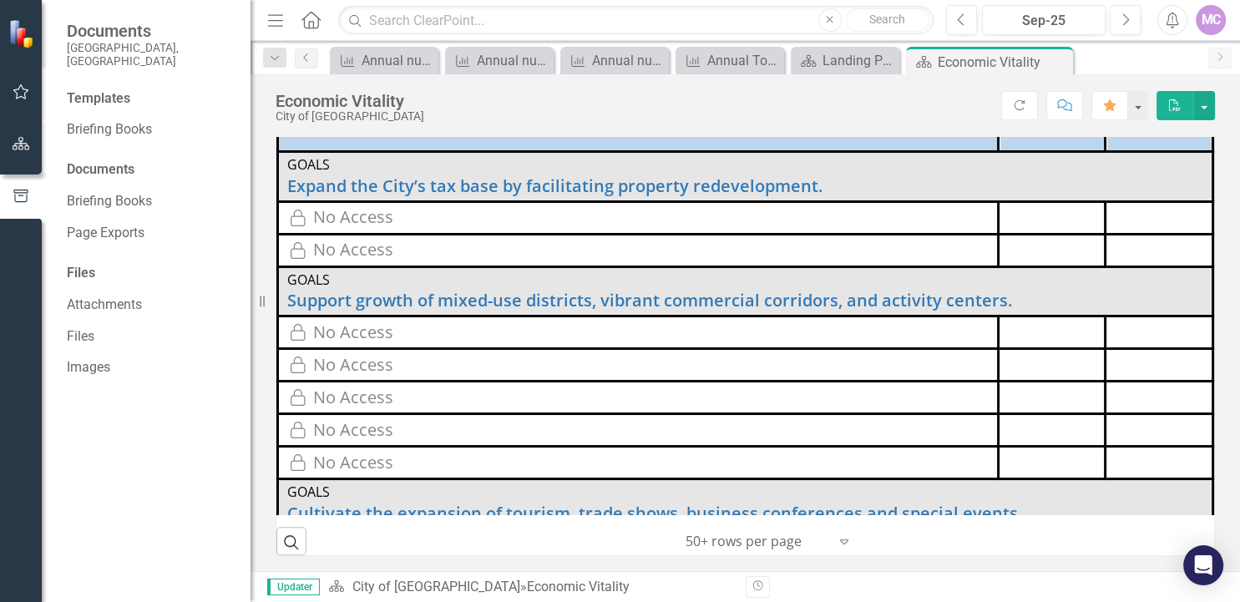
click at [110, 165] on div "Documents" at bounding box center [150, 169] width 167 height 19
click at [119, 160] on div "Documents" at bounding box center [150, 169] width 167 height 19
click at [14, 82] on button "button" at bounding box center [22, 92] width 38 height 35
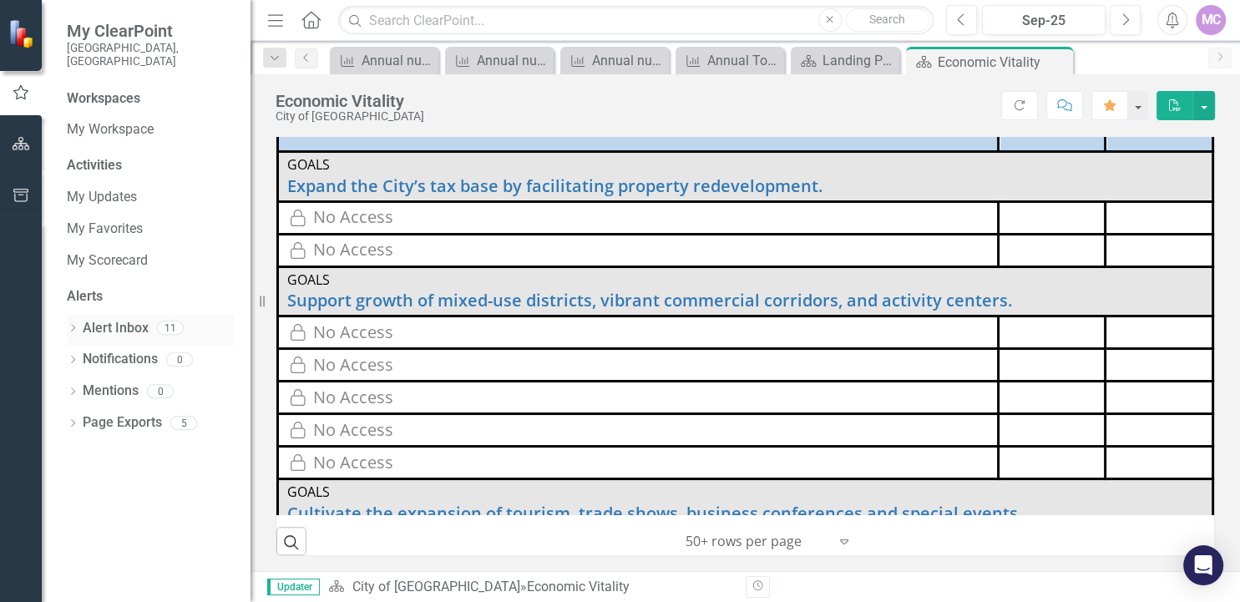
click at [156, 321] on div "11" at bounding box center [166, 330] width 35 height 19
click at [133, 251] on link "My Scorecard" at bounding box center [150, 260] width 167 height 19
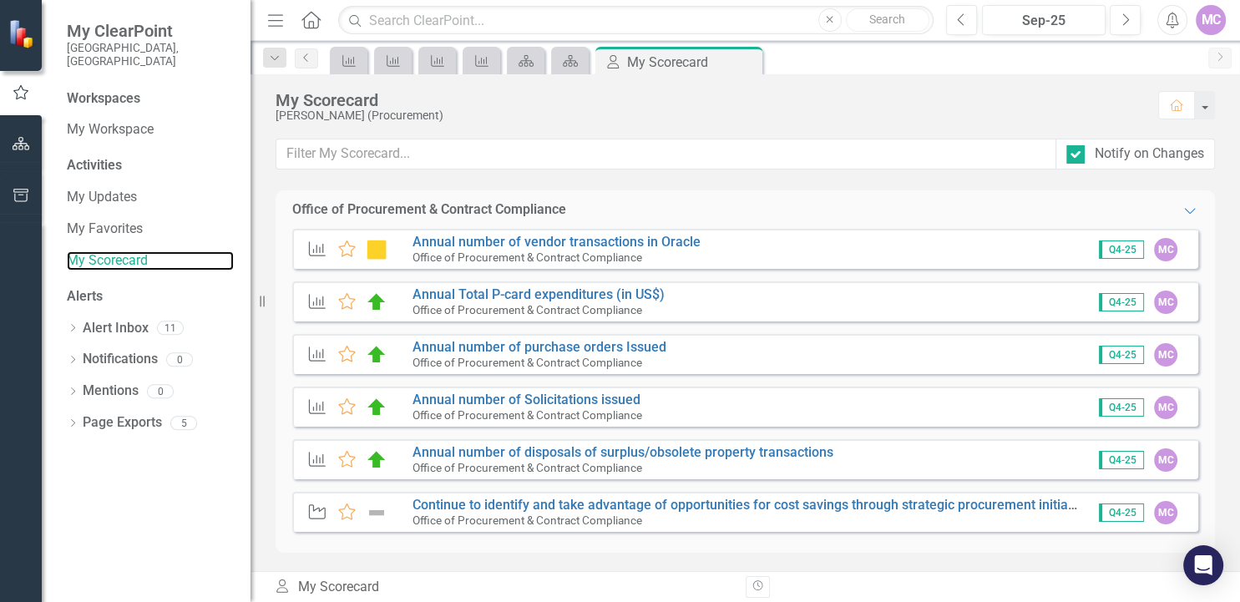
scroll to position [2, 0]
